Goal: Information Seeking & Learning: Check status

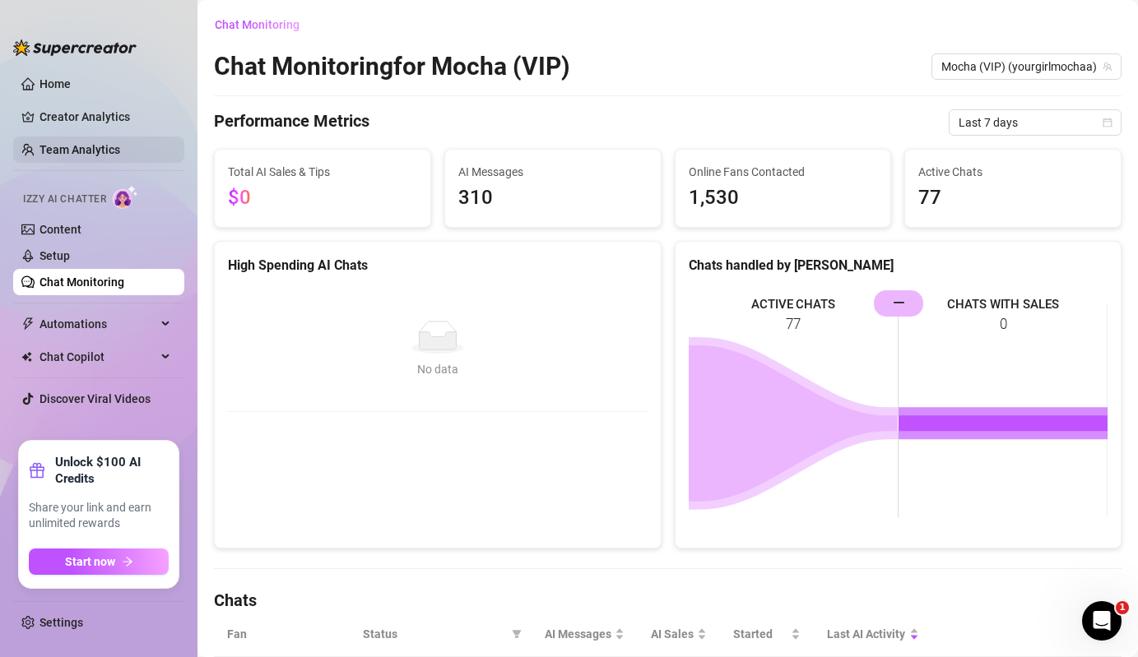
click at [120, 150] on link "Team Analytics" at bounding box center [79, 149] width 81 height 13
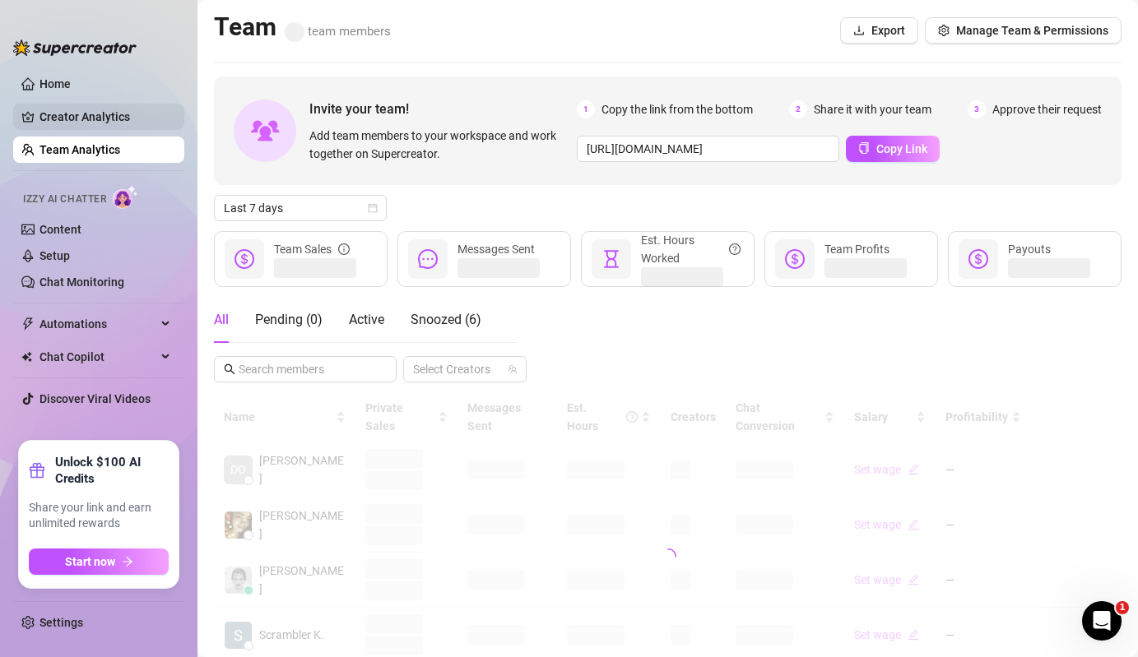
click at [132, 117] on link "Creator Analytics" at bounding box center [105, 117] width 132 height 26
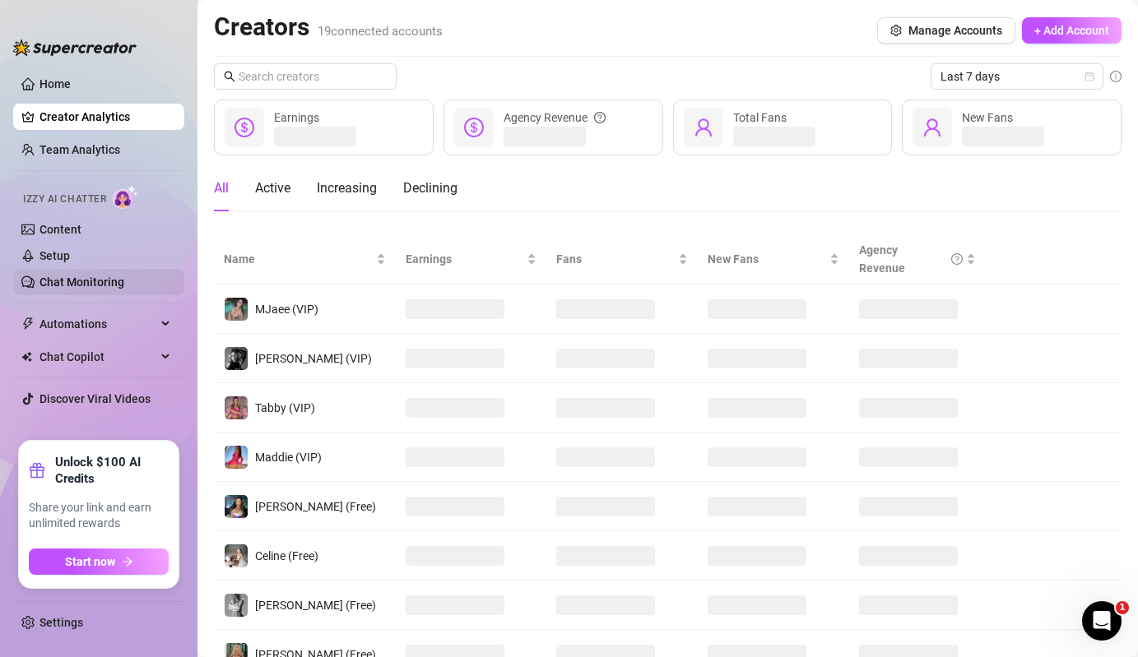
click at [124, 283] on link "Chat Monitoring" at bounding box center [81, 282] width 85 height 13
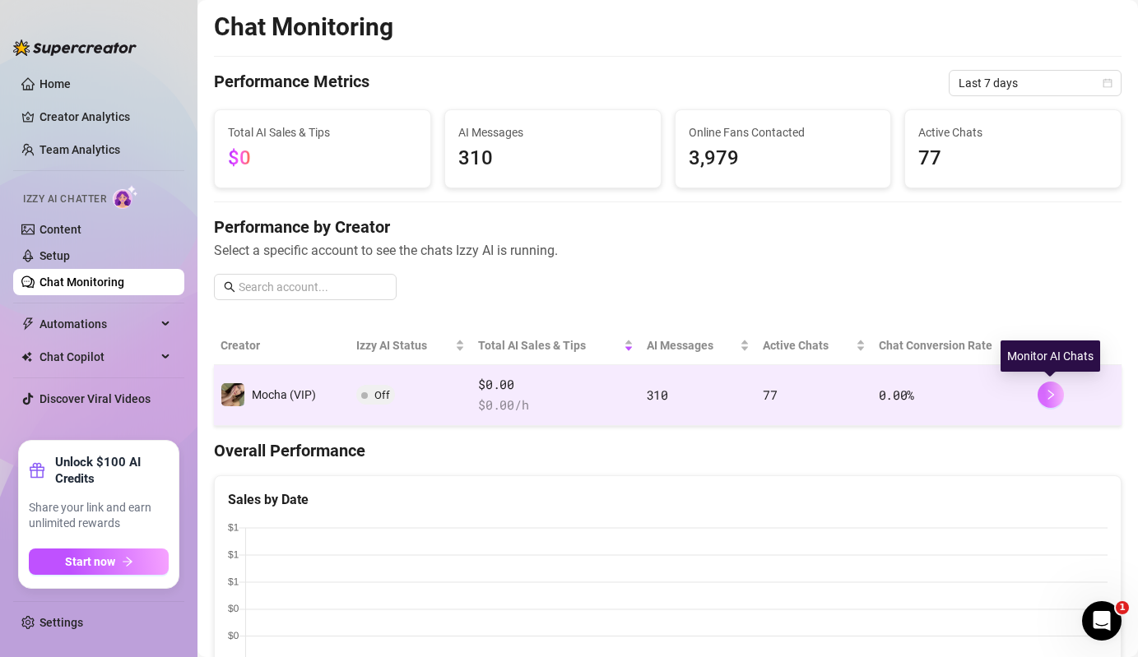
click at [1055, 401] on button "button" at bounding box center [1050, 395] width 26 height 26
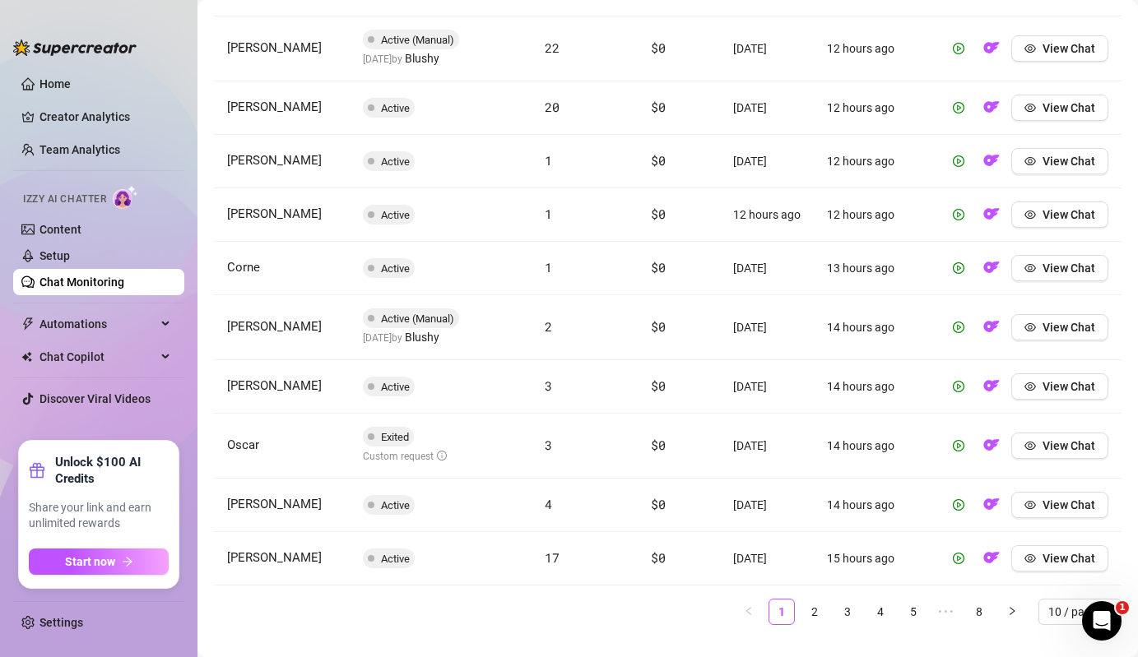
scroll to position [624, 0]
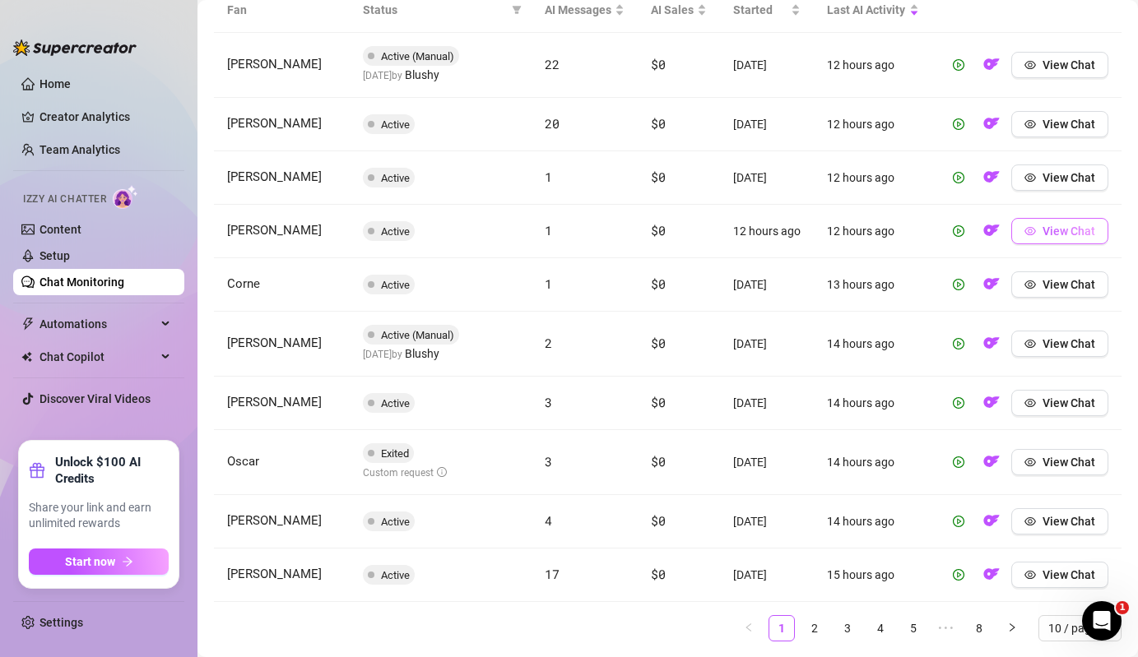
click at [1059, 229] on span "View Chat" at bounding box center [1068, 231] width 53 height 13
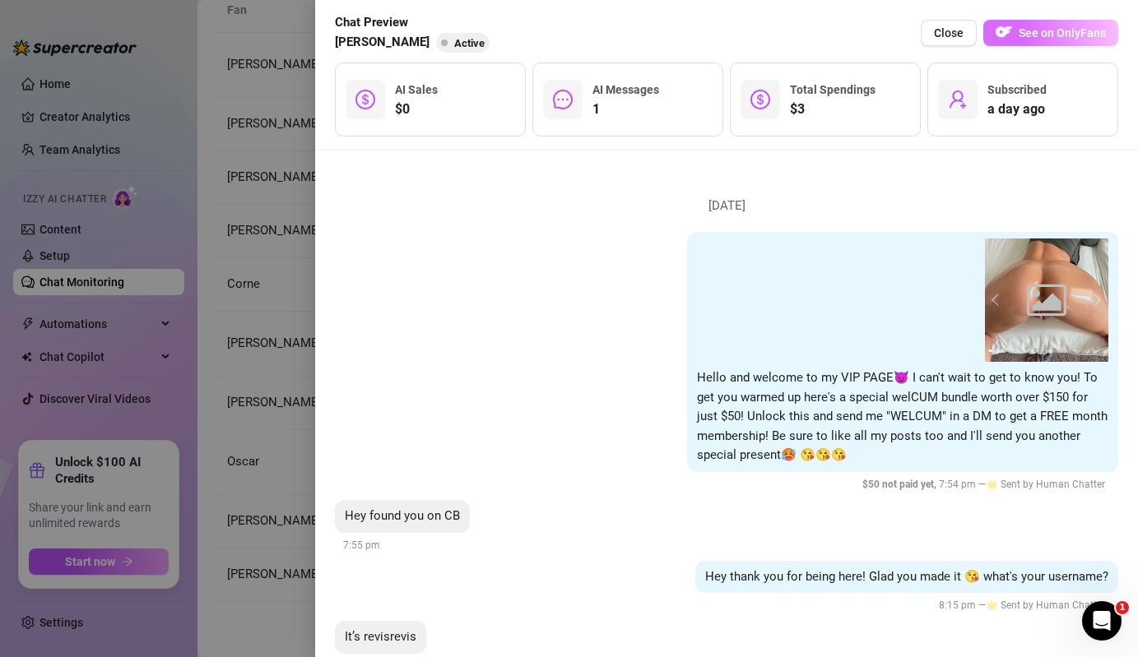
click at [1027, 33] on span "See on OnlyFans" at bounding box center [1061, 32] width 87 height 13
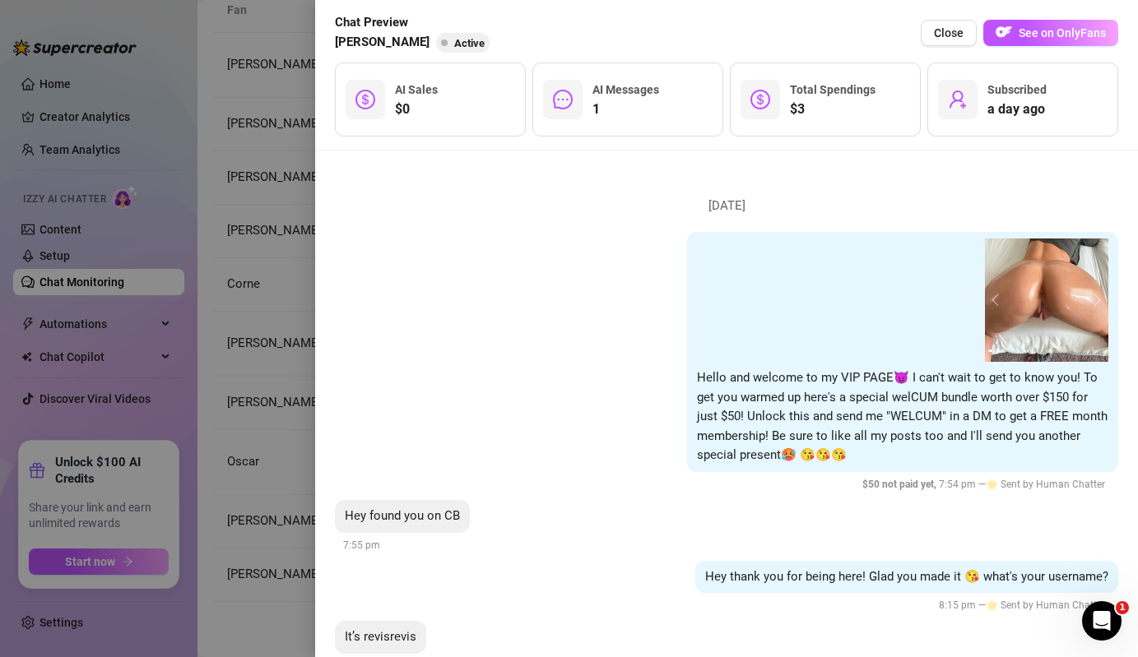
click at [325, 283] on div "[DATE] 01:00 01:19 00:39 01:06 01:00 01:19 00:39 01:06 1 2 3 4 5 6 7 8 9 10 11 …" at bounding box center [726, 404] width 823 height 507
click at [255, 292] on div at bounding box center [569, 328] width 1138 height 657
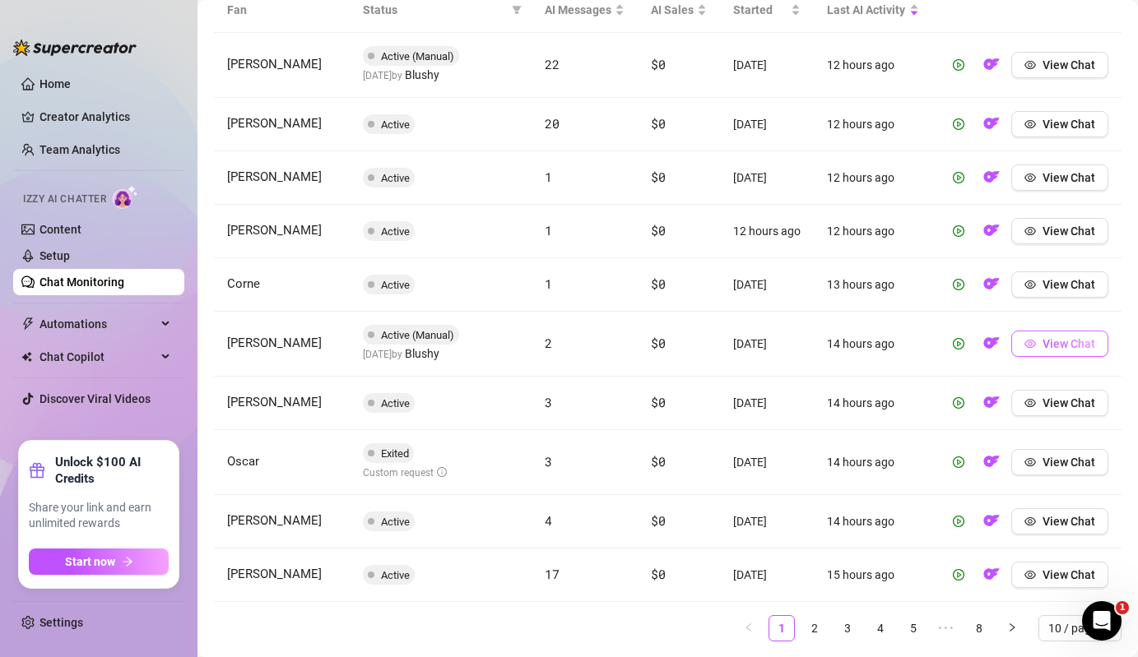
click at [1089, 337] on span "View Chat" at bounding box center [1068, 343] width 53 height 13
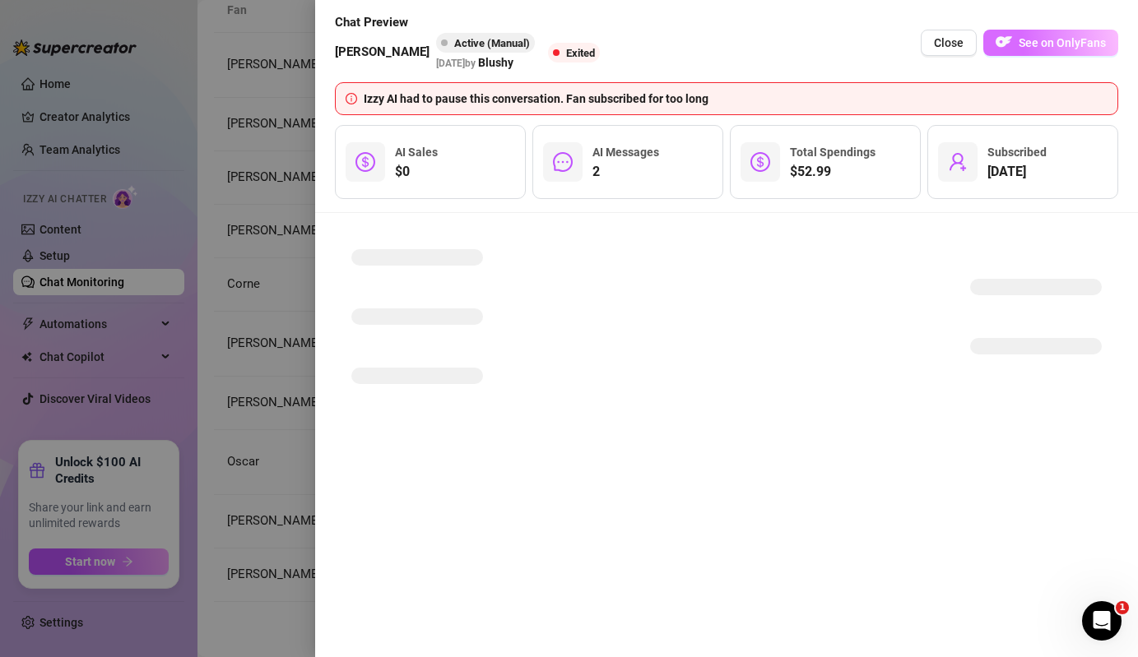
click at [1043, 48] on span "See on OnlyFans" at bounding box center [1061, 42] width 87 height 13
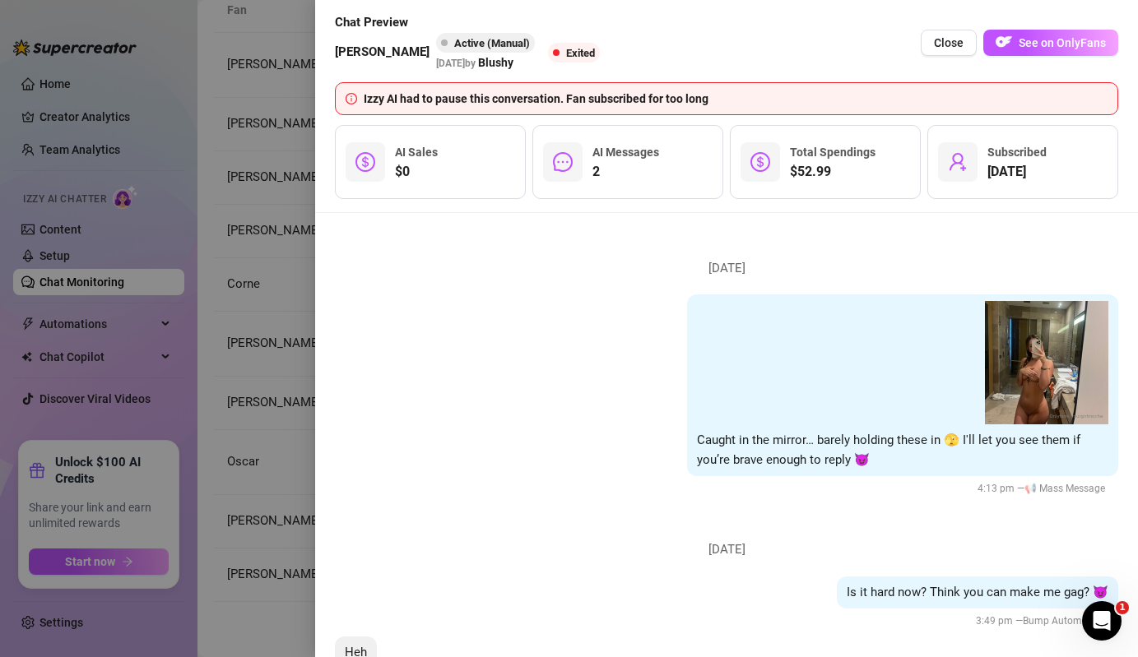
click at [281, 353] on div at bounding box center [569, 328] width 1138 height 657
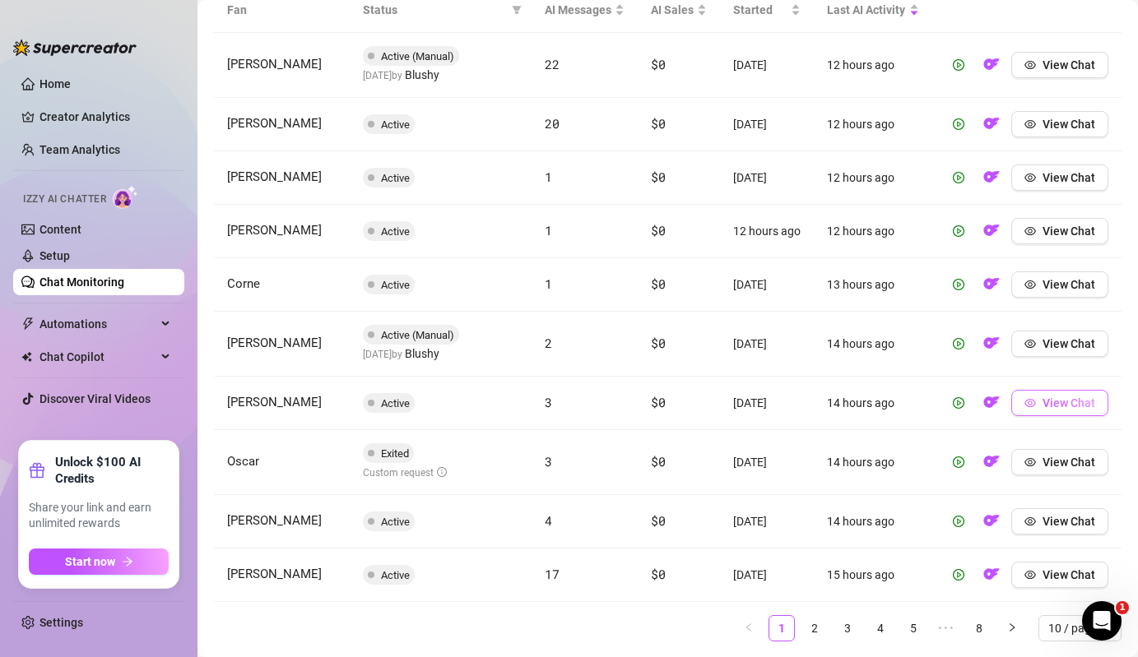
click at [1063, 401] on span "View Chat" at bounding box center [1068, 402] width 53 height 13
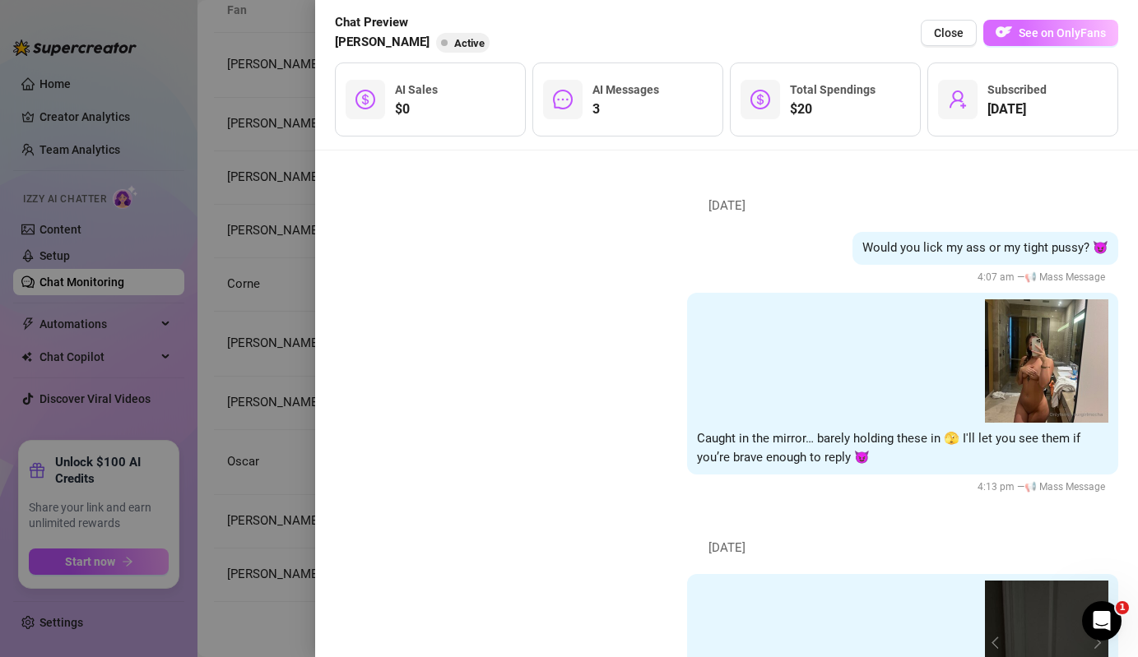
click at [1031, 35] on span "See on OnlyFans" at bounding box center [1061, 32] width 87 height 13
click at [300, 441] on div at bounding box center [569, 328] width 1138 height 657
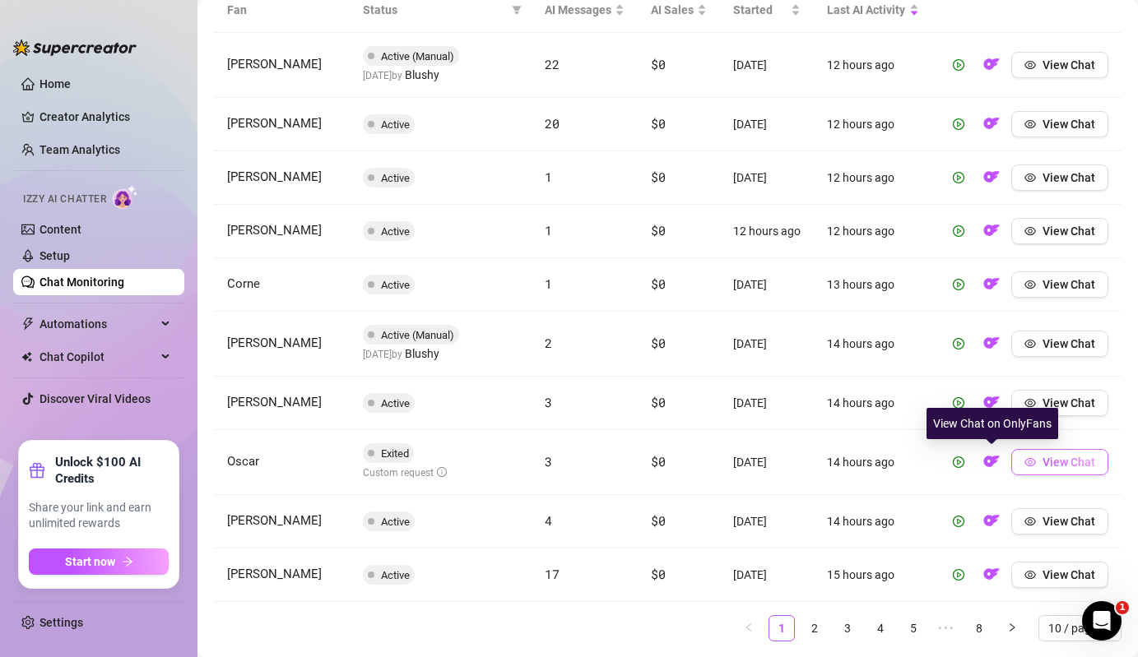
click at [1039, 461] on button "View Chat" at bounding box center [1059, 462] width 97 height 26
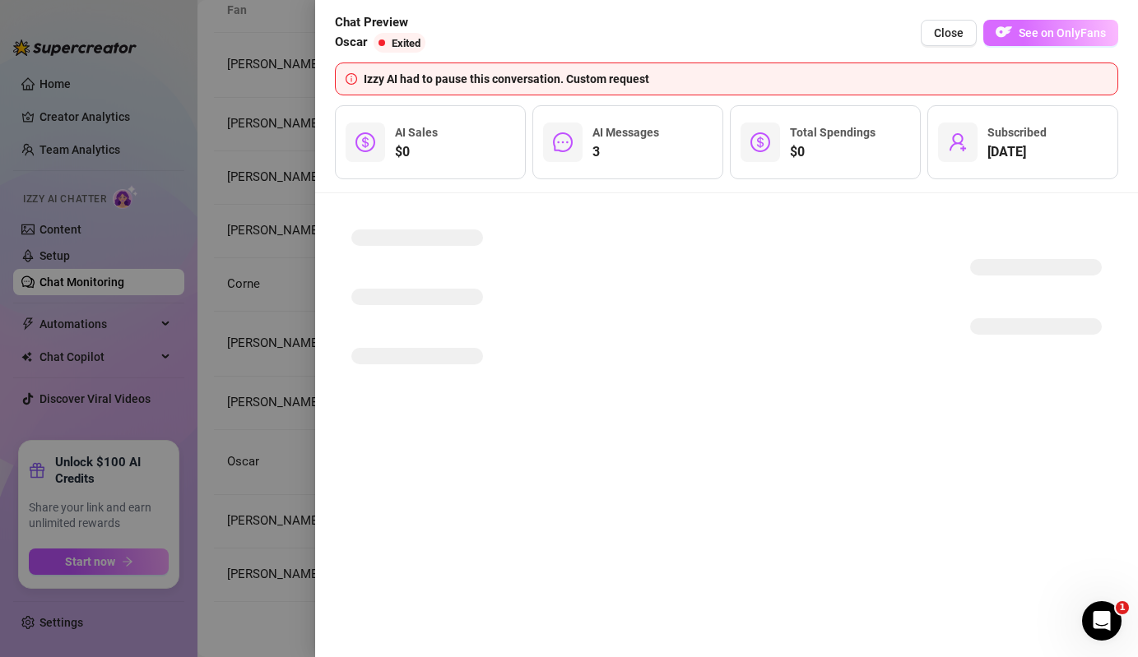
click at [1075, 39] on button "See on OnlyFans" at bounding box center [1050, 33] width 135 height 26
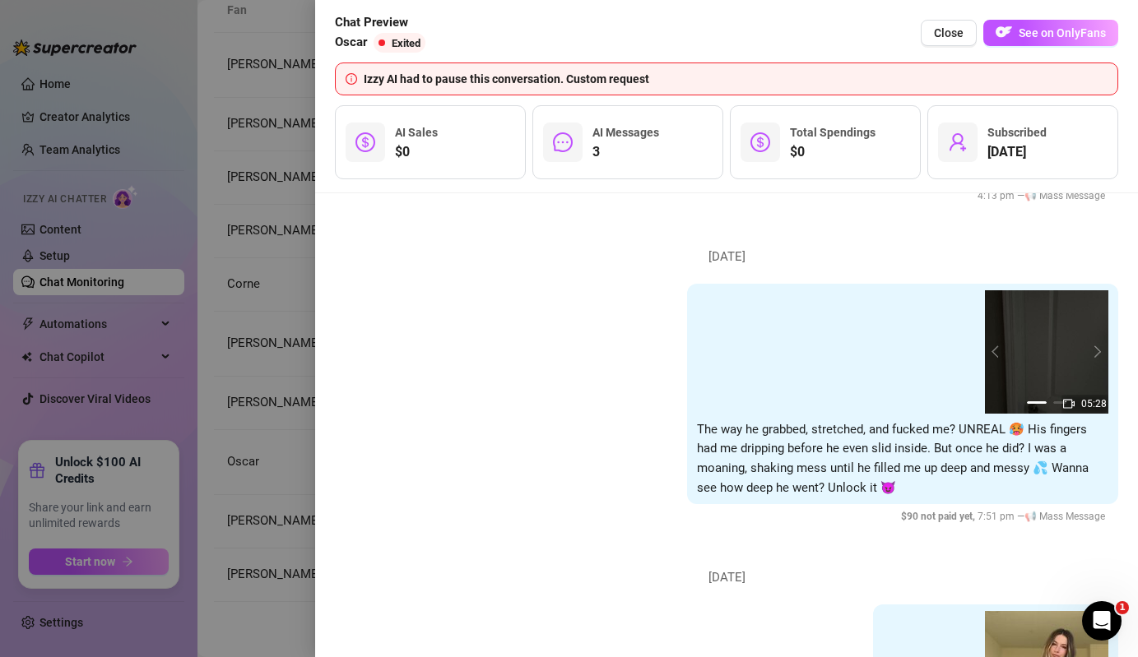
scroll to position [404, 0]
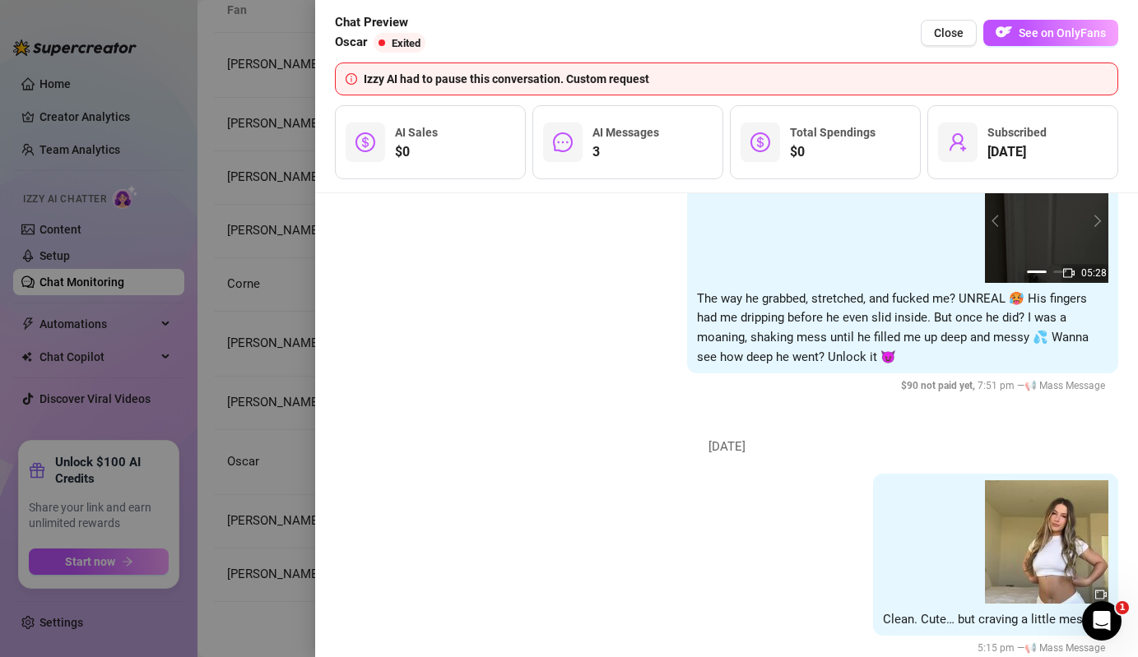
click at [244, 349] on div at bounding box center [569, 328] width 1138 height 657
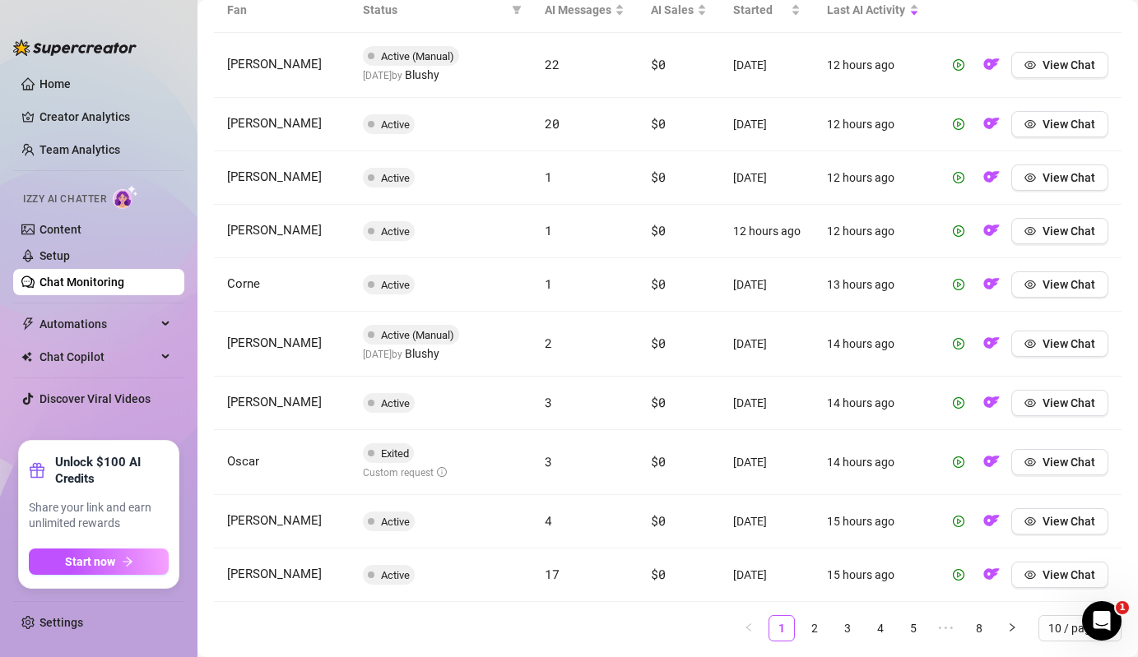
scroll to position [671, 0]
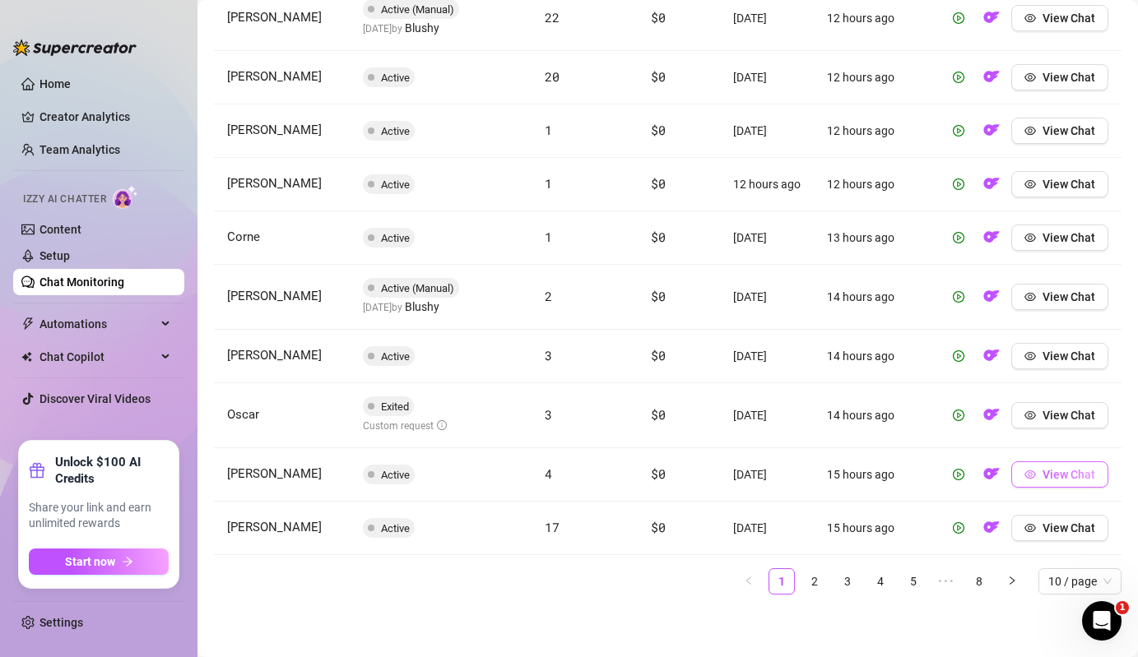
click at [1068, 479] on span "View Chat" at bounding box center [1068, 474] width 53 height 13
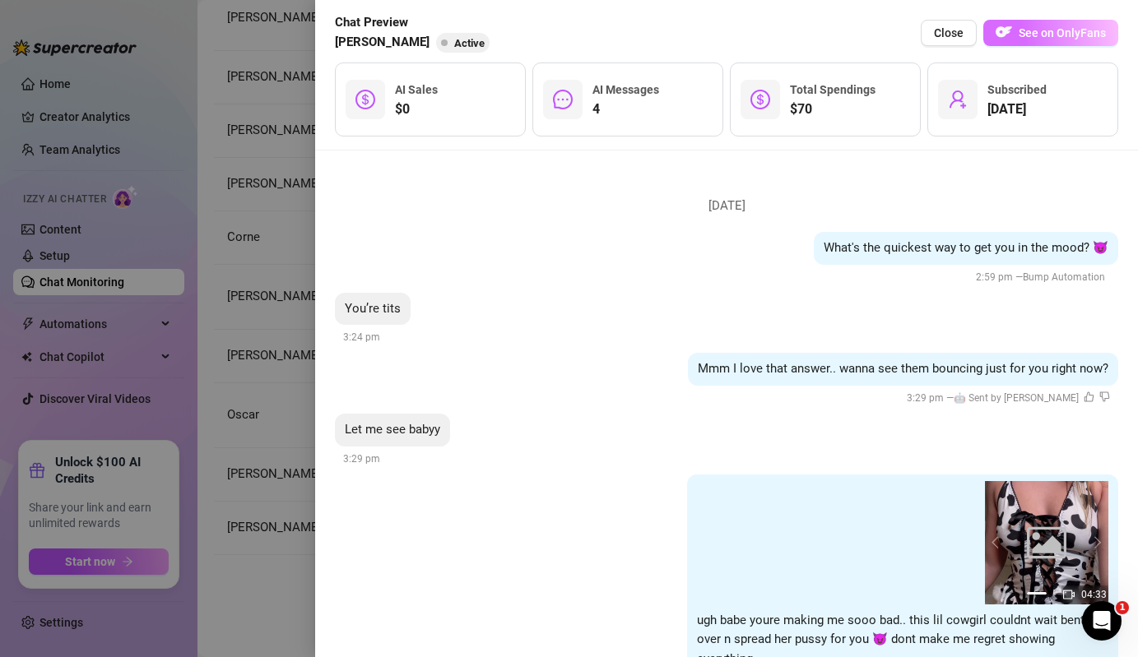
click at [995, 35] on button "See on OnlyFans" at bounding box center [1050, 33] width 135 height 26
click at [303, 382] on div at bounding box center [569, 328] width 1138 height 657
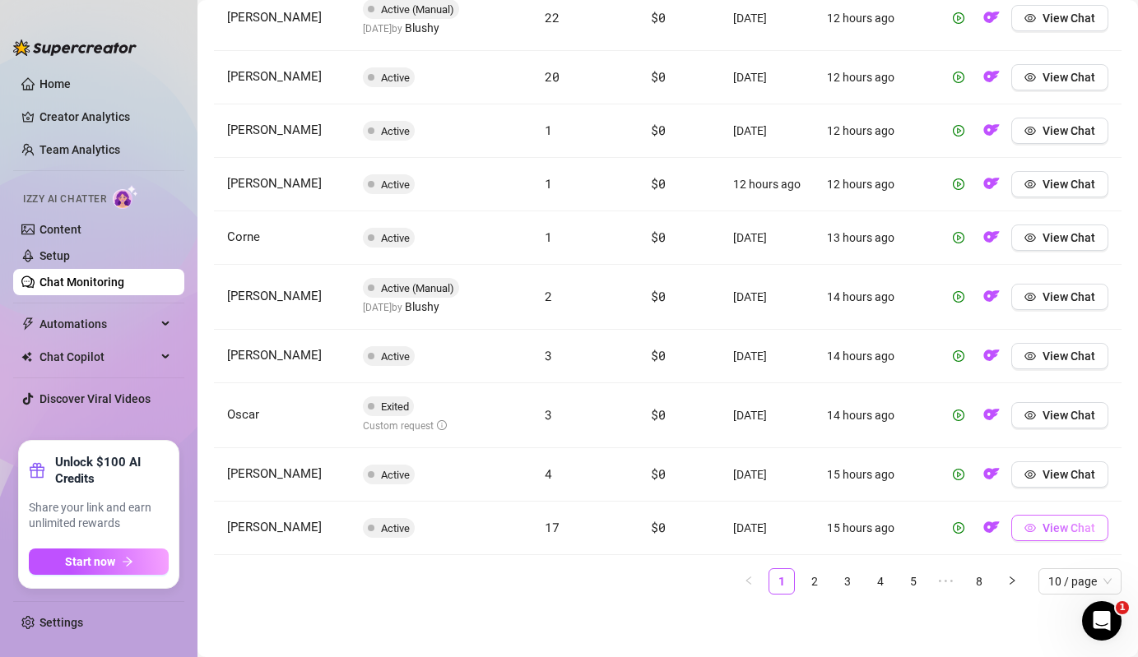
click at [1056, 518] on button "View Chat" at bounding box center [1059, 528] width 97 height 26
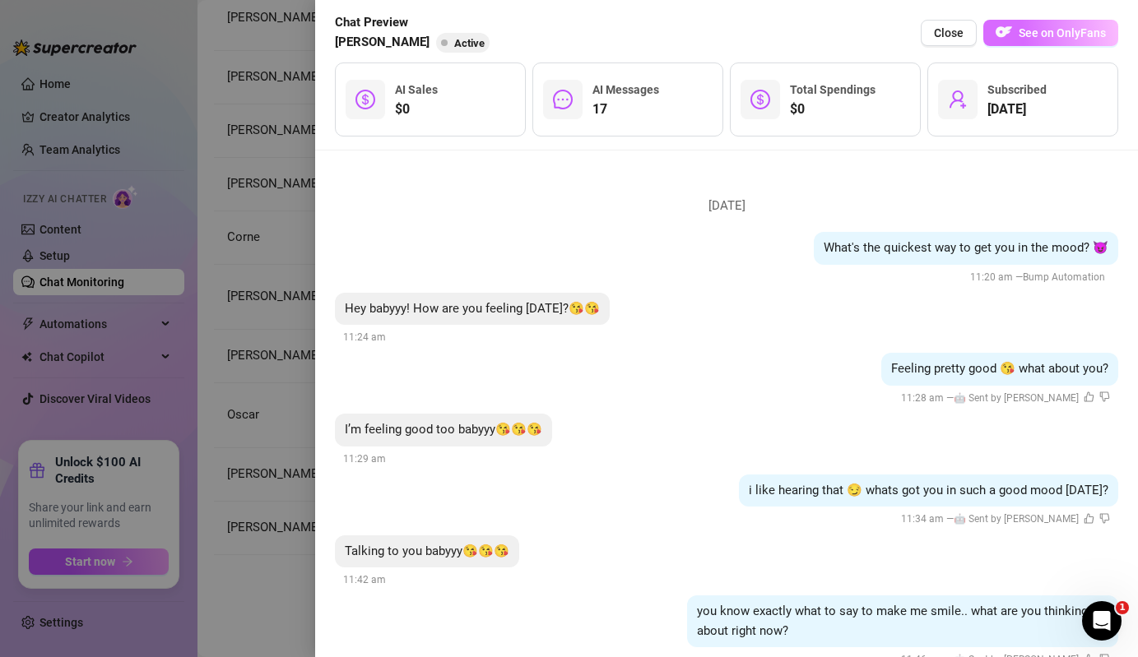
click at [1070, 40] on button "See on OnlyFans" at bounding box center [1050, 33] width 135 height 26
click at [294, 410] on div at bounding box center [569, 328] width 1138 height 657
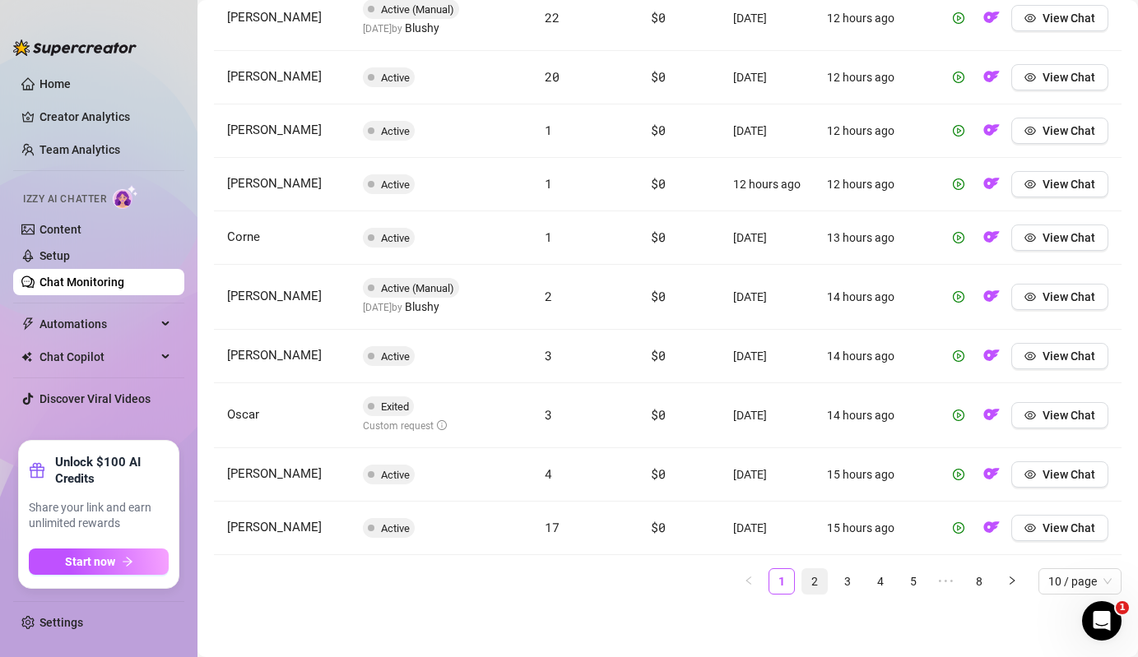
click at [818, 579] on link "2" at bounding box center [814, 581] width 25 height 25
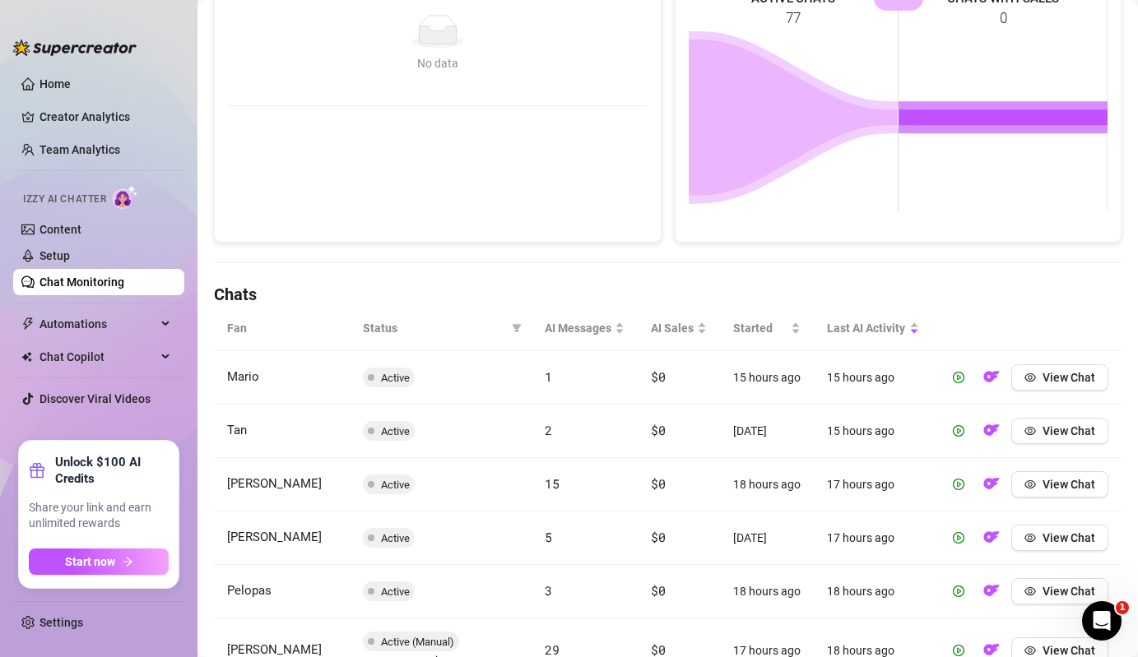
scroll to position [314, 0]
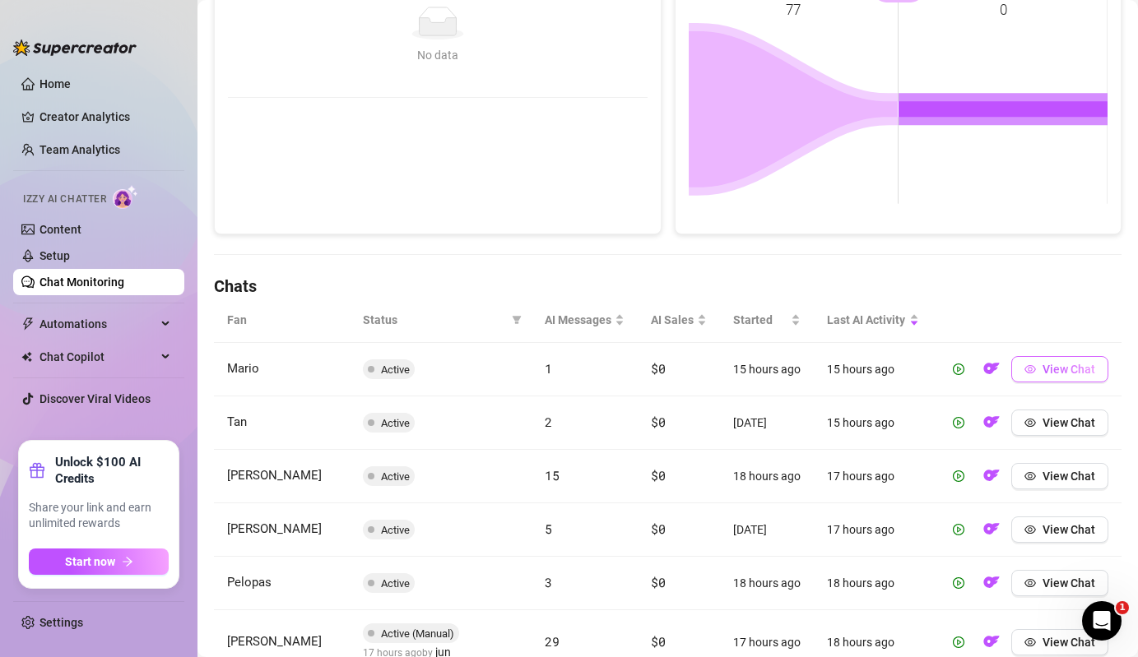
click at [1078, 364] on span "View Chat" at bounding box center [1068, 369] width 53 height 13
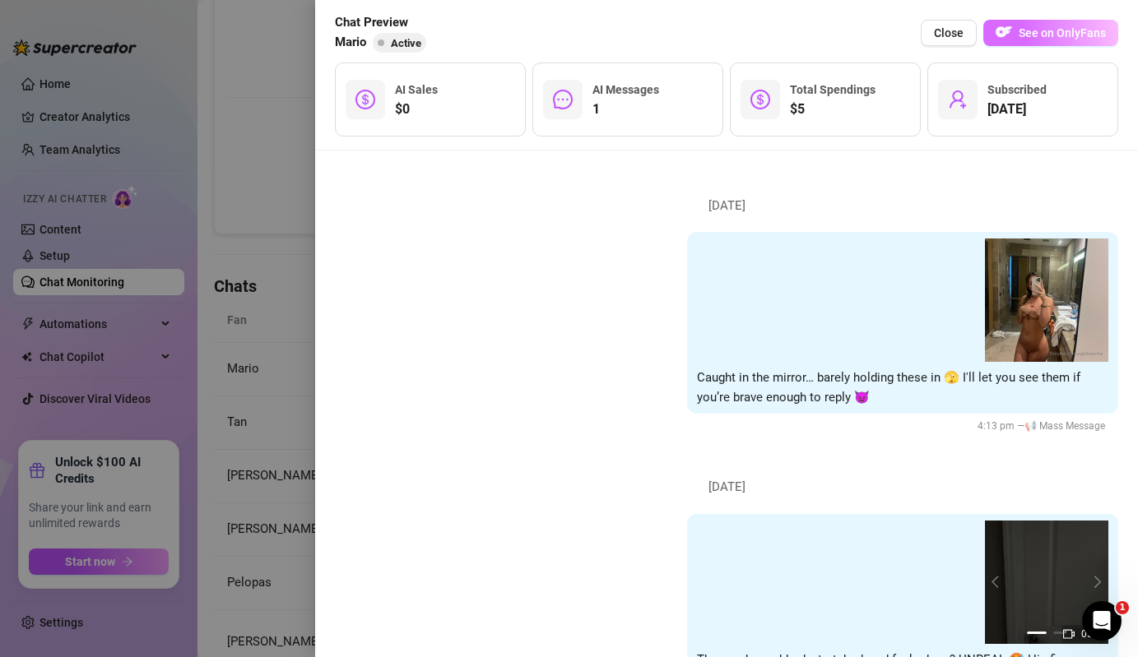
click at [1035, 31] on span "See on OnlyFans" at bounding box center [1061, 32] width 87 height 13
click at [281, 189] on div at bounding box center [569, 328] width 1138 height 657
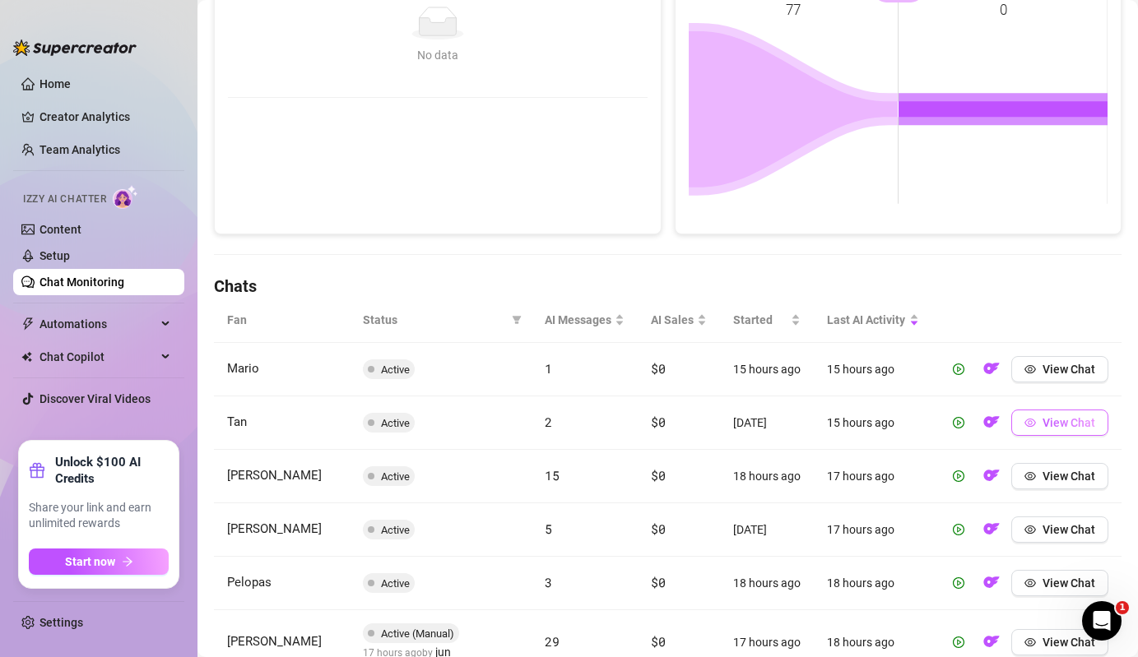
click at [1095, 419] on button "View Chat" at bounding box center [1059, 423] width 97 height 26
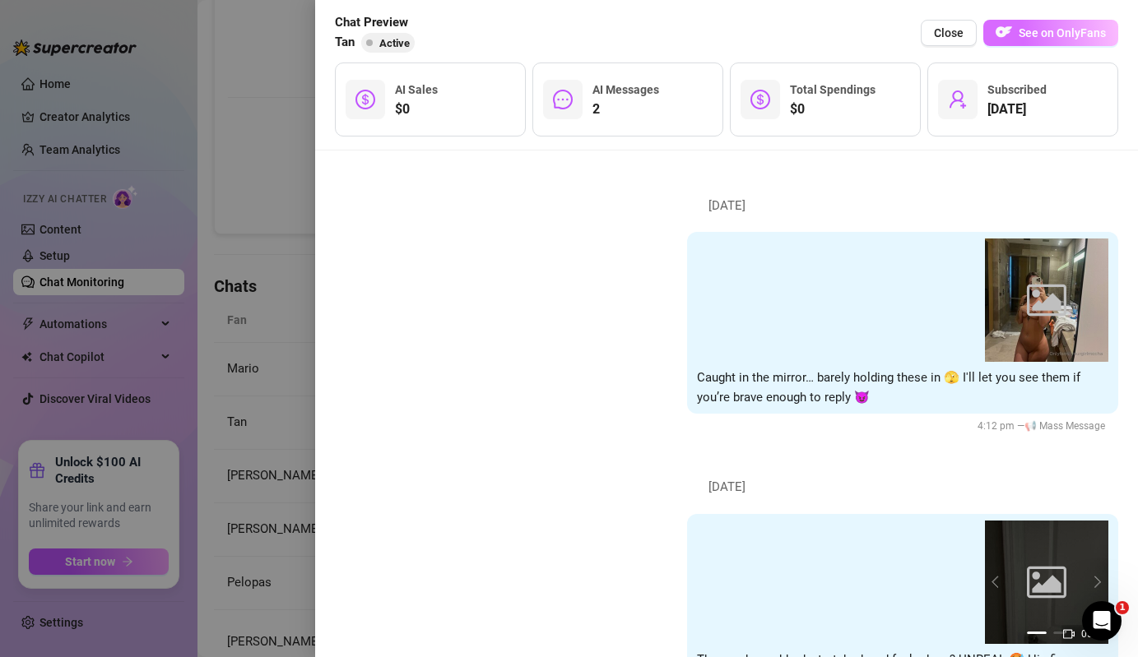
click at [1068, 28] on span "See on OnlyFans" at bounding box center [1061, 32] width 87 height 13
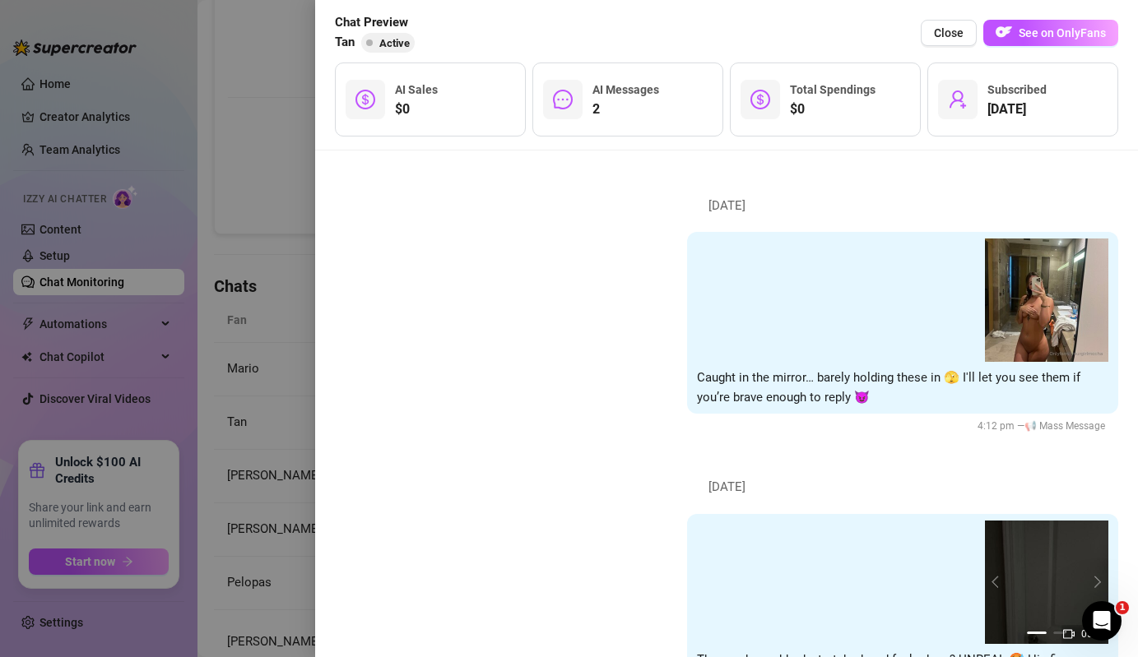
click at [241, 299] on div at bounding box center [569, 328] width 1138 height 657
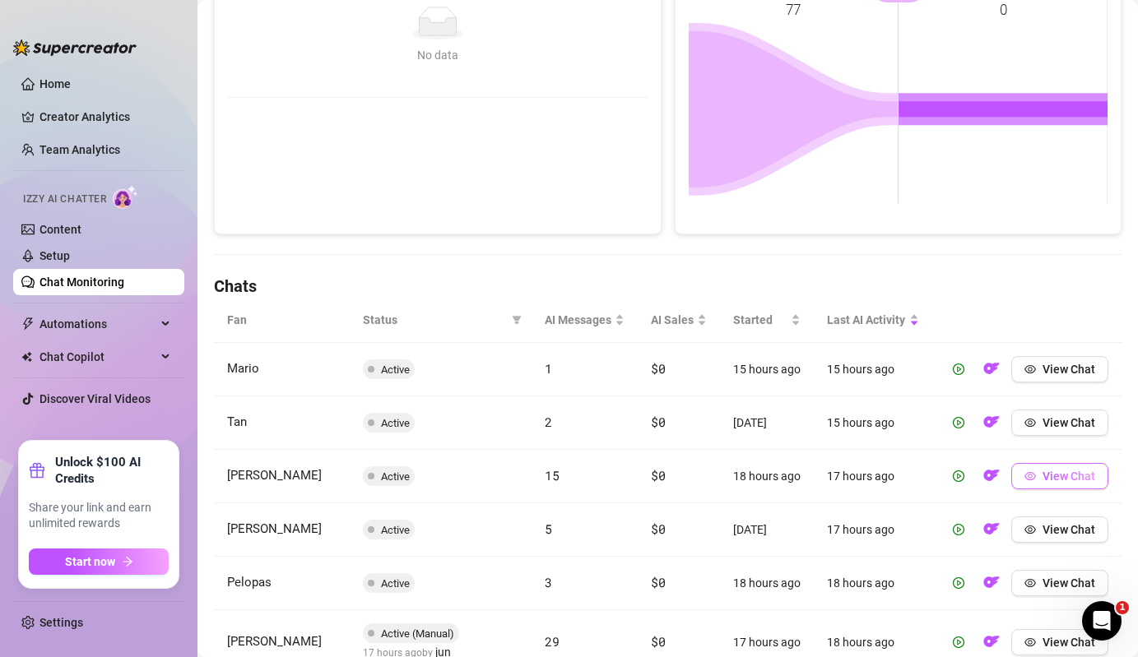
click at [1054, 471] on span "View Chat" at bounding box center [1068, 476] width 53 height 13
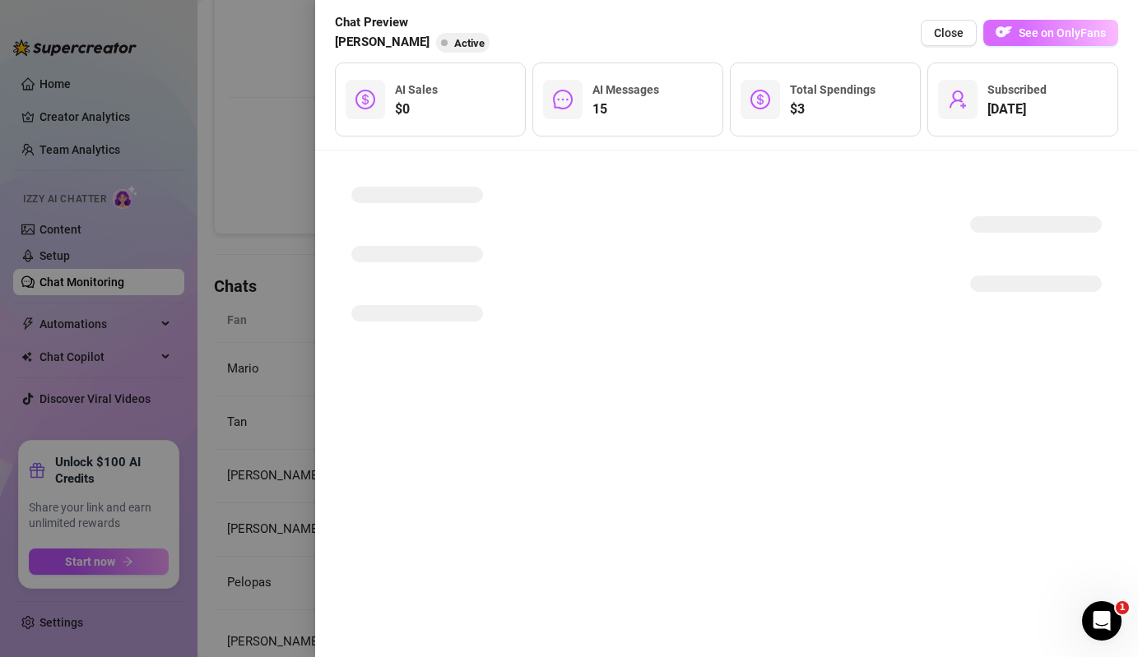
click at [1086, 39] on button "See on OnlyFans" at bounding box center [1050, 33] width 135 height 26
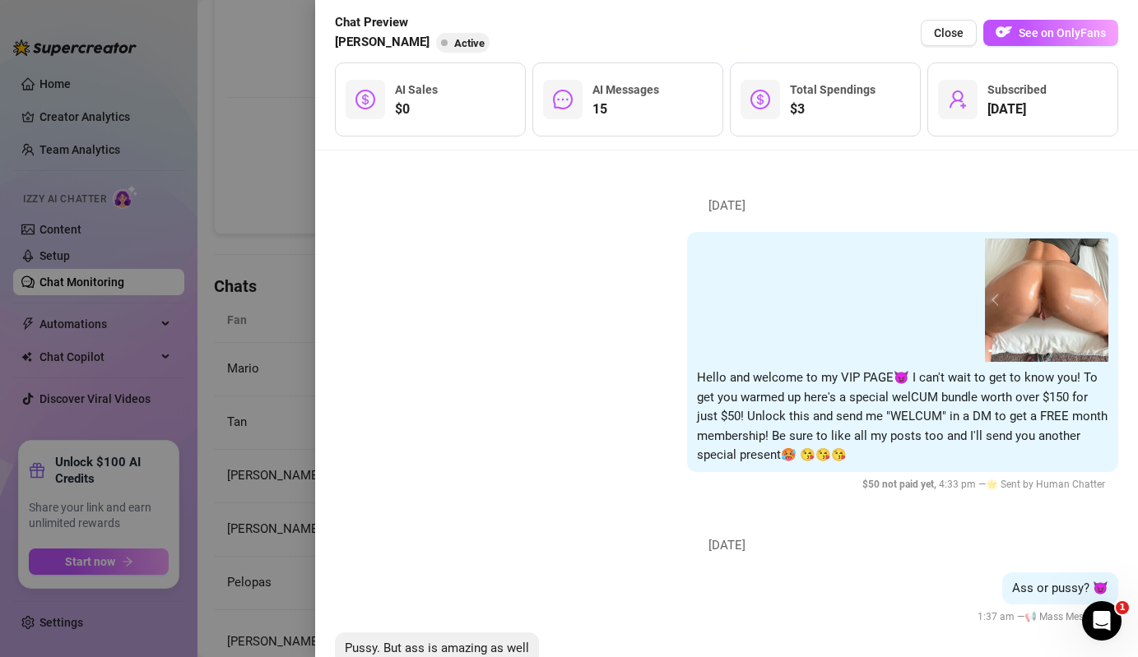
click at [220, 243] on div at bounding box center [569, 328] width 1138 height 657
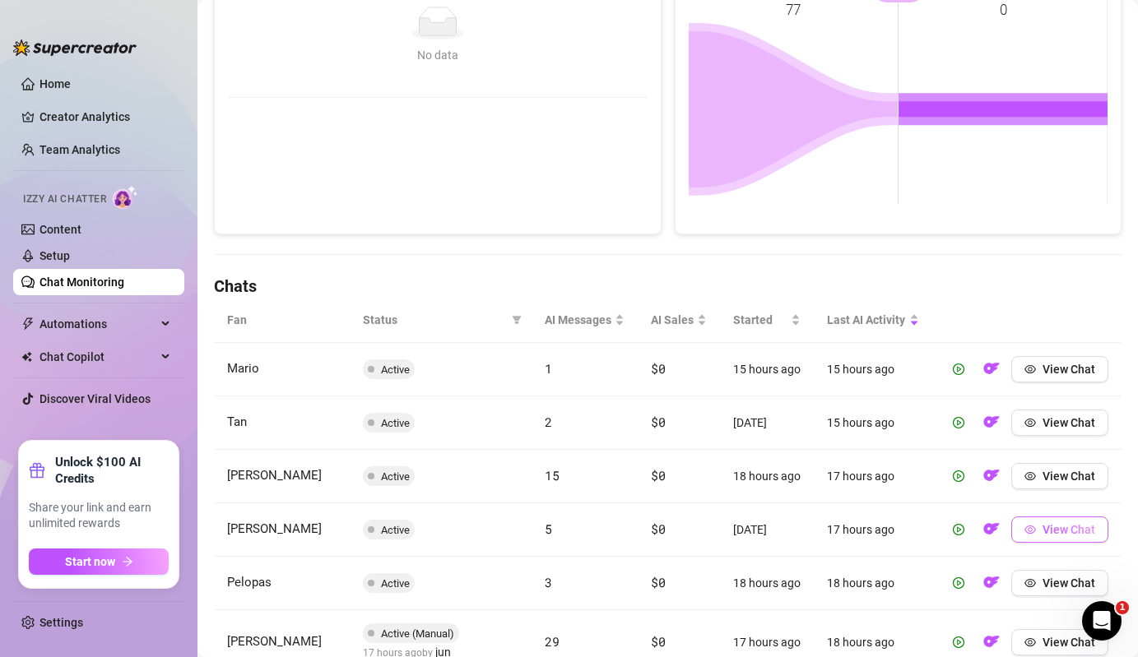
click at [1091, 529] on span "View Chat" at bounding box center [1068, 529] width 53 height 13
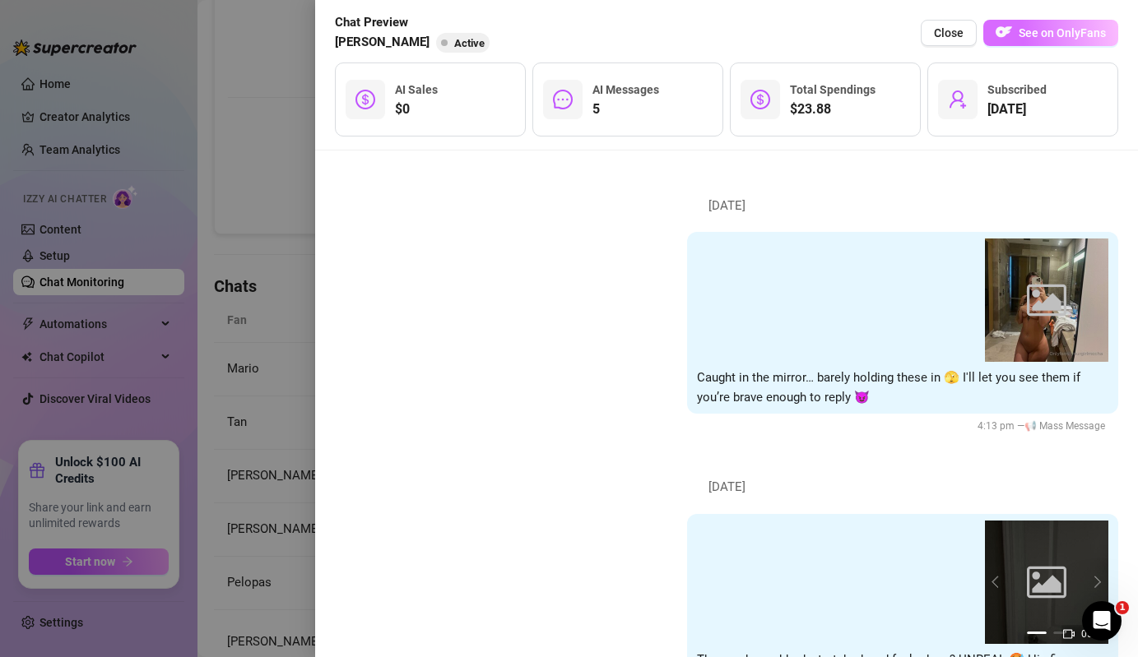
click at [1091, 26] on span "See on OnlyFans" at bounding box center [1061, 32] width 87 height 13
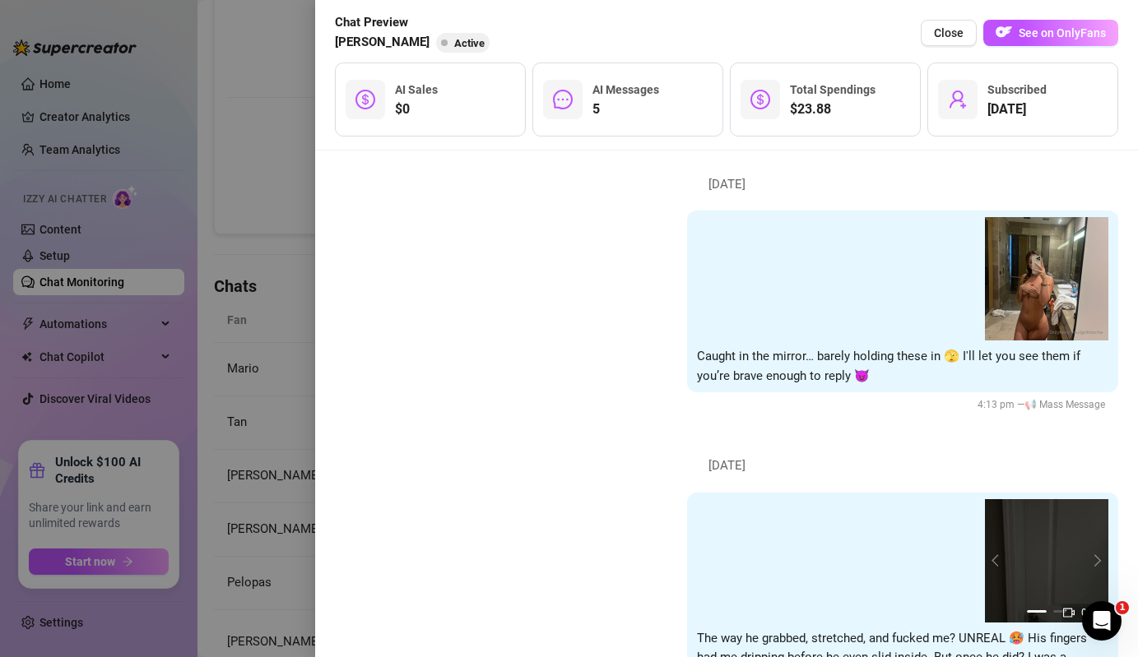
scroll to position [24, 0]
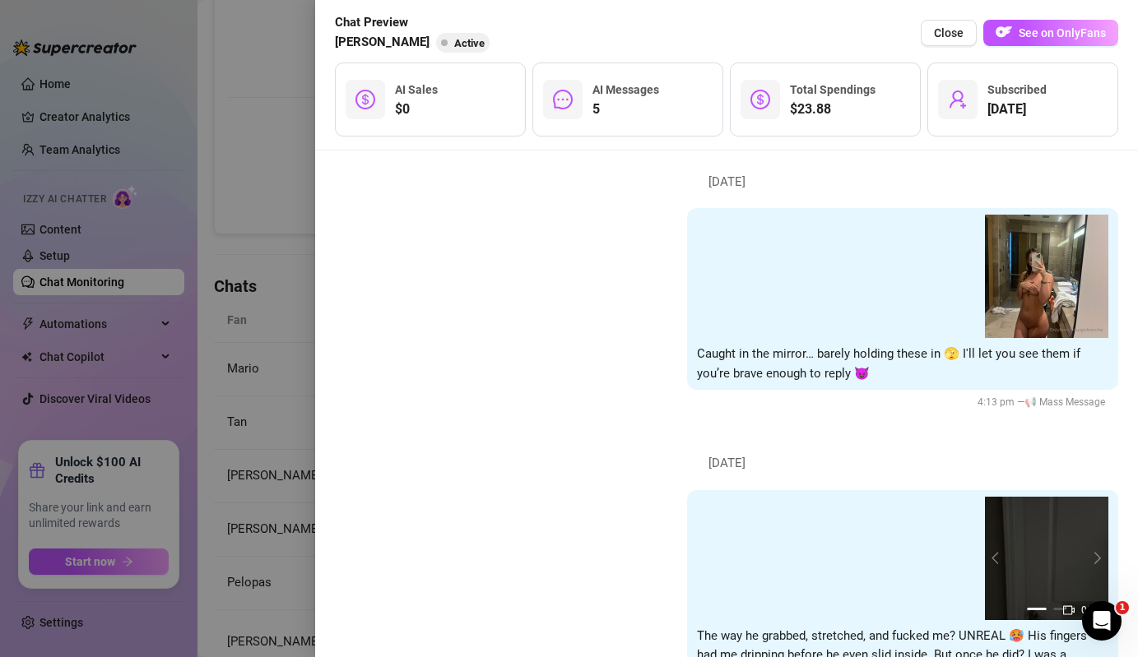
click at [287, 438] on div at bounding box center [569, 328] width 1138 height 657
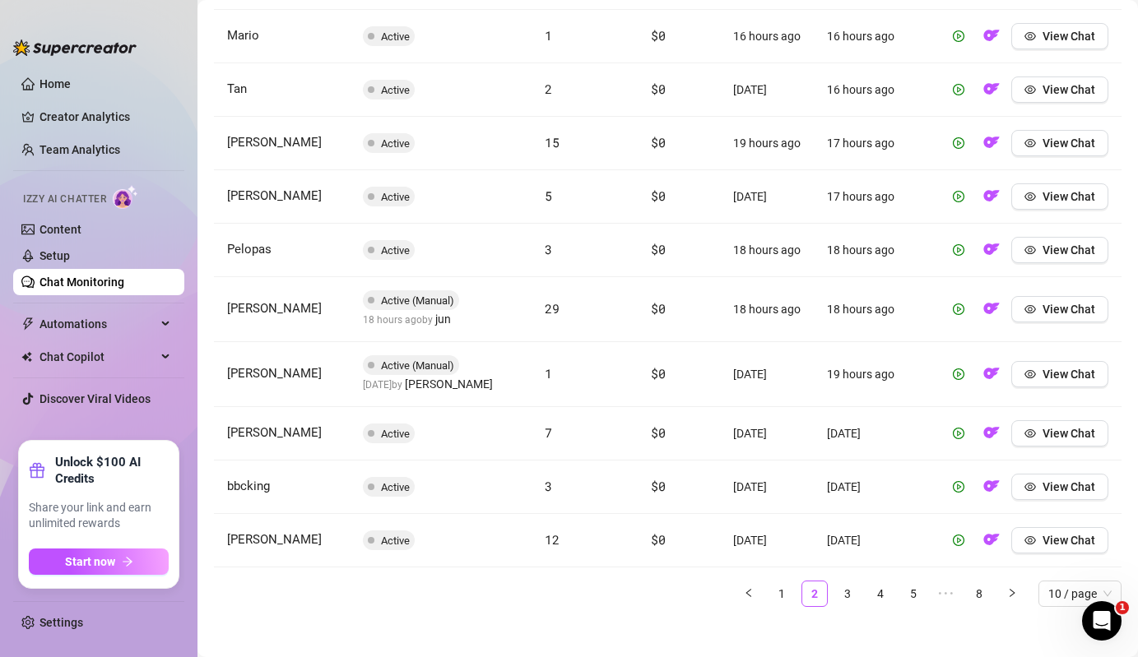
scroll to position [660, 0]
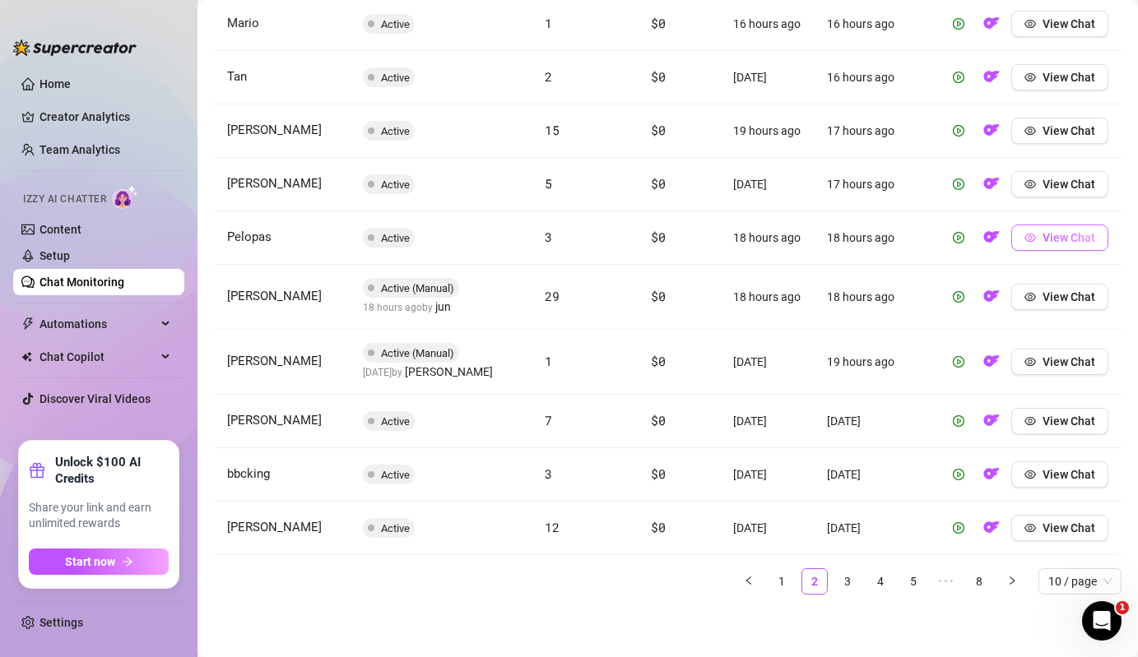
click at [1073, 233] on span "View Chat" at bounding box center [1068, 237] width 53 height 13
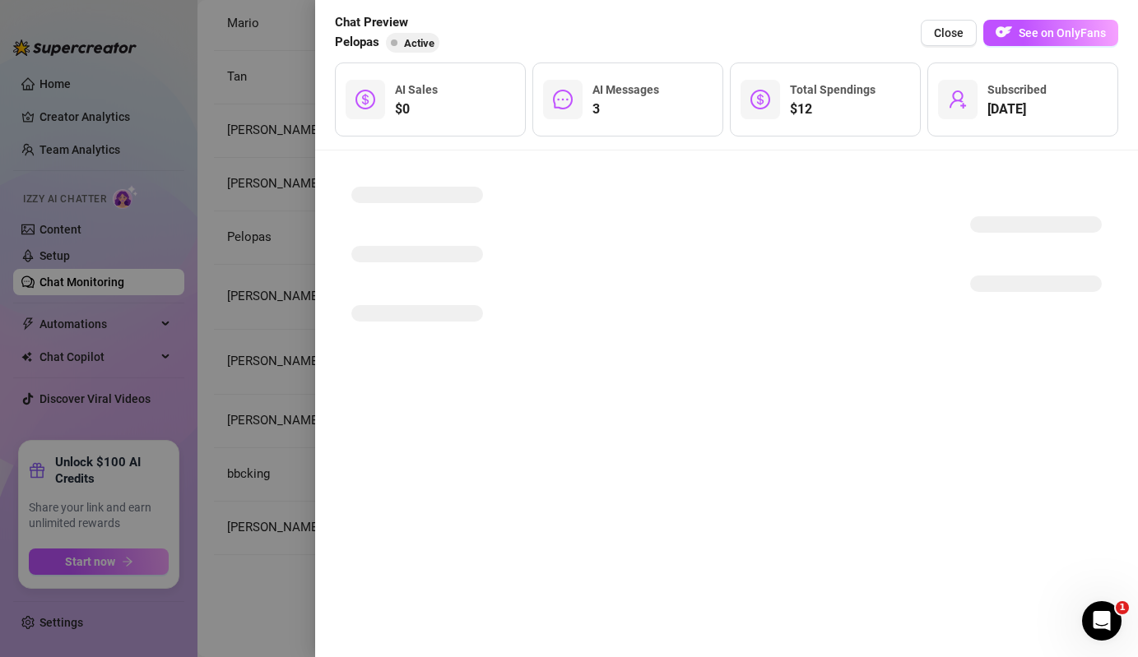
click at [1064, 18] on div "Chat Preview Pelopas Active Close See on OnlyFans" at bounding box center [726, 32] width 783 height 39
click at [1064, 42] on button "See on OnlyFans" at bounding box center [1050, 33] width 135 height 26
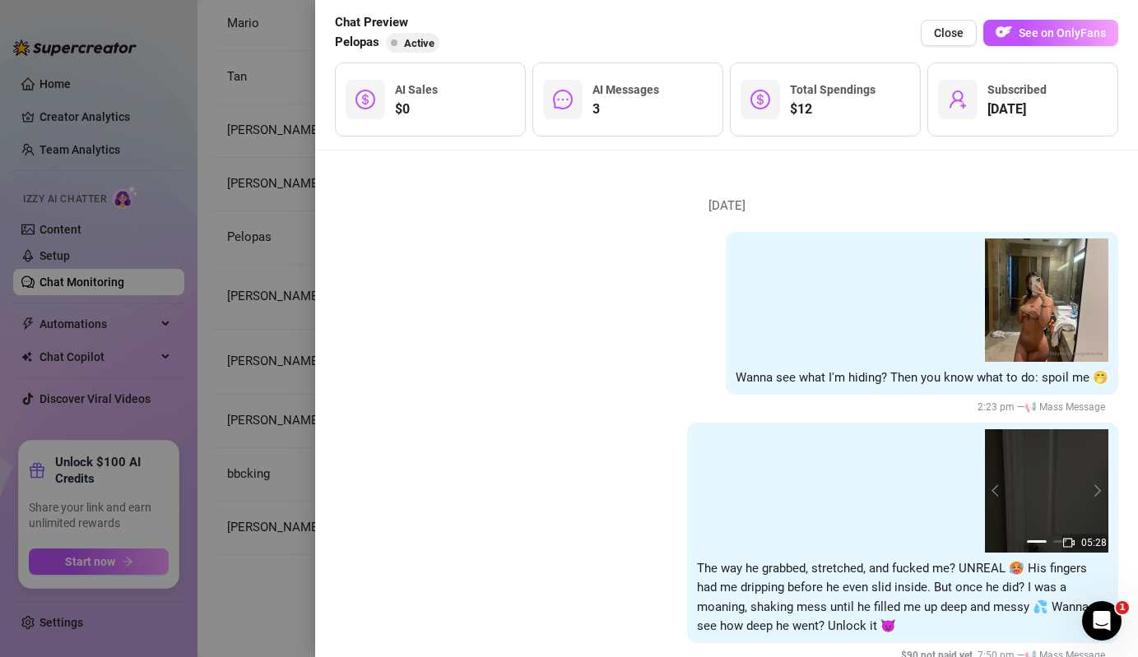
click at [251, 287] on div at bounding box center [569, 328] width 1138 height 657
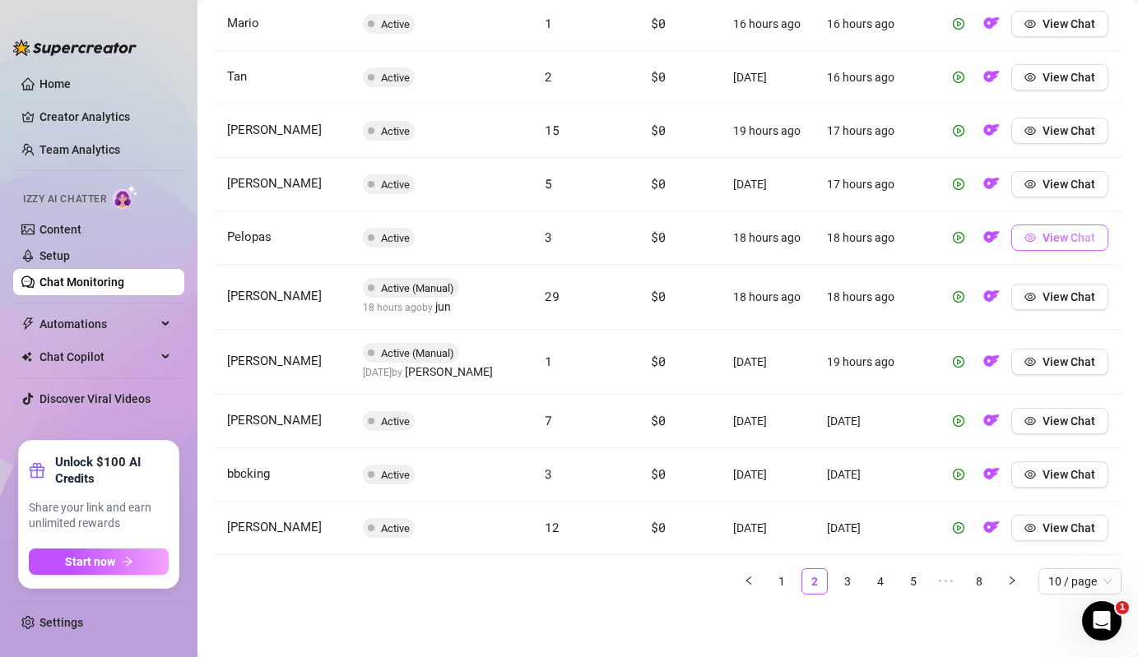
click at [1059, 248] on button "View Chat" at bounding box center [1059, 238] width 97 height 26
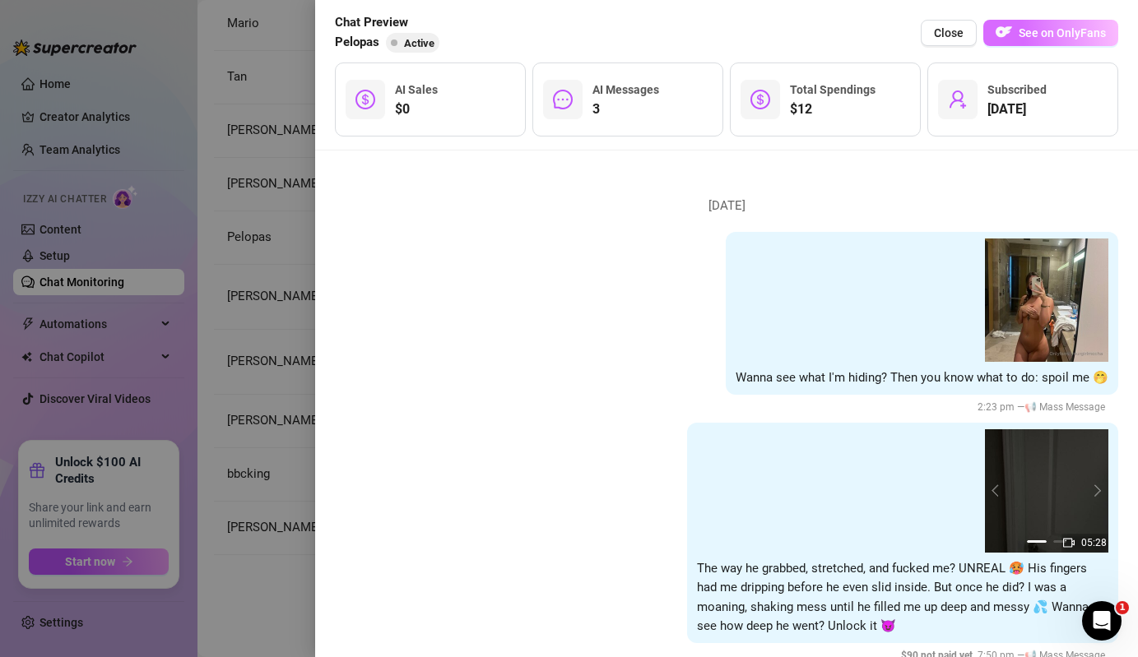
click at [1041, 31] on span "See on OnlyFans" at bounding box center [1061, 32] width 87 height 13
click at [289, 431] on div at bounding box center [569, 328] width 1138 height 657
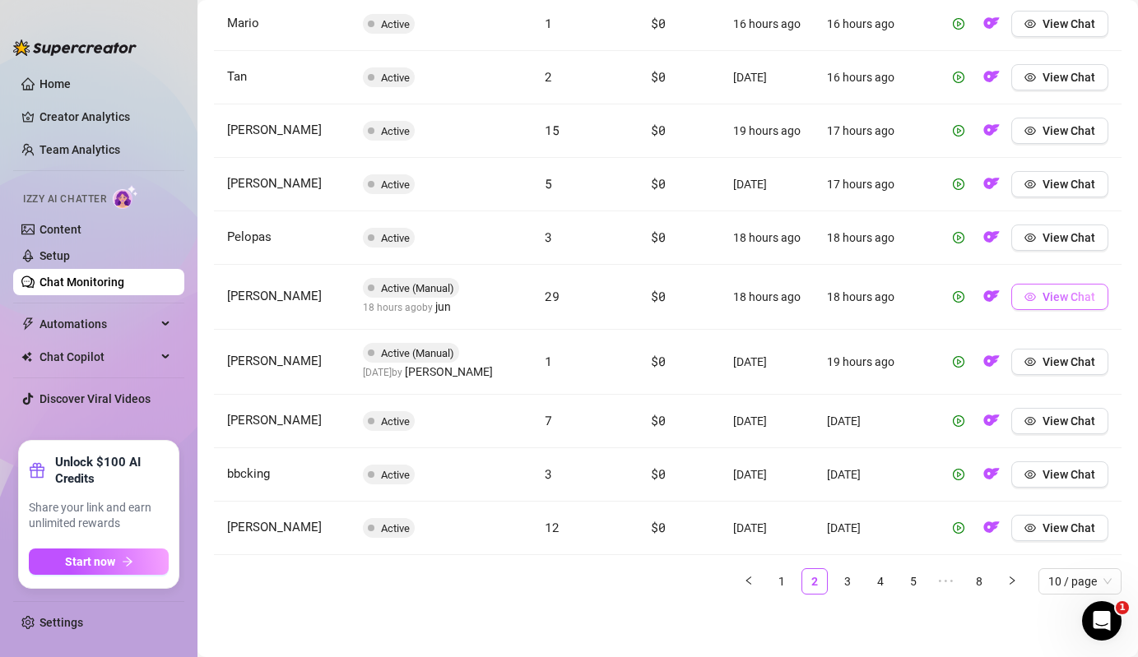
click at [1069, 292] on span "View Chat" at bounding box center [1068, 296] width 53 height 13
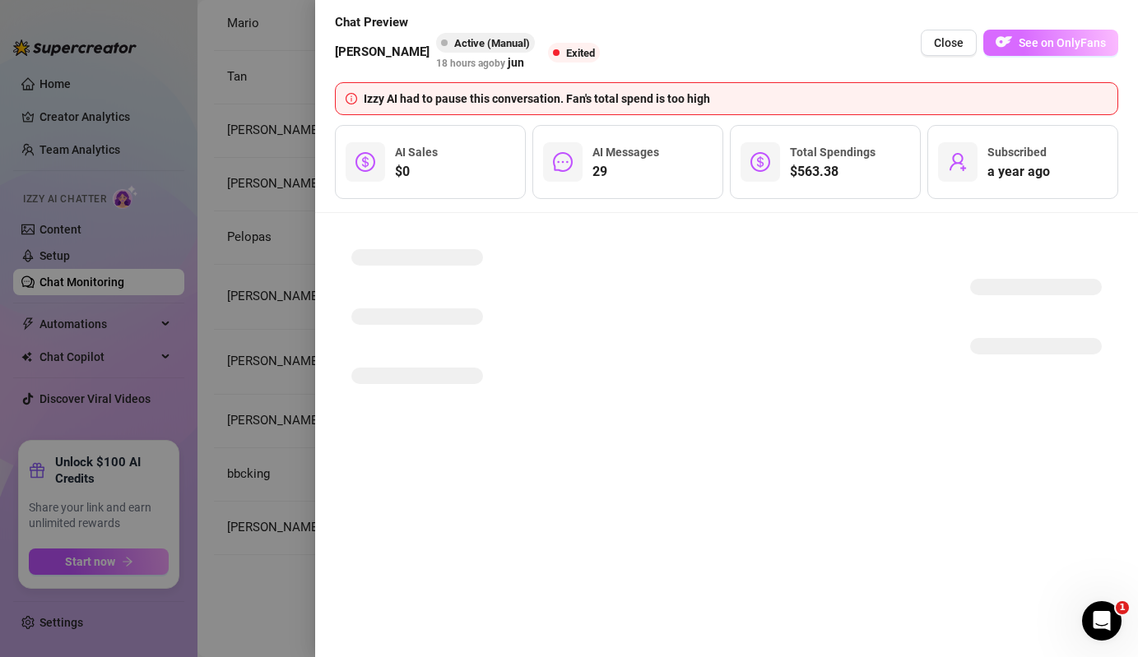
click at [1053, 37] on span "See on OnlyFans" at bounding box center [1061, 42] width 87 height 13
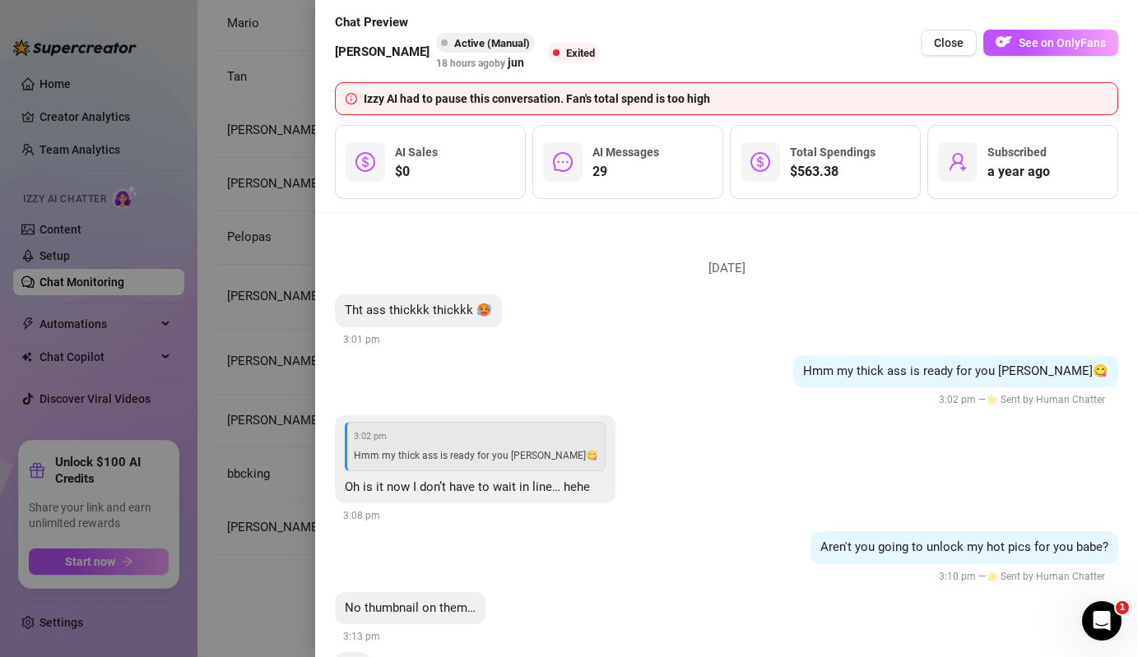
click at [240, 357] on div at bounding box center [569, 328] width 1138 height 657
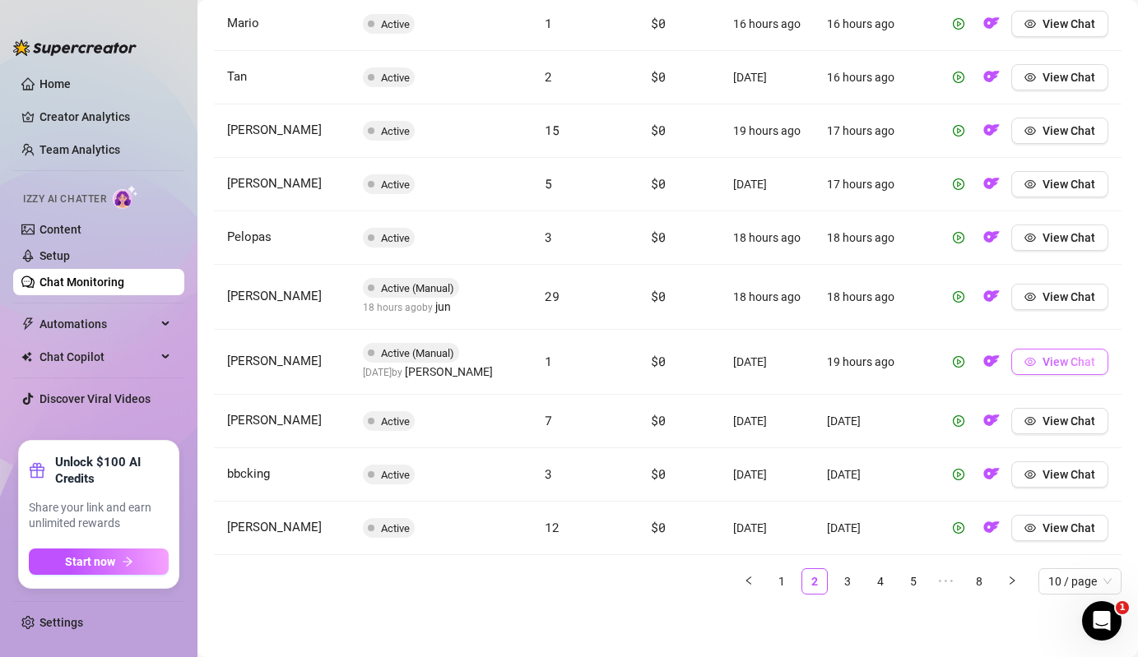
click at [1050, 357] on span "View Chat" at bounding box center [1068, 361] width 53 height 13
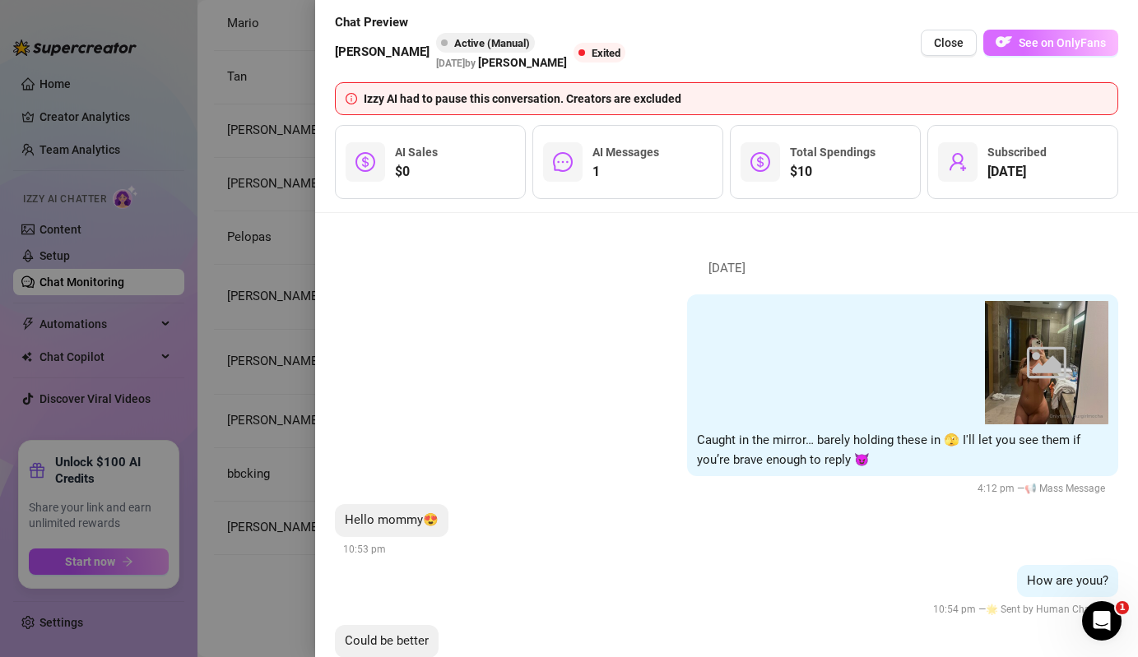
click at [1089, 40] on span "See on OnlyFans" at bounding box center [1061, 42] width 87 height 13
click at [253, 363] on div at bounding box center [569, 328] width 1138 height 657
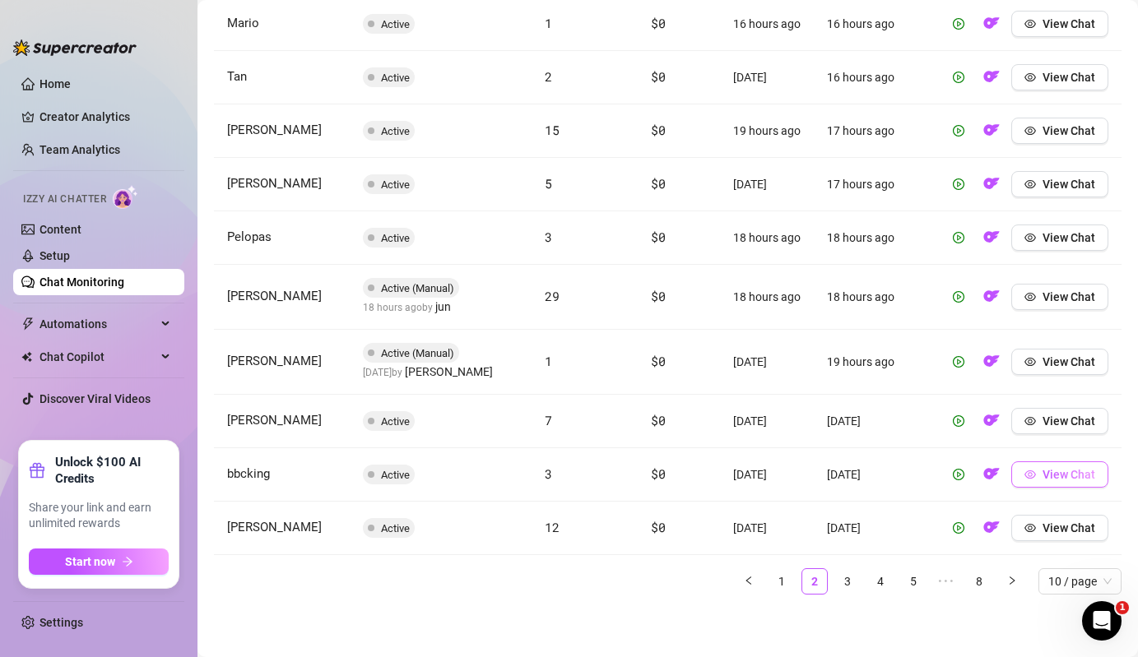
click at [1034, 465] on button "View Chat" at bounding box center [1059, 474] width 97 height 26
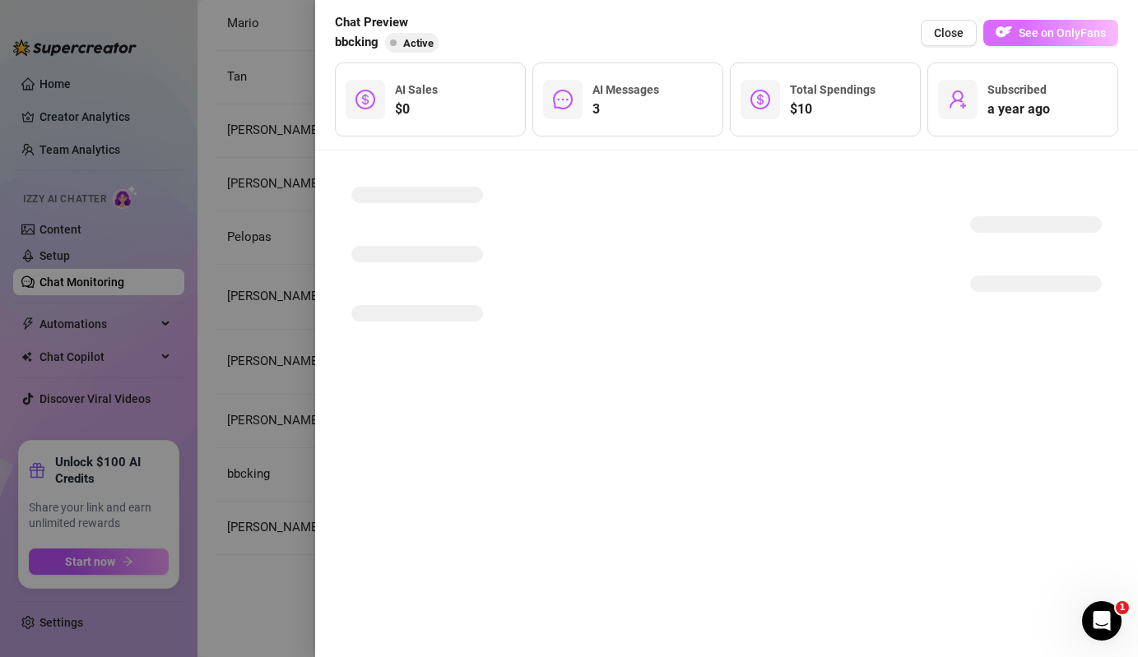
click at [1084, 34] on span "See on OnlyFans" at bounding box center [1061, 32] width 87 height 13
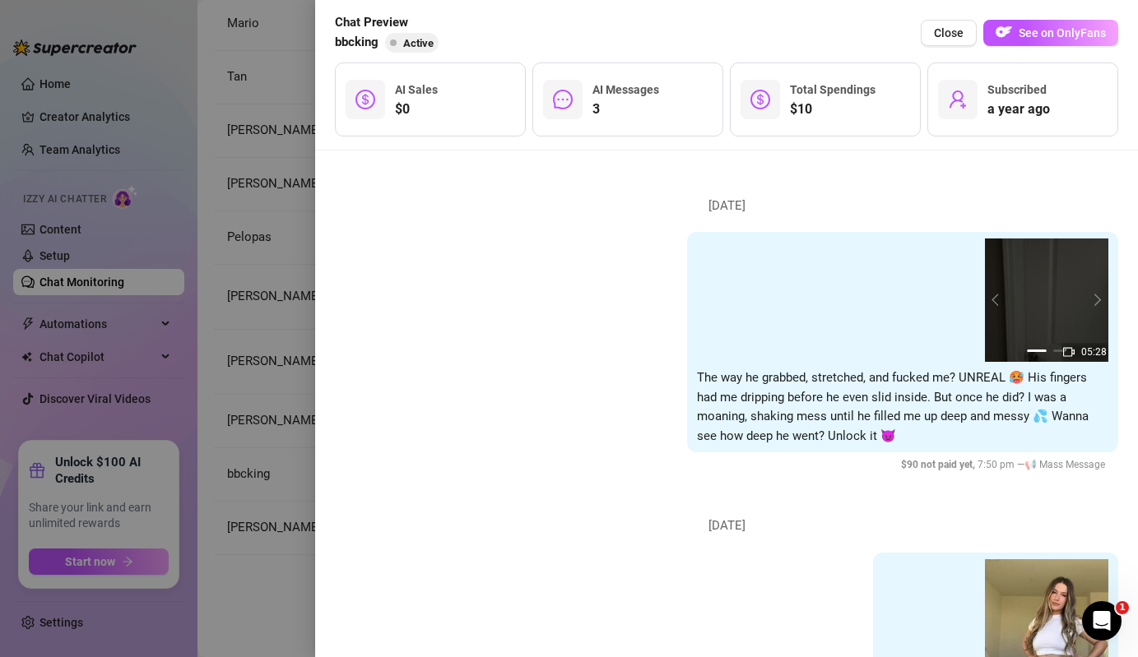
click at [259, 419] on div at bounding box center [569, 328] width 1138 height 657
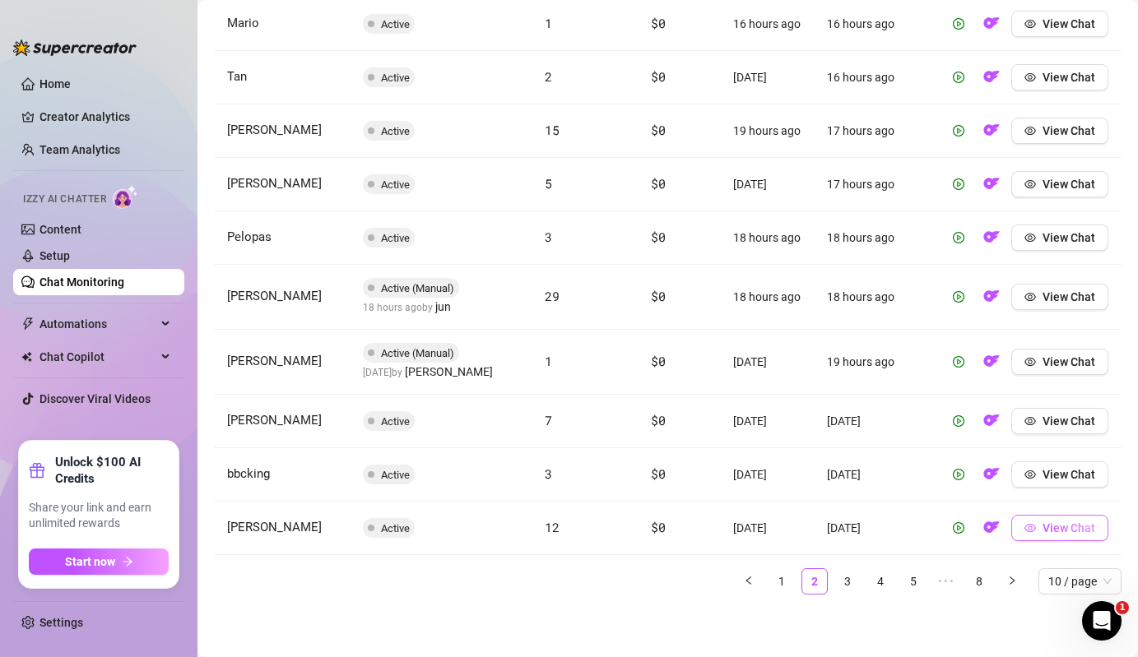
click at [1034, 531] on icon "eye" at bounding box center [1030, 528] width 12 height 12
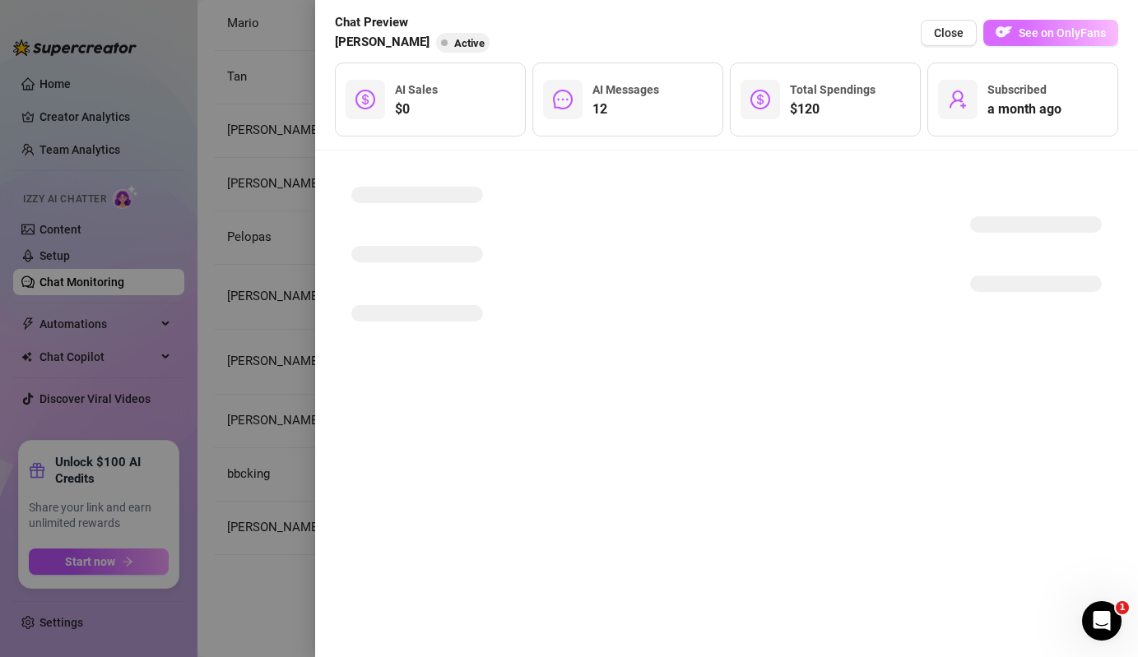
click at [1047, 43] on button "See on OnlyFans" at bounding box center [1050, 33] width 135 height 26
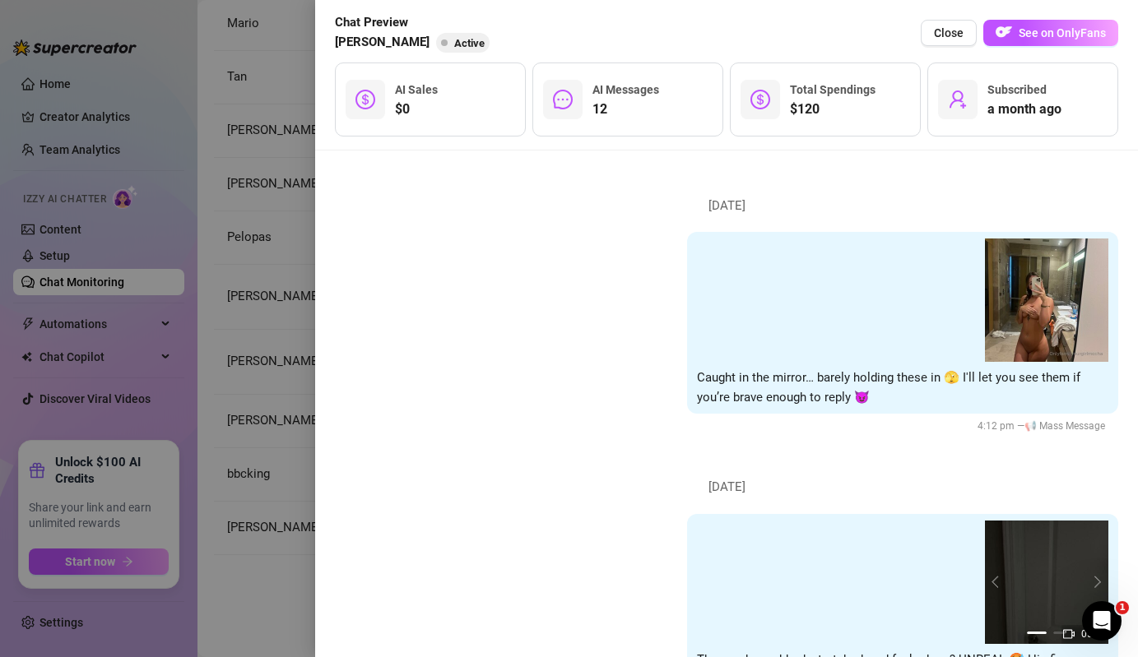
click at [263, 378] on div at bounding box center [569, 328] width 1138 height 657
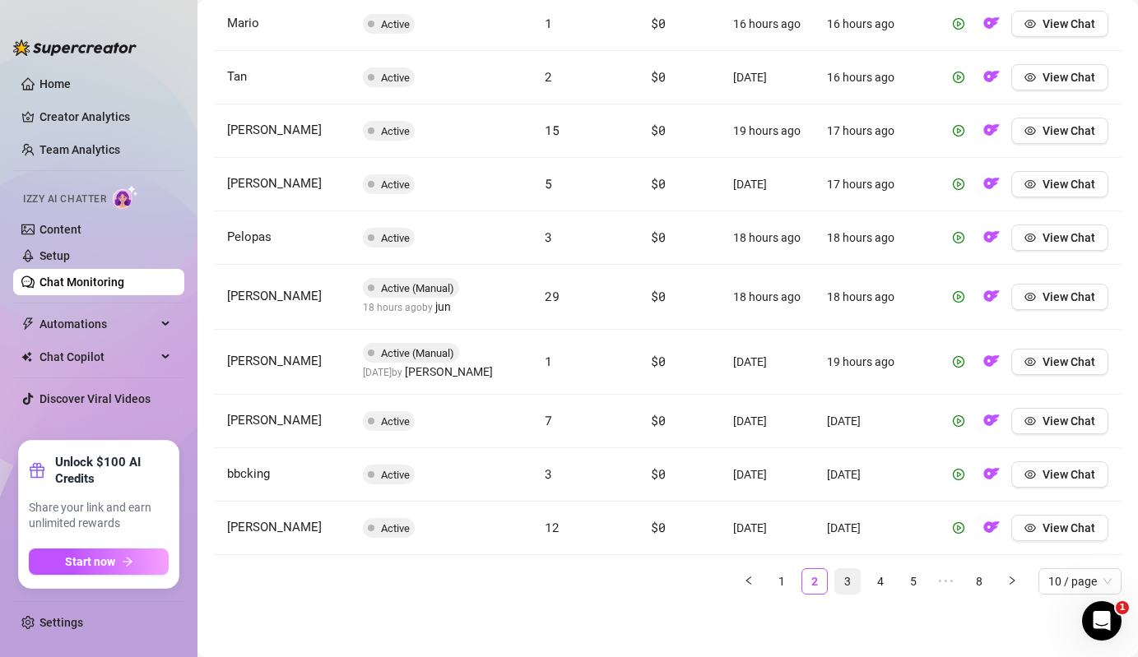
click at [847, 582] on link "3" at bounding box center [847, 581] width 25 height 25
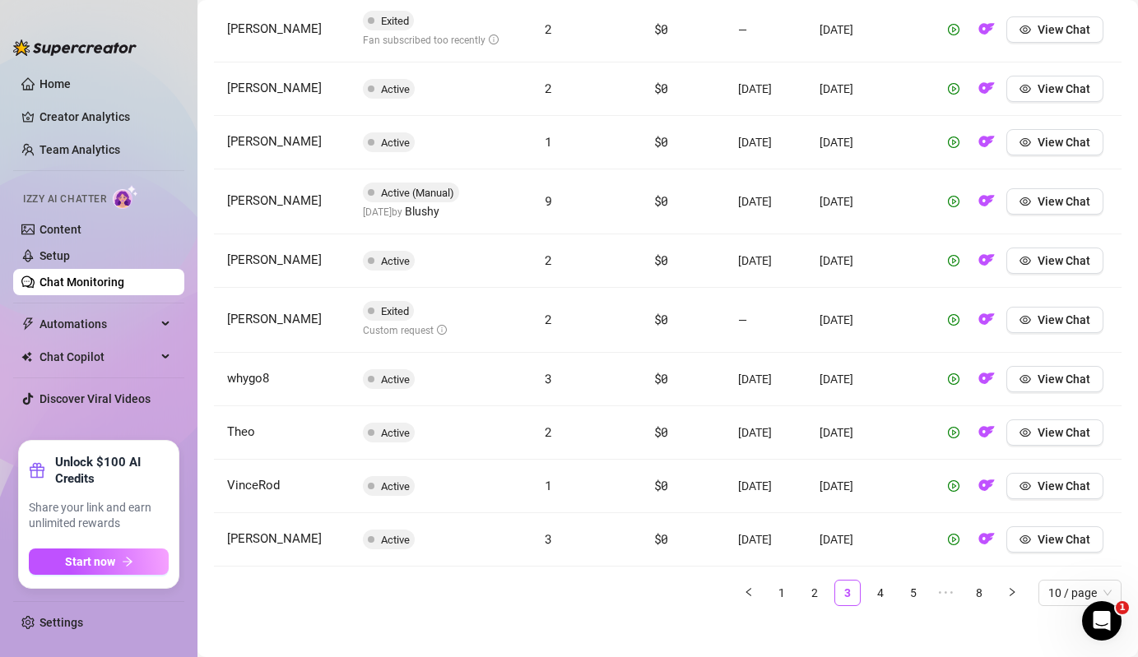
scroll to position [445, 0]
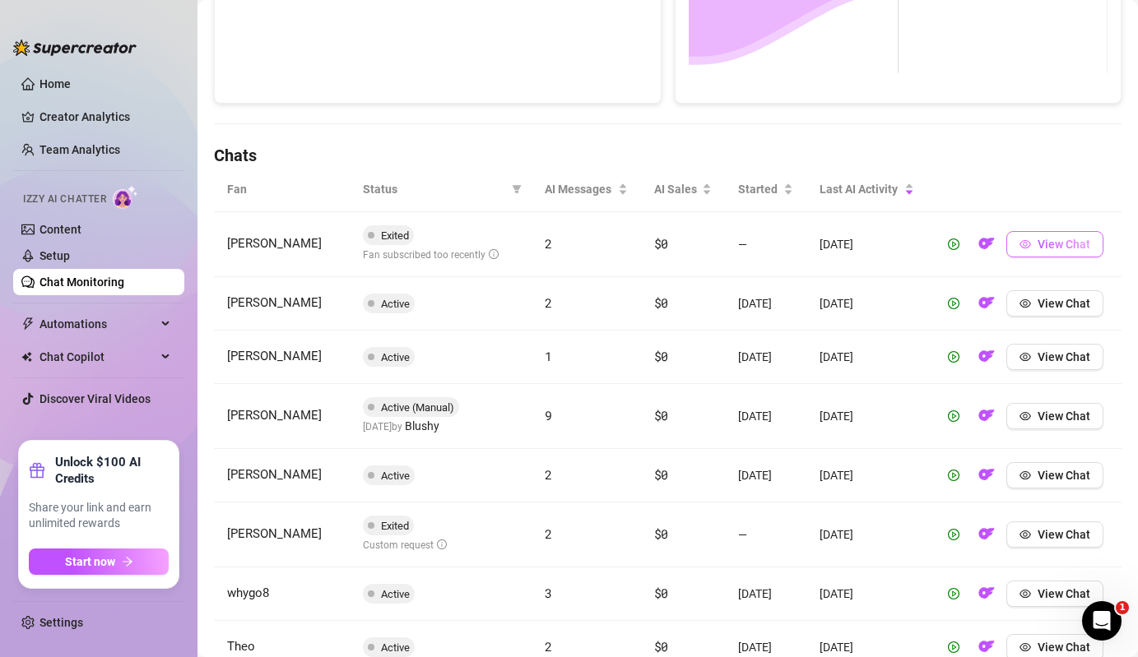
click at [1036, 243] on button "View Chat" at bounding box center [1054, 244] width 97 height 26
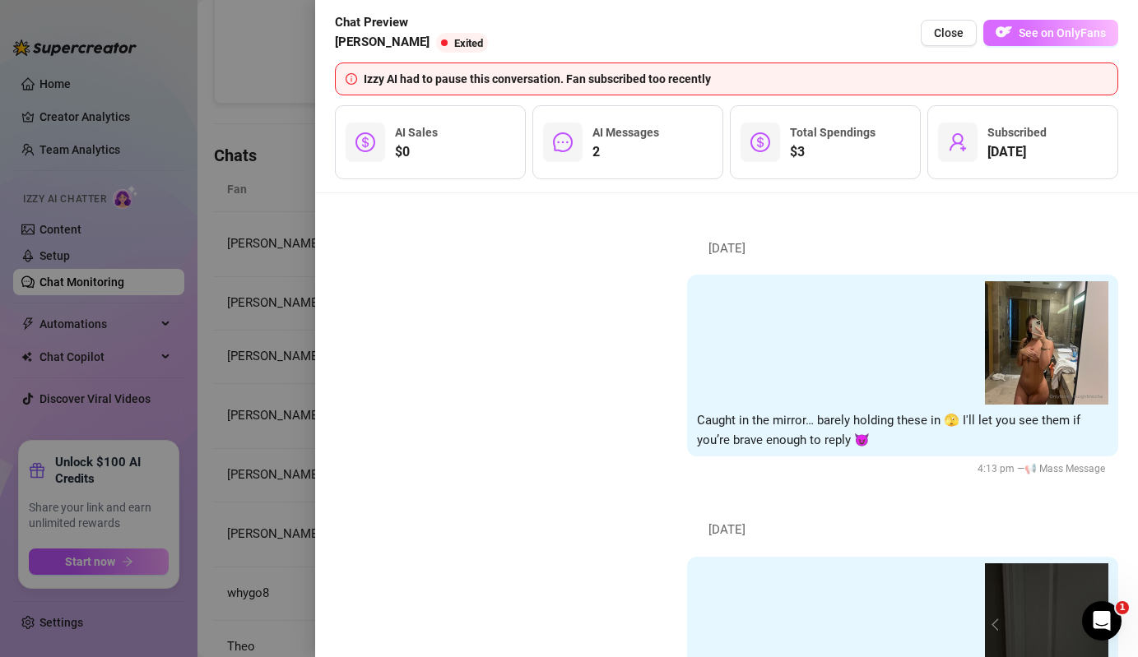
click at [1040, 38] on span "See on OnlyFans" at bounding box center [1061, 32] width 87 height 13
click at [269, 245] on div at bounding box center [569, 328] width 1138 height 657
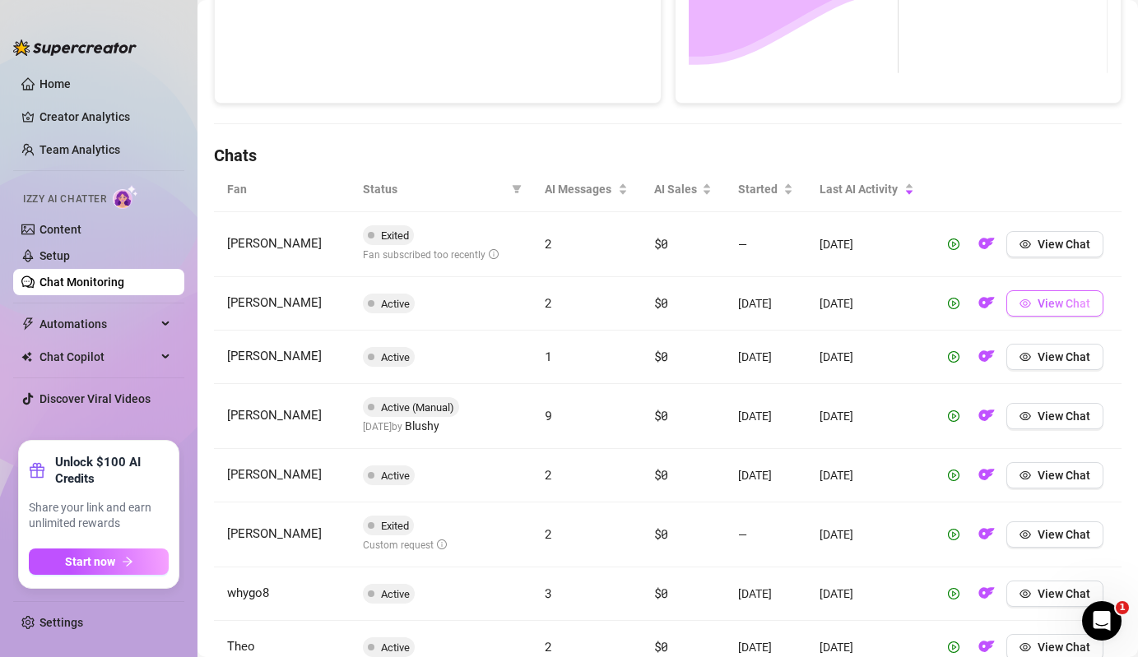
click at [1026, 292] on button "View Chat" at bounding box center [1054, 303] width 97 height 26
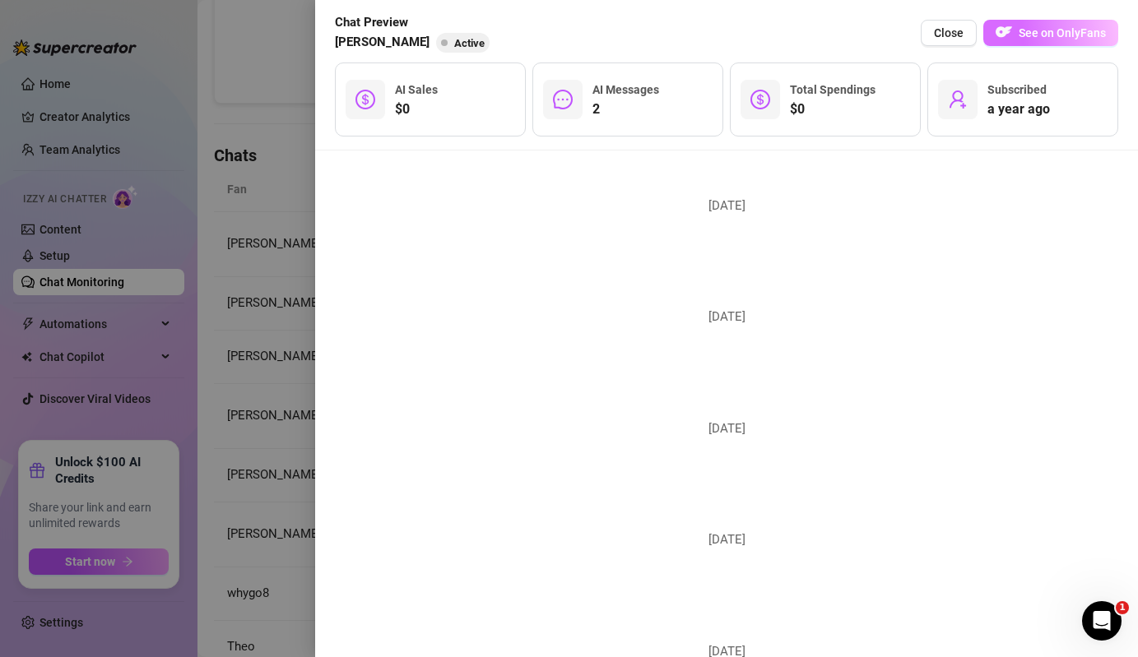
click at [1086, 34] on span "See on OnlyFans" at bounding box center [1061, 32] width 87 height 13
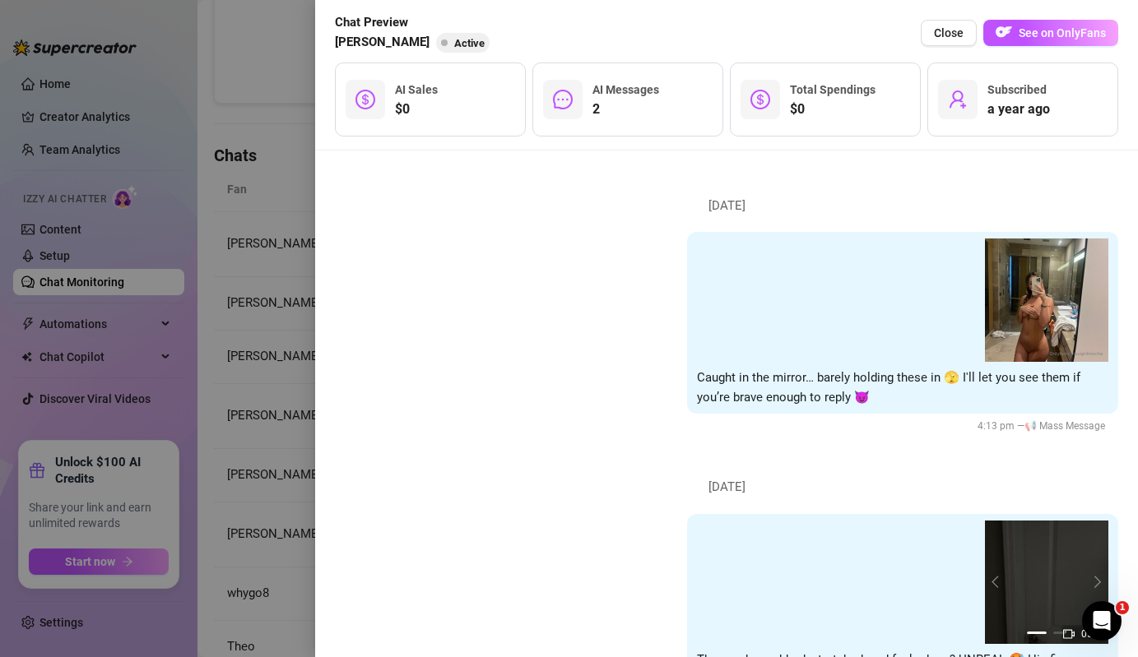
click at [238, 319] on div at bounding box center [569, 328] width 1138 height 657
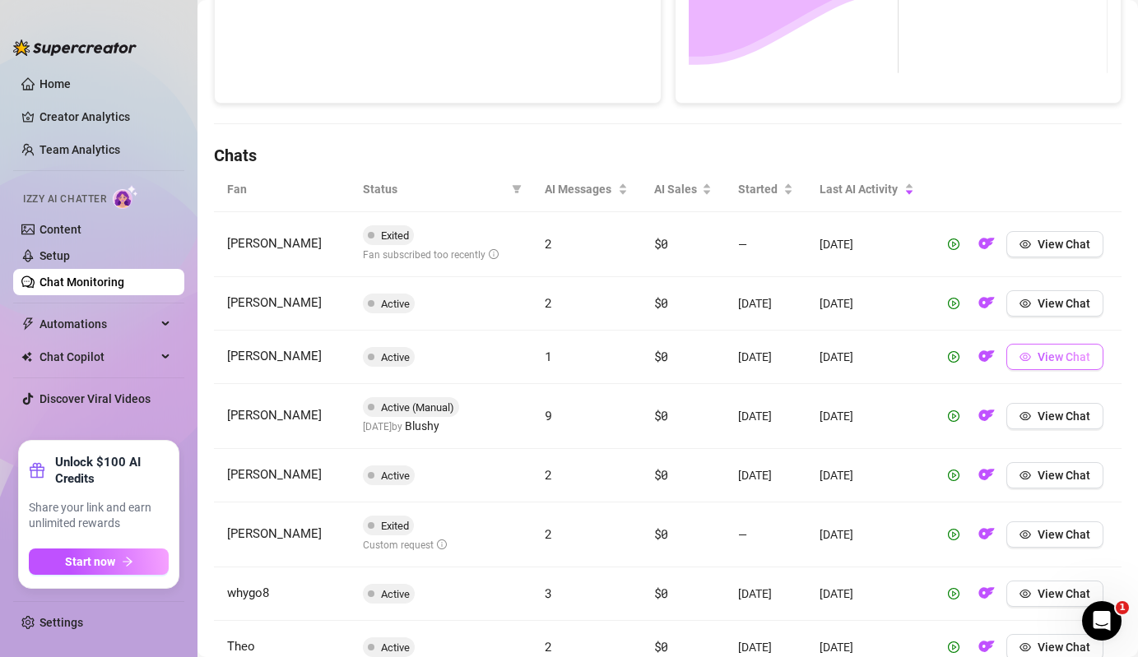
click at [1022, 346] on button "View Chat" at bounding box center [1054, 357] width 97 height 26
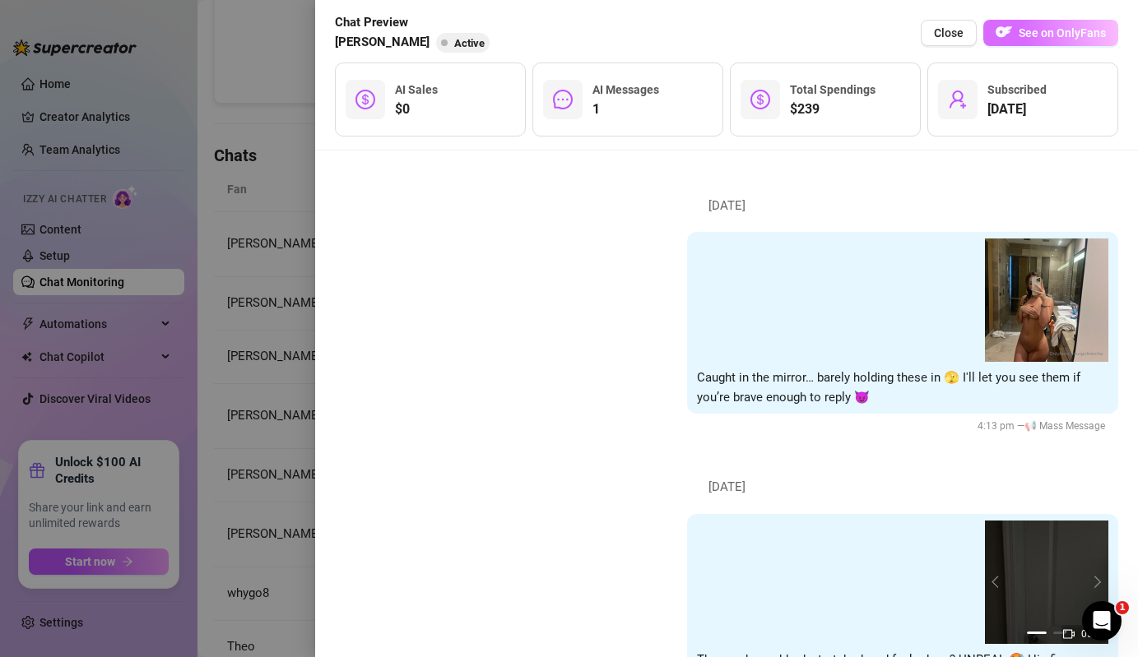
click at [1068, 35] on span "See on OnlyFans" at bounding box center [1061, 32] width 87 height 13
click at [270, 310] on div at bounding box center [569, 328] width 1138 height 657
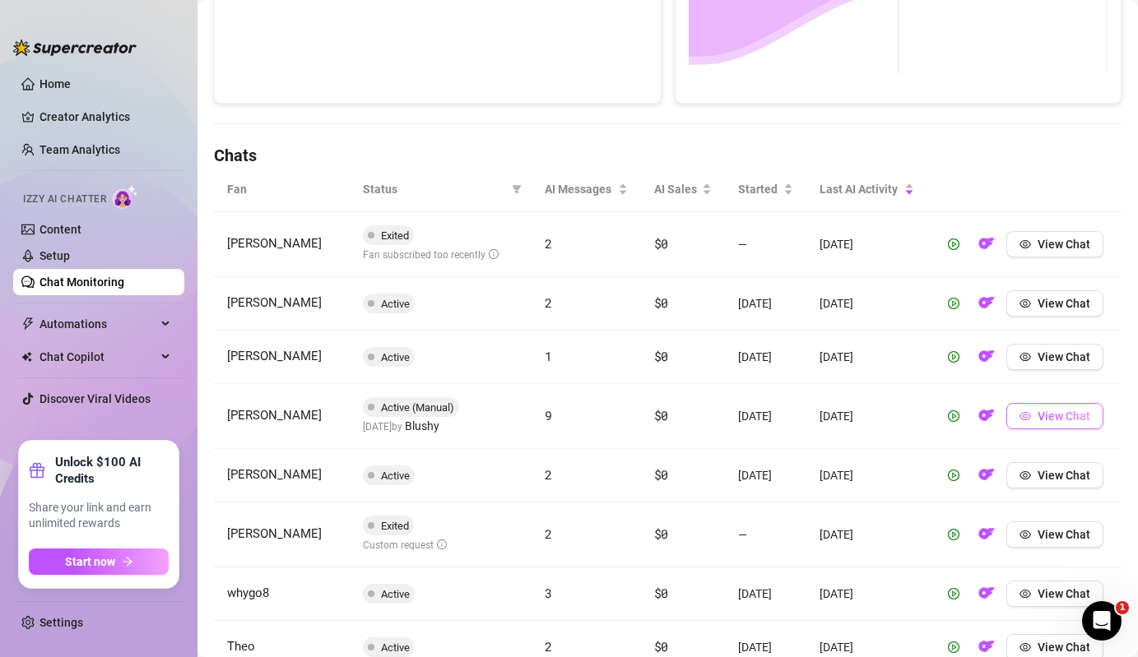
click at [1067, 418] on span "View Chat" at bounding box center [1063, 416] width 53 height 13
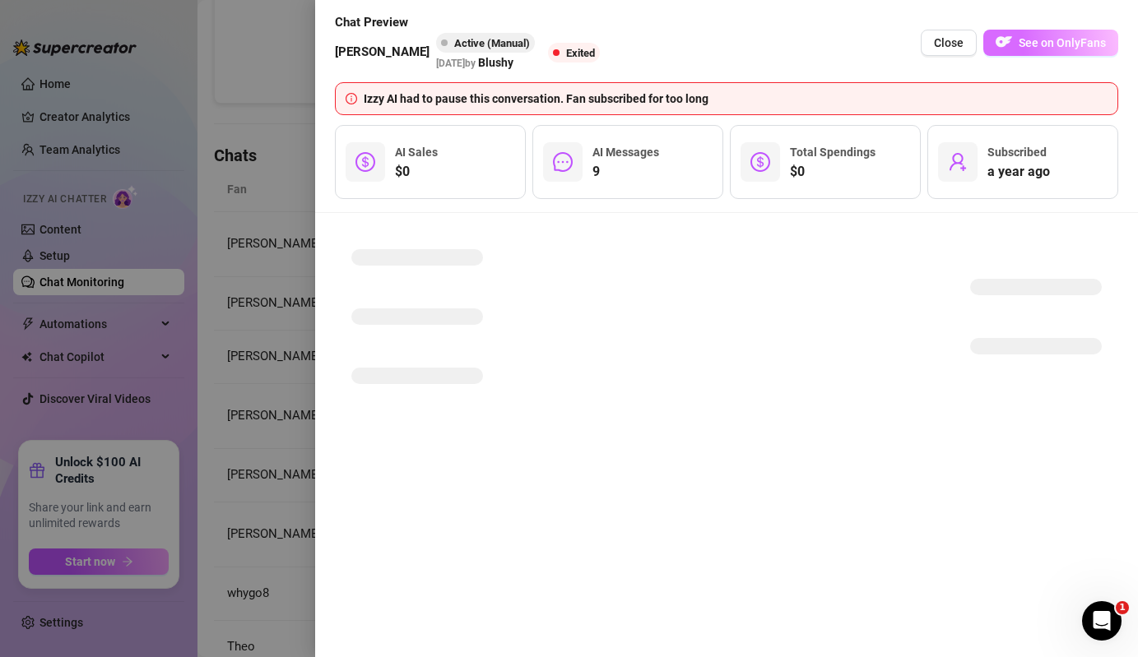
click at [1045, 47] on span "See on OnlyFans" at bounding box center [1061, 42] width 87 height 13
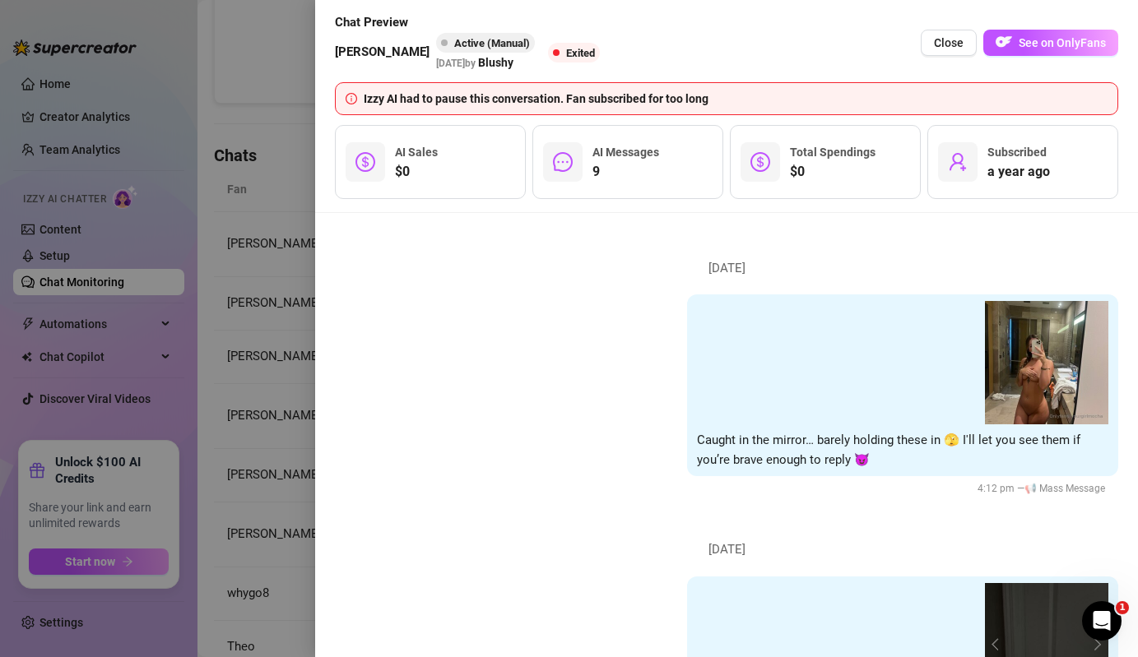
click at [192, 336] on div at bounding box center [569, 328] width 1138 height 657
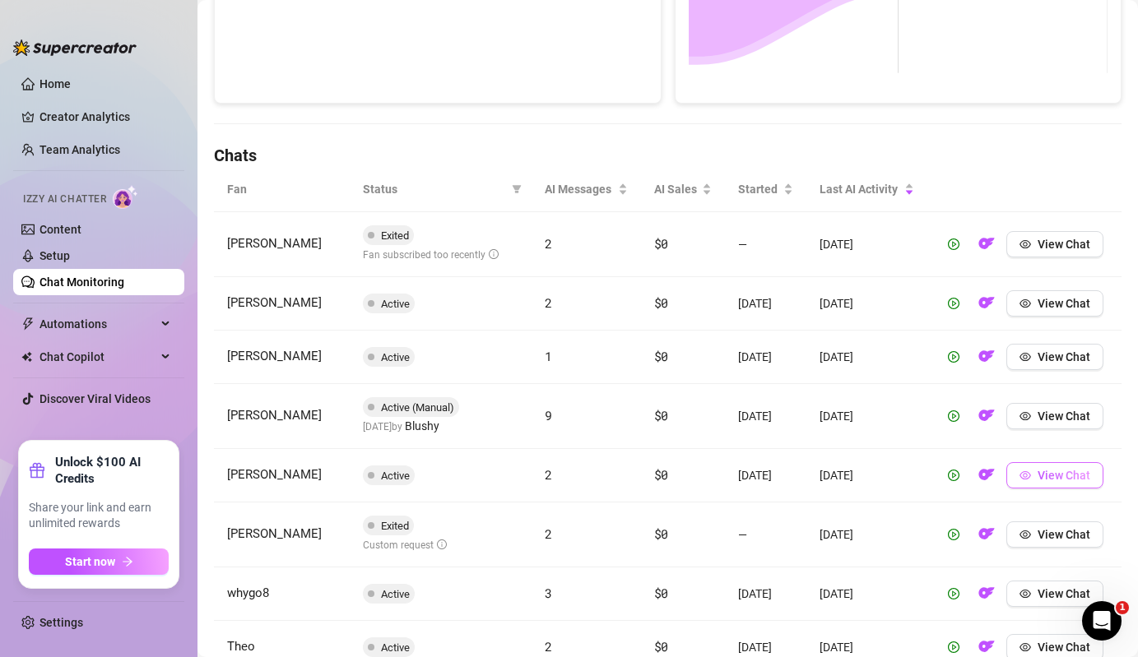
click at [1034, 487] on button "View Chat" at bounding box center [1054, 475] width 97 height 26
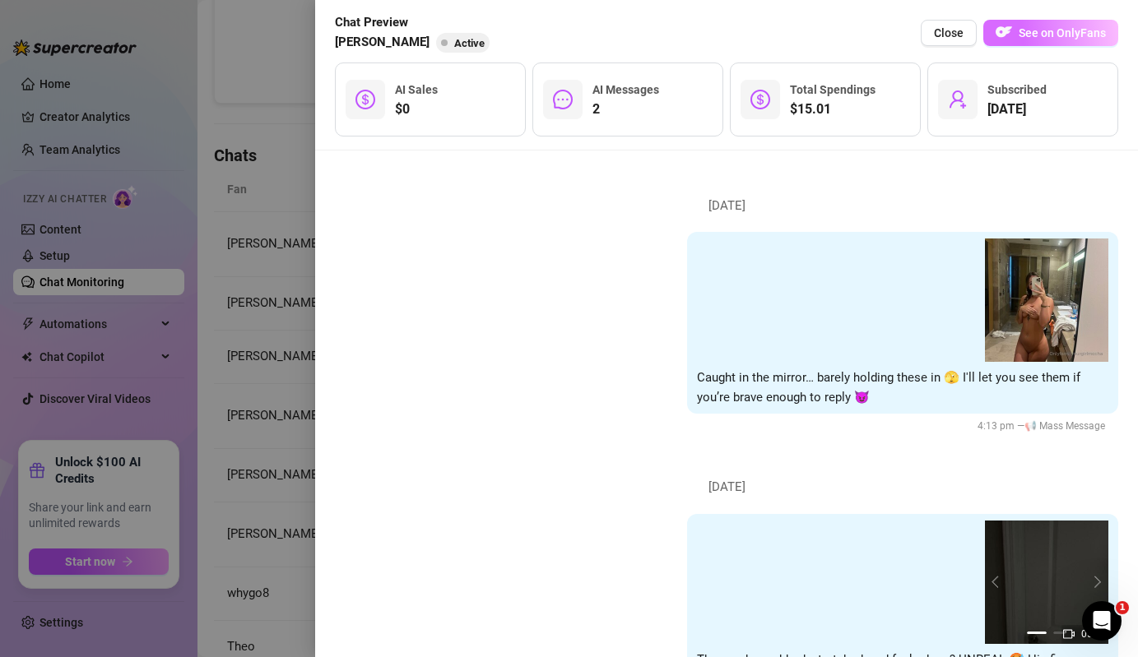
click at [1060, 31] on span "See on OnlyFans" at bounding box center [1061, 32] width 87 height 13
click at [308, 520] on div at bounding box center [569, 328] width 1138 height 657
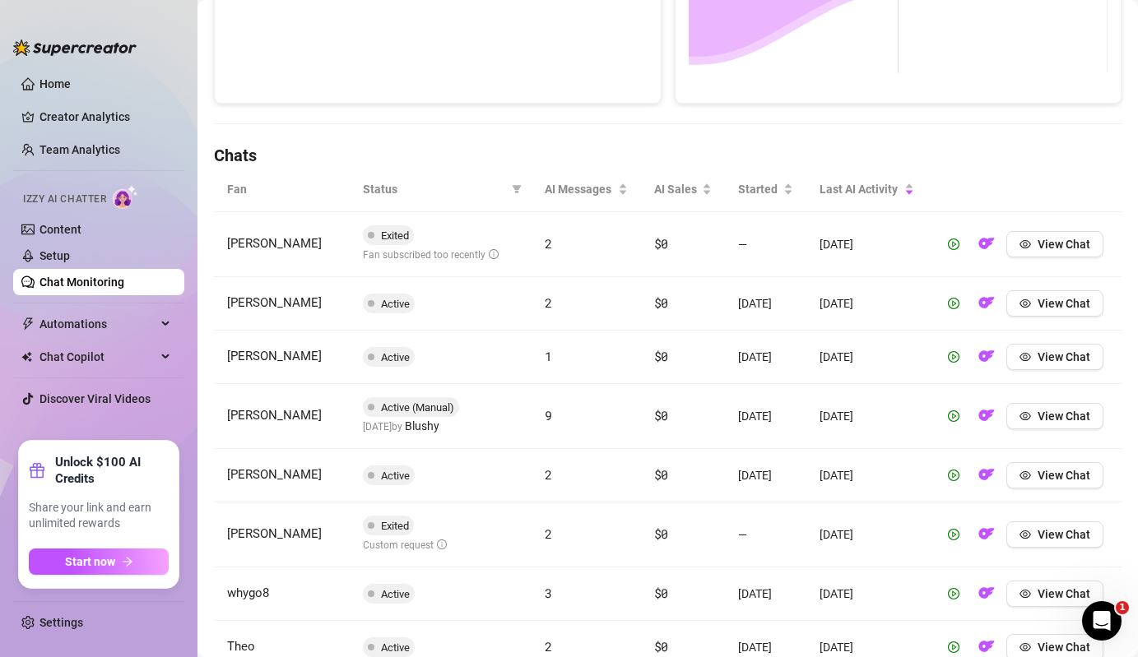
click at [1056, 547] on td "View Chat" at bounding box center [1024, 535] width 194 height 65
click at [1069, 529] on span "View Chat" at bounding box center [1063, 534] width 53 height 13
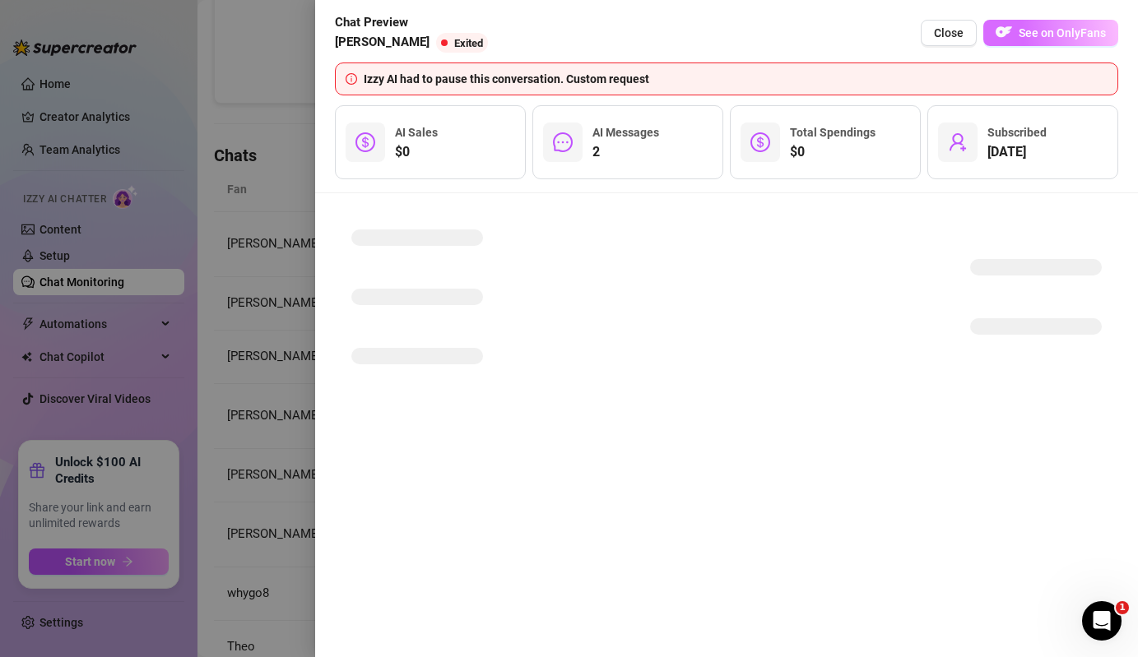
click at [1063, 25] on button "See on OnlyFans" at bounding box center [1050, 33] width 135 height 26
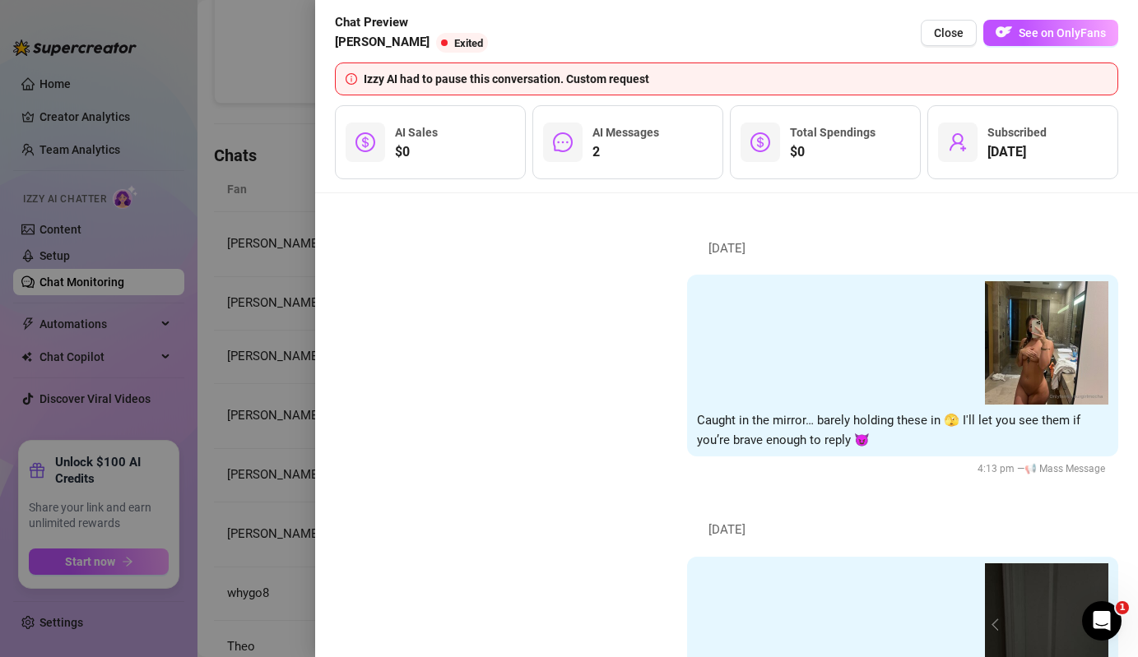
click at [263, 476] on div at bounding box center [569, 328] width 1138 height 657
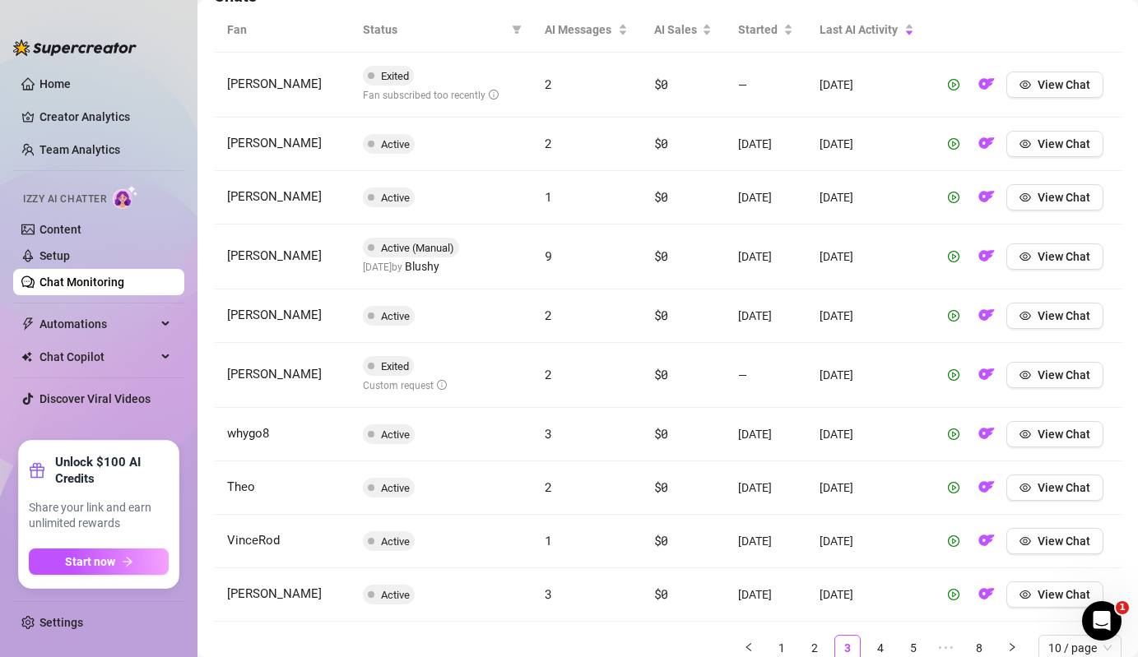
scroll to position [671, 0]
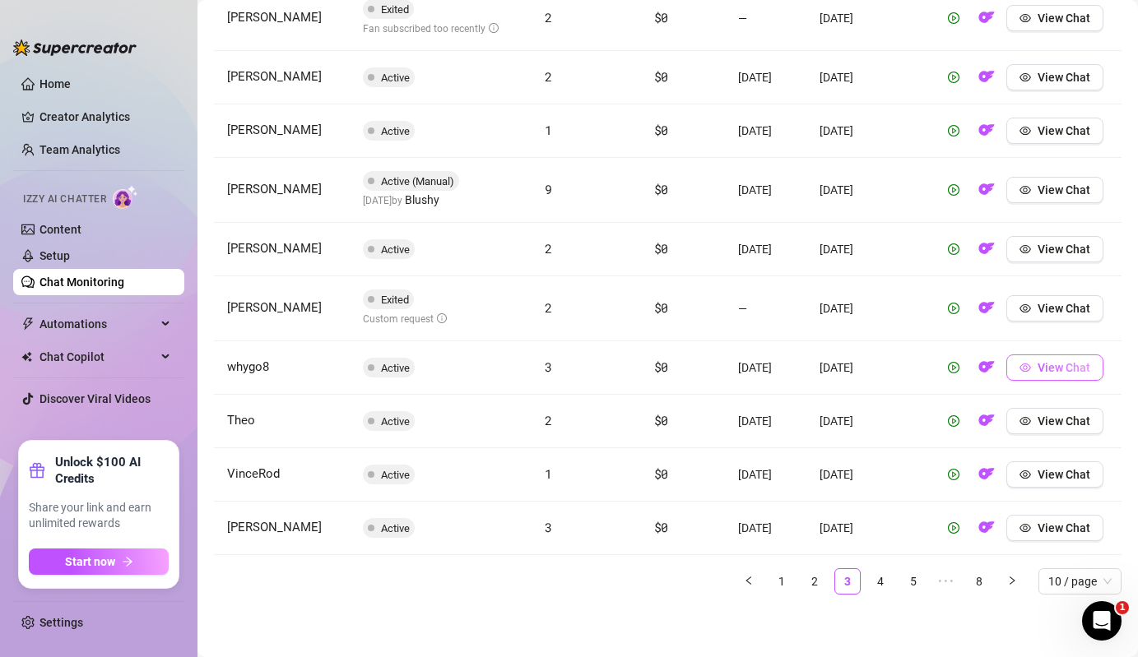
click at [1020, 362] on icon "eye" at bounding box center [1025, 368] width 12 height 12
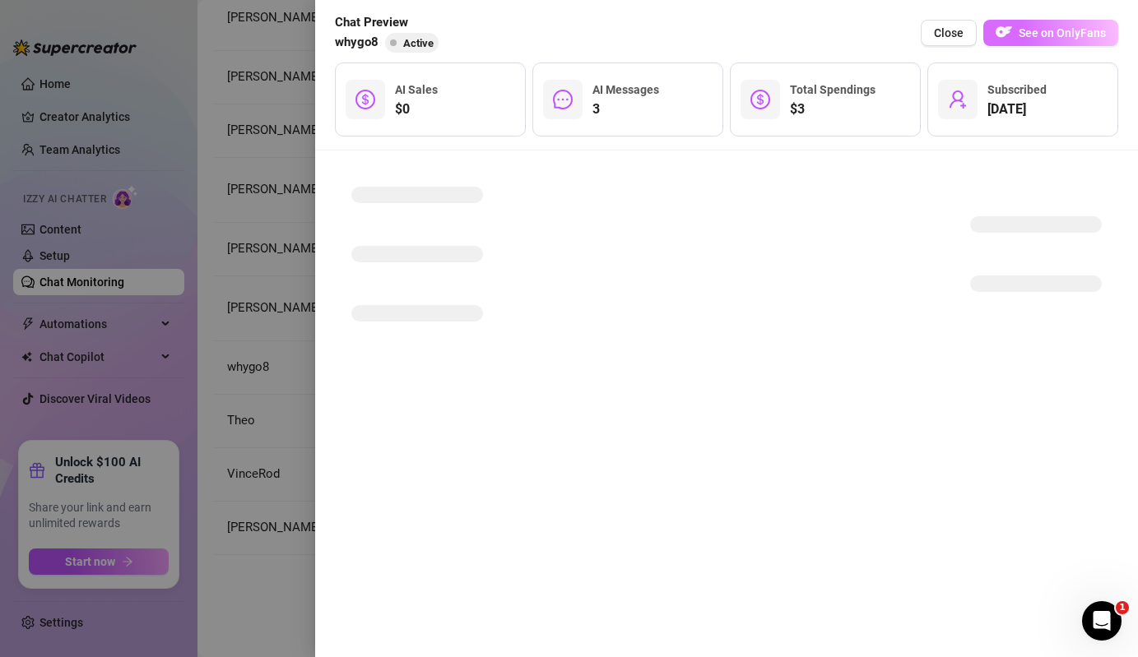
click at [1061, 30] on span "See on OnlyFans" at bounding box center [1061, 32] width 87 height 13
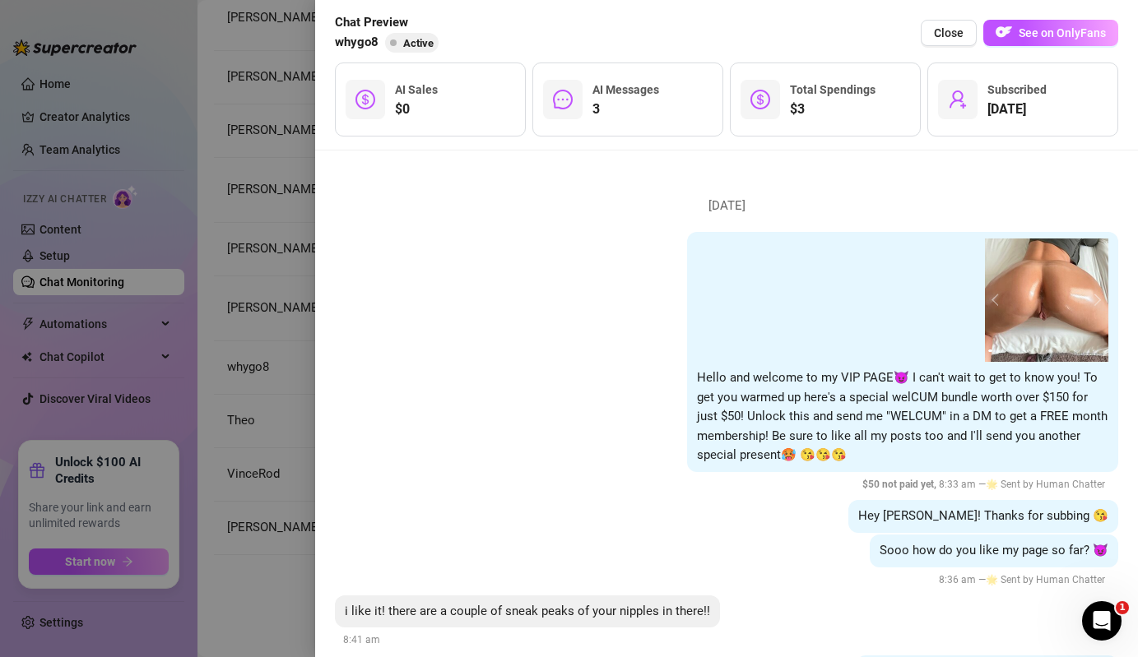
click at [249, 358] on div at bounding box center [569, 328] width 1138 height 657
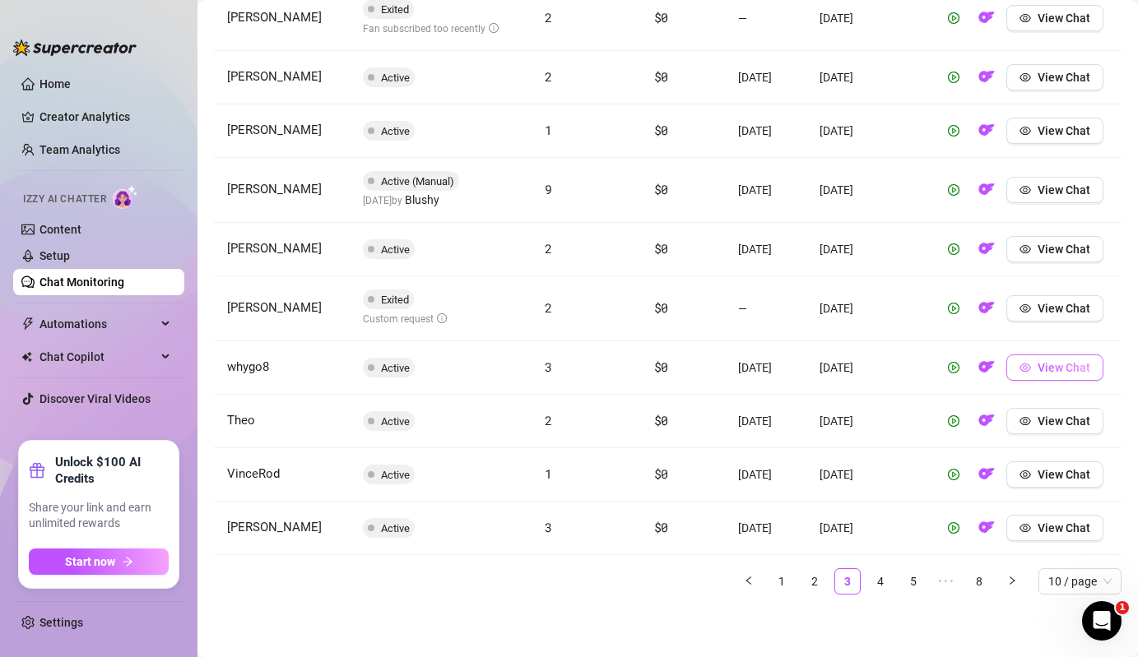
click at [1048, 369] on span "View Chat" at bounding box center [1063, 367] width 53 height 13
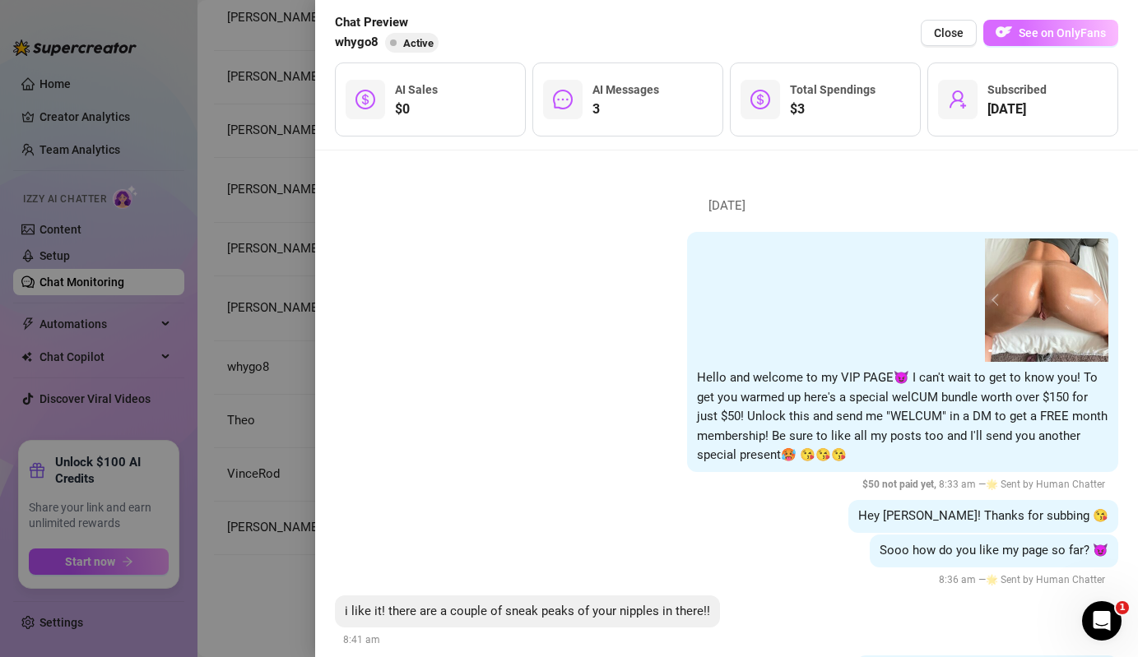
click at [1059, 34] on span "See on OnlyFans" at bounding box center [1061, 32] width 87 height 13
click at [259, 410] on div at bounding box center [569, 328] width 1138 height 657
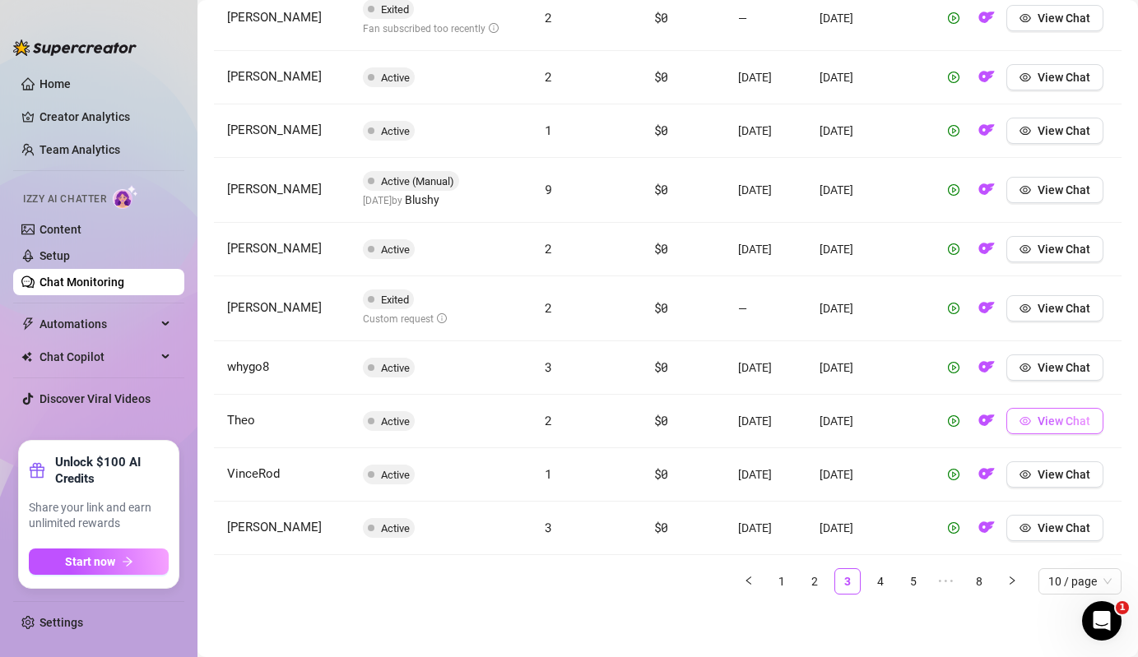
click at [1072, 430] on button "View Chat" at bounding box center [1054, 421] width 97 height 26
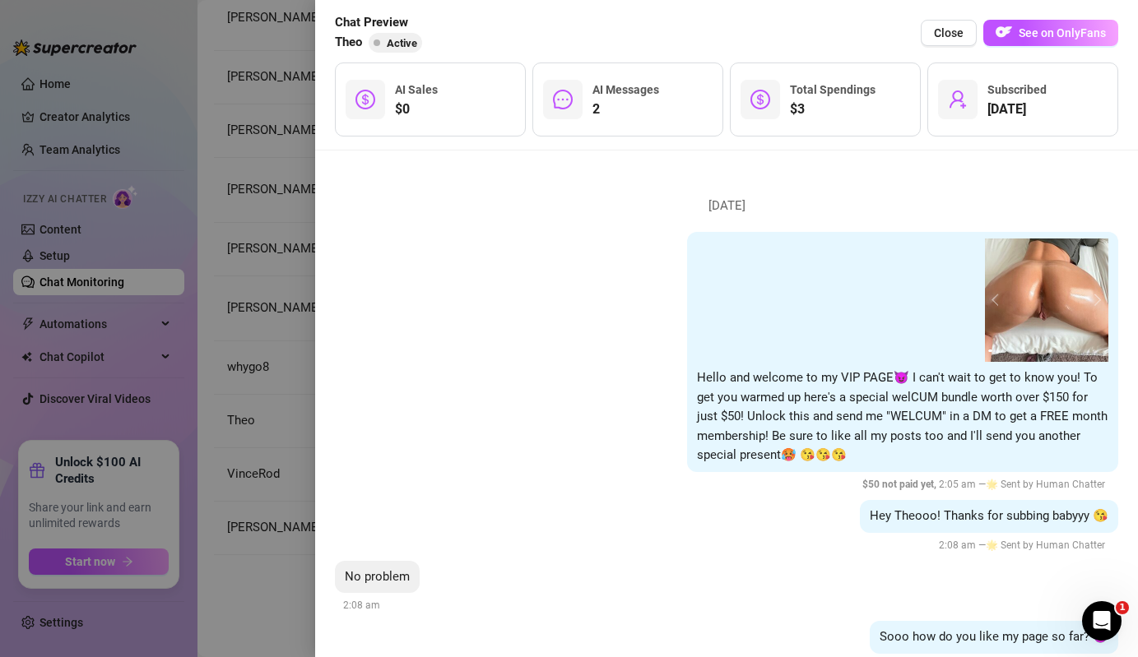
click at [261, 348] on div at bounding box center [569, 328] width 1138 height 657
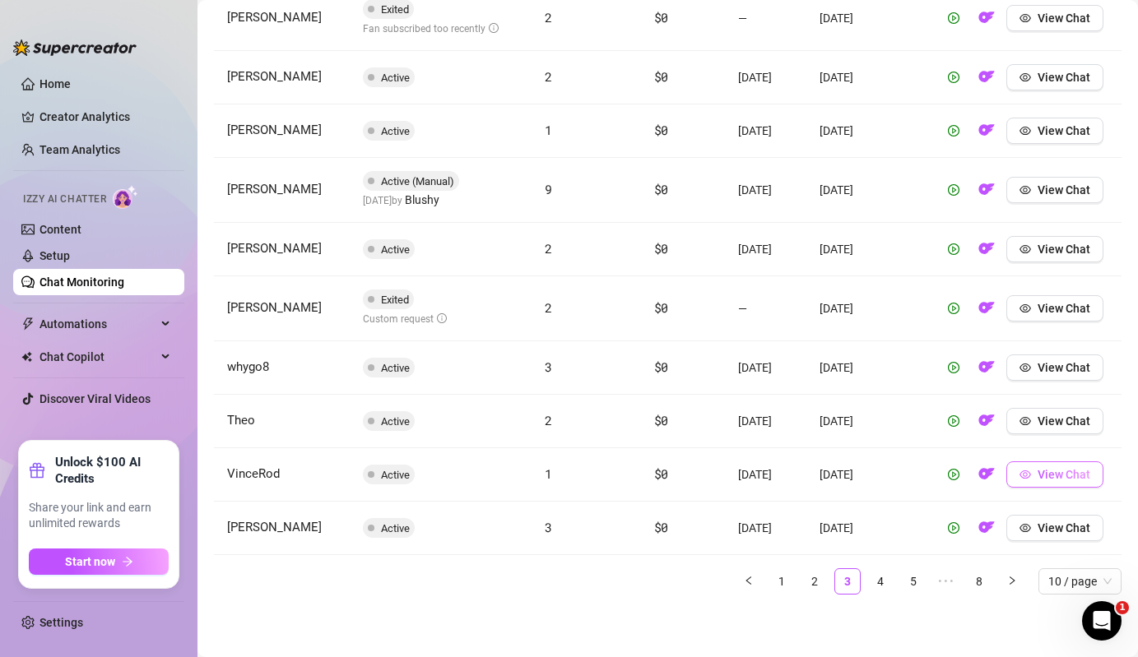
click at [1077, 481] on button "View Chat" at bounding box center [1054, 474] width 97 height 26
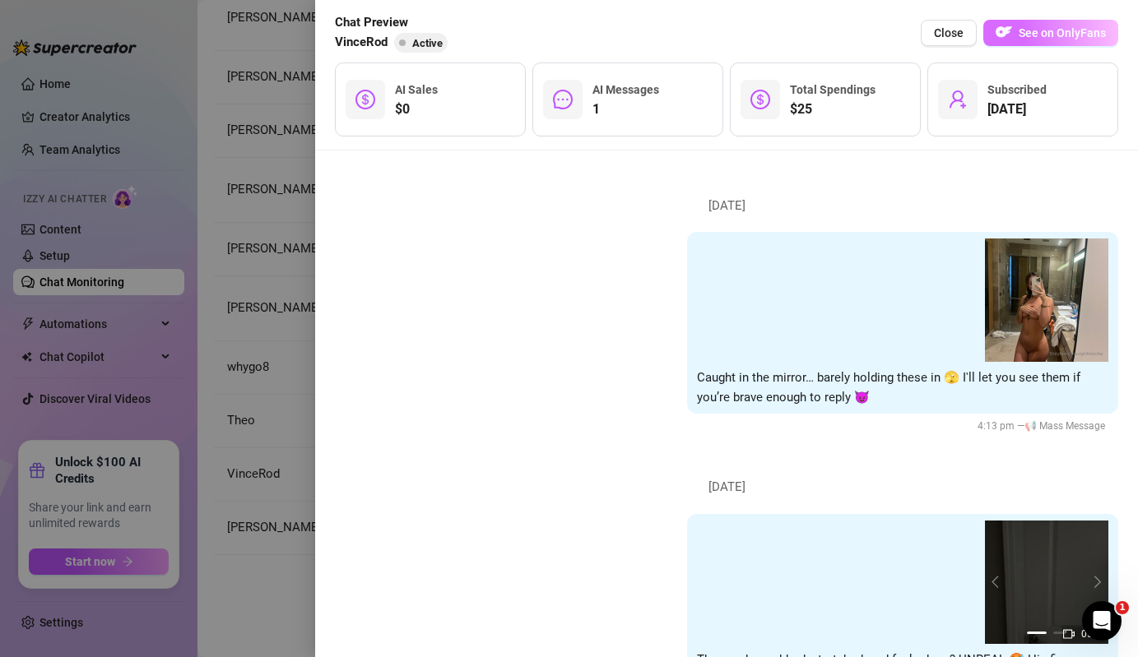
click at [1041, 30] on span "See on OnlyFans" at bounding box center [1061, 32] width 87 height 13
click at [294, 425] on div at bounding box center [569, 328] width 1138 height 657
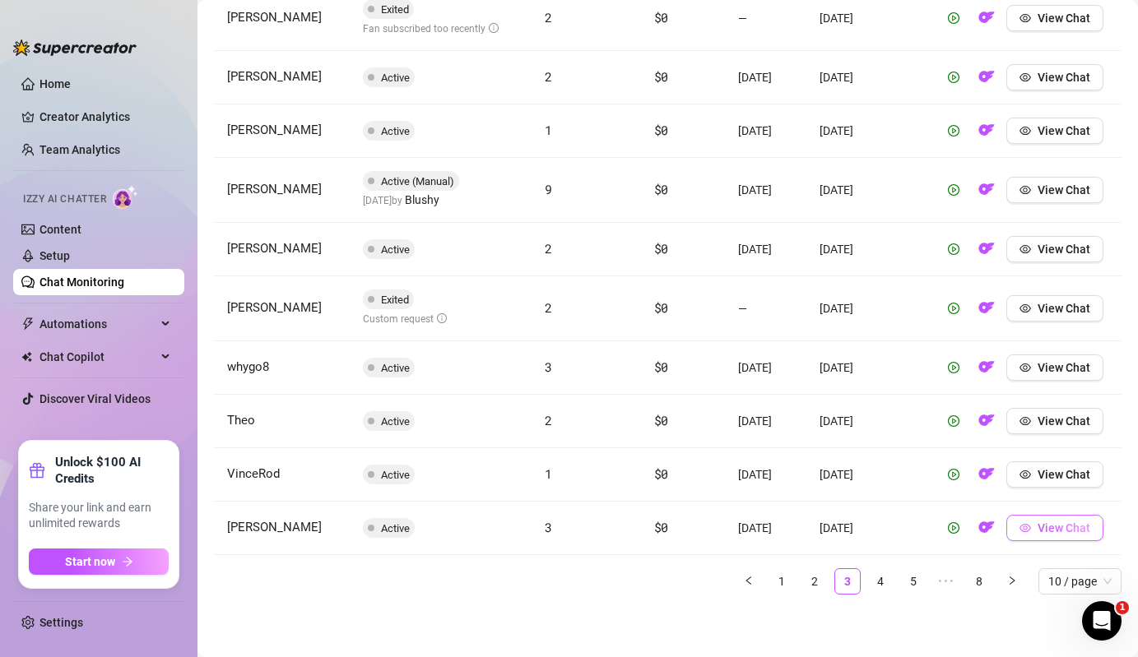
click at [1045, 526] on span "View Chat" at bounding box center [1063, 527] width 53 height 13
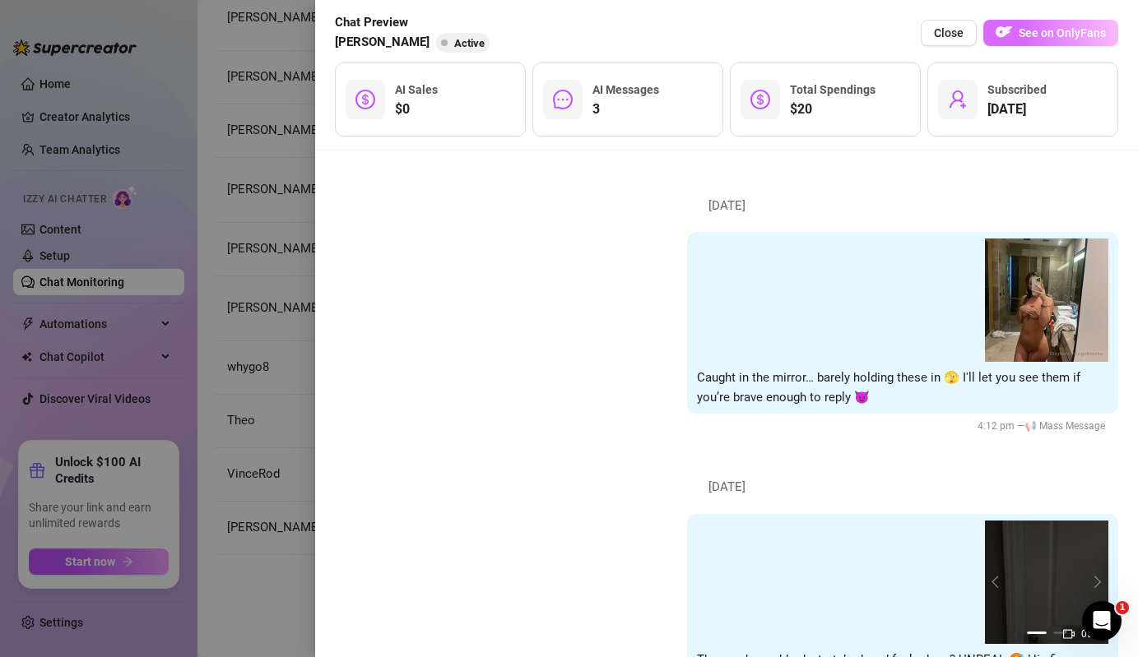
click at [1090, 23] on button "See on OnlyFans" at bounding box center [1050, 33] width 135 height 26
click at [219, 318] on div at bounding box center [569, 328] width 1138 height 657
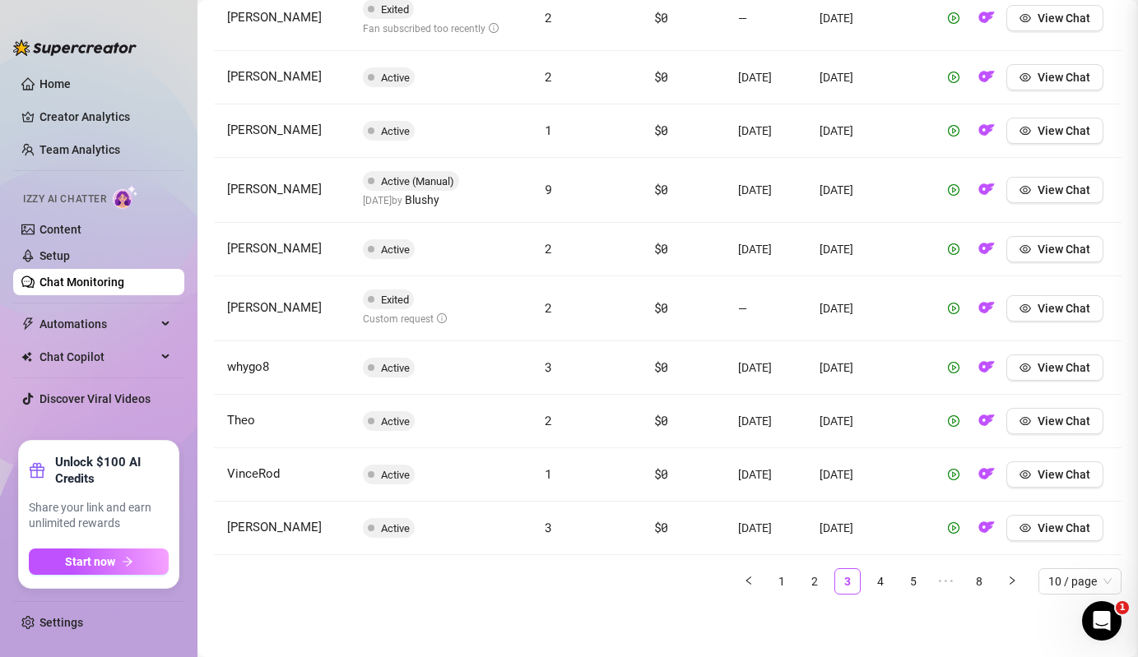
click at [219, 318] on div at bounding box center [569, 328] width 1138 height 657
click at [1042, 373] on span "View Chat" at bounding box center [1063, 367] width 53 height 13
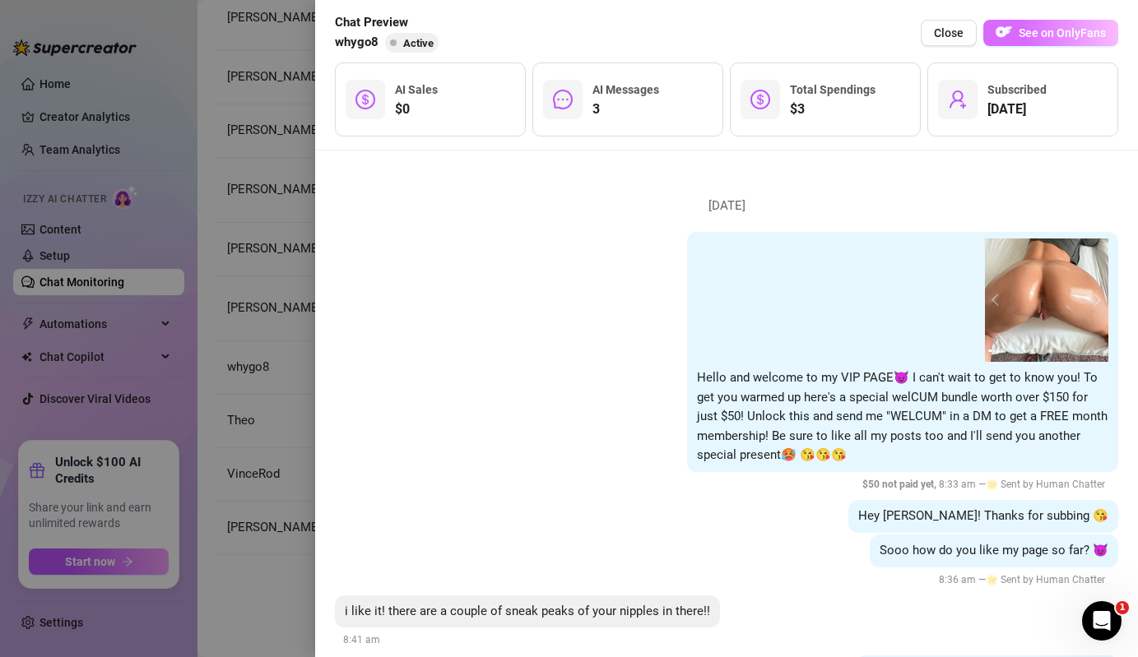
click at [1033, 41] on button "See on OnlyFans" at bounding box center [1050, 33] width 135 height 26
click at [285, 252] on div at bounding box center [569, 328] width 1138 height 657
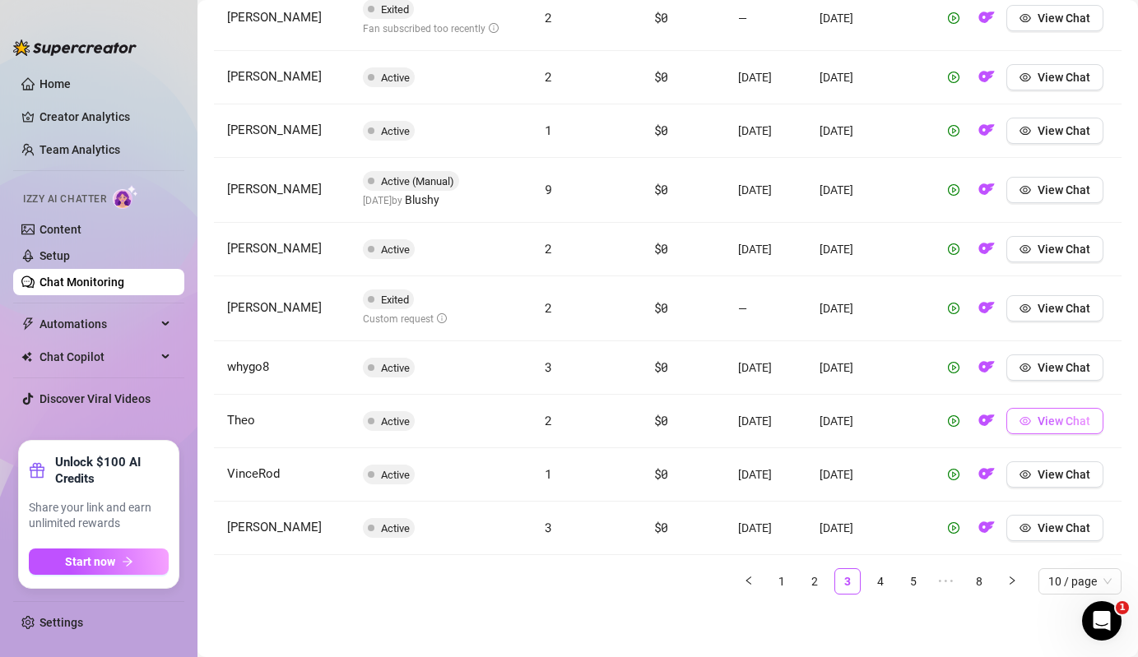
click at [1045, 415] on span "View Chat" at bounding box center [1063, 421] width 53 height 13
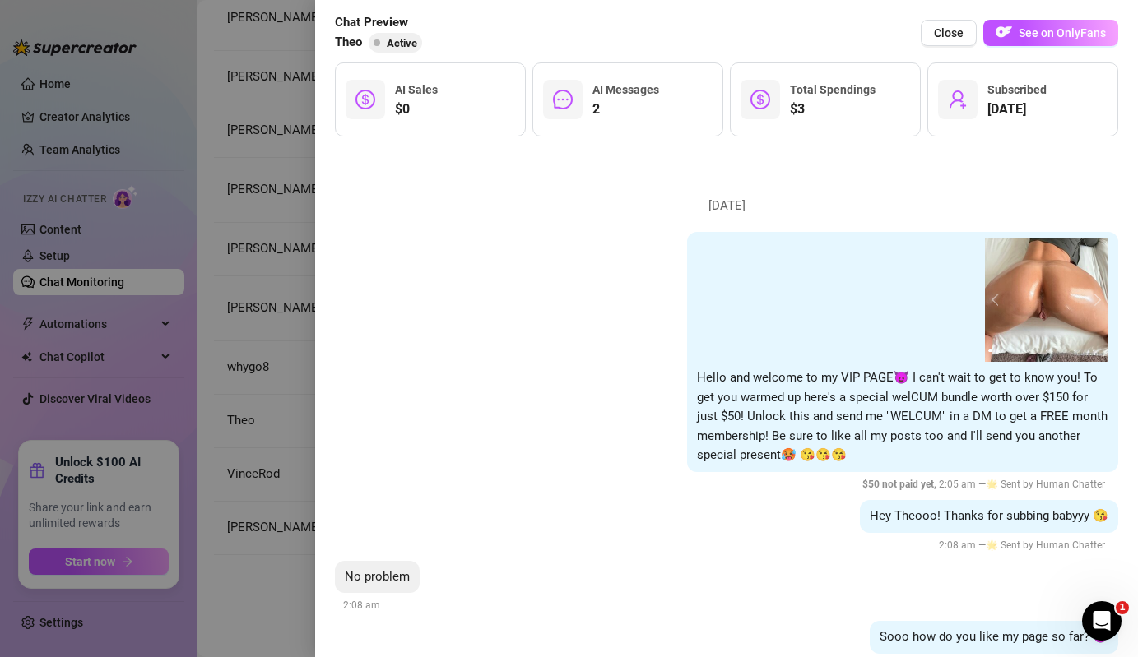
click at [1051, 47] on div "Chat Preview Theo Active Close See on OnlyFans" at bounding box center [726, 32] width 783 height 39
click at [1061, 35] on span "See on OnlyFans" at bounding box center [1061, 32] width 87 height 13
click at [280, 378] on div at bounding box center [569, 328] width 1138 height 657
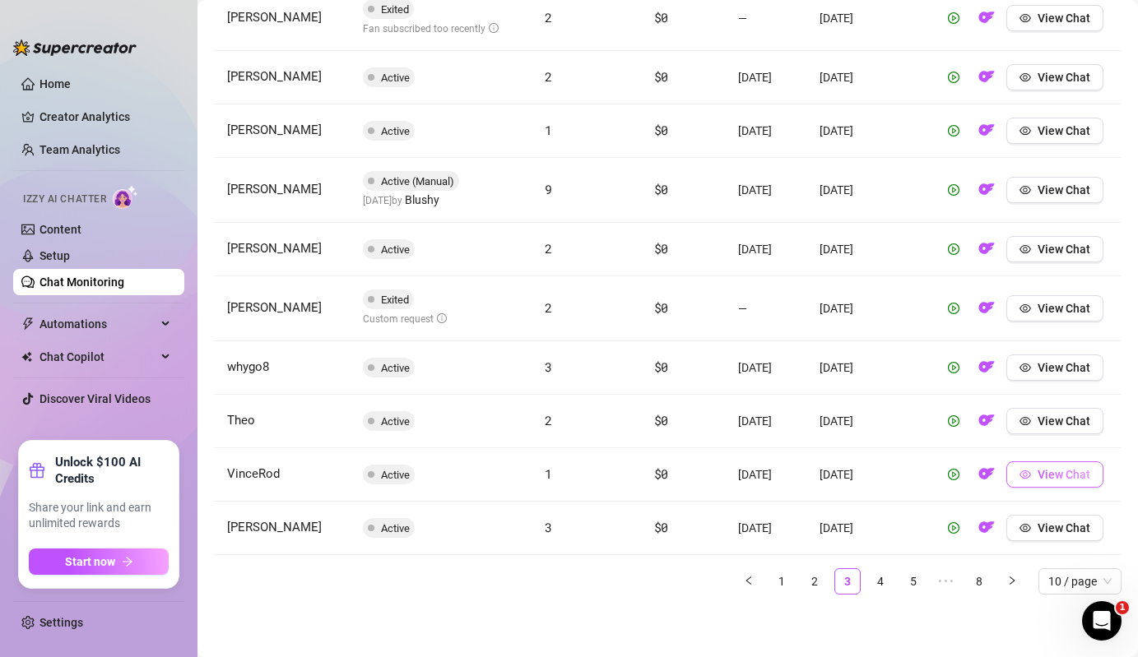
click at [1078, 474] on span "View Chat" at bounding box center [1063, 474] width 53 height 13
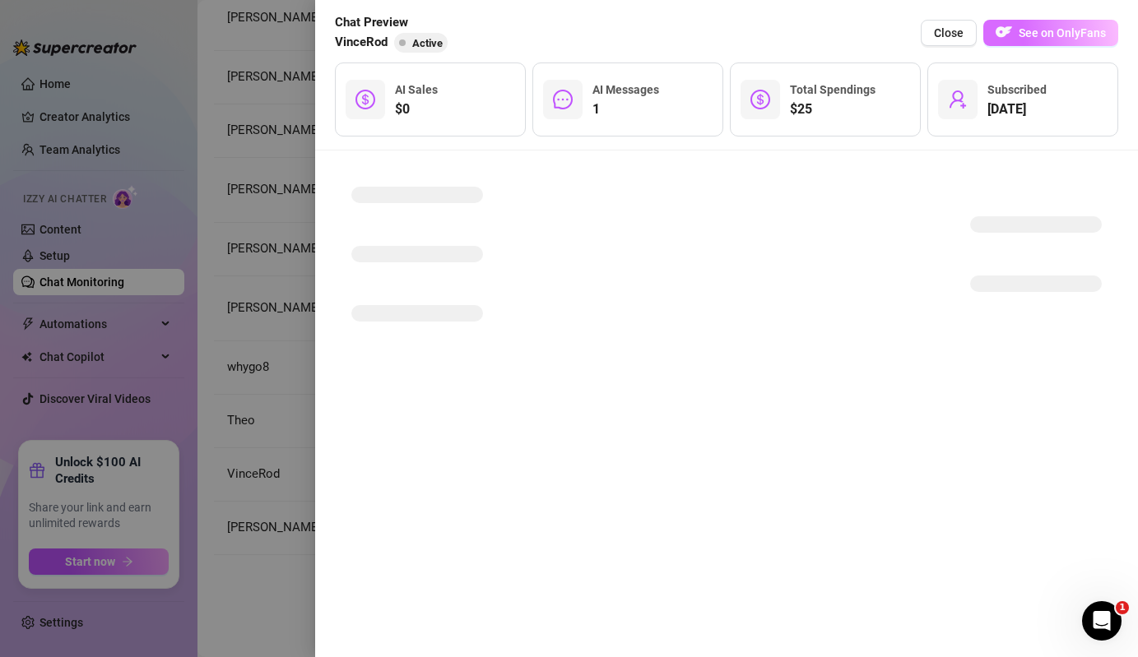
click at [1010, 38] on img "button" at bounding box center [1003, 32] width 16 height 16
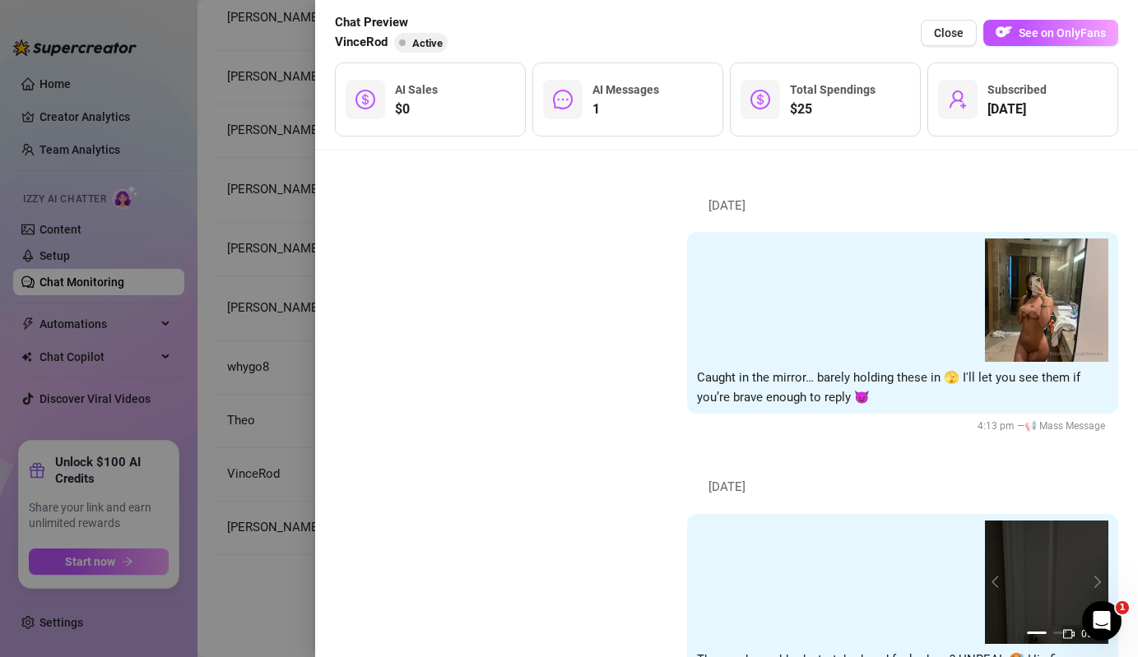
click at [284, 364] on div at bounding box center [569, 328] width 1138 height 657
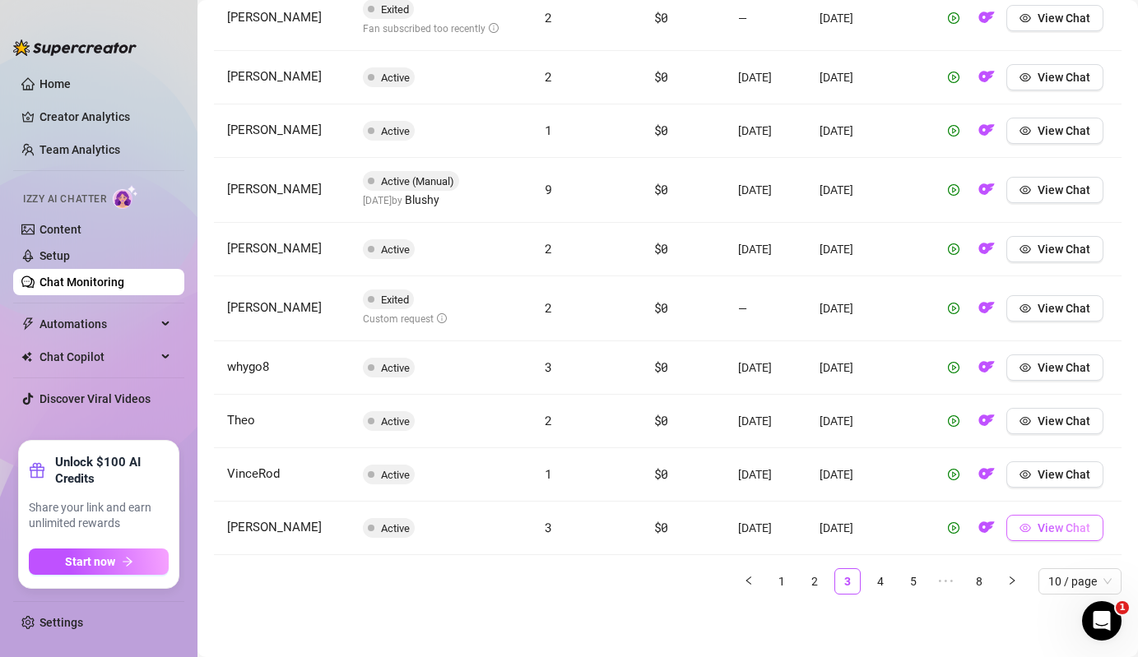
click at [1075, 527] on span "View Chat" at bounding box center [1063, 527] width 53 height 13
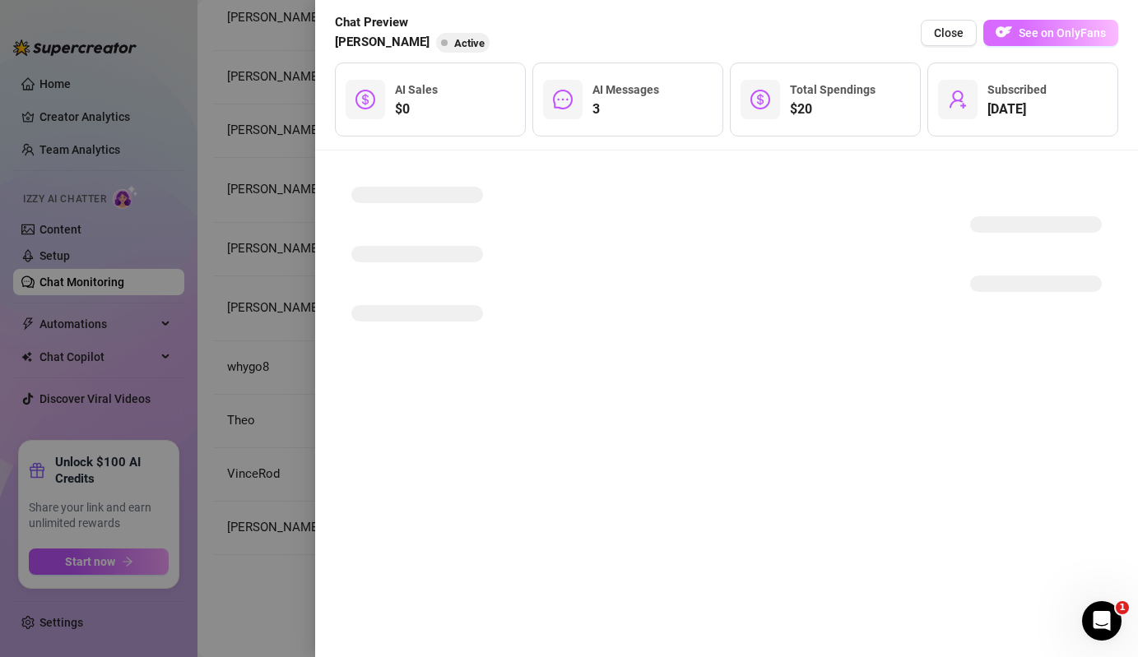
click at [1091, 30] on span "See on OnlyFans" at bounding box center [1061, 32] width 87 height 13
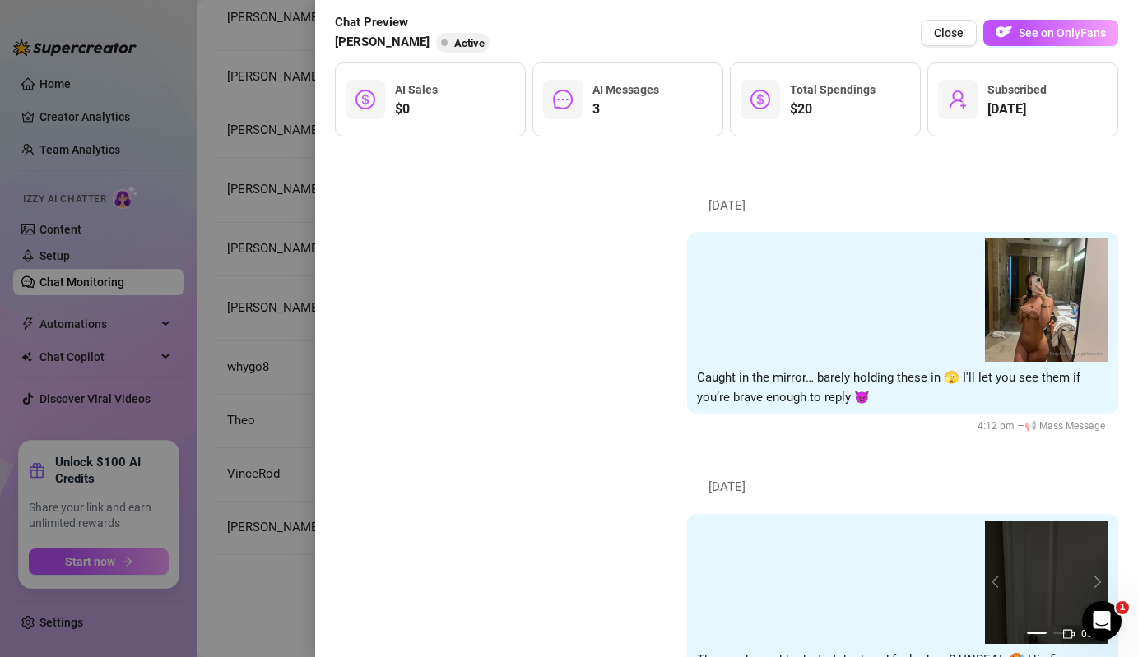
click at [267, 211] on div at bounding box center [569, 328] width 1138 height 657
